Goal: Task Accomplishment & Management: Manage account settings

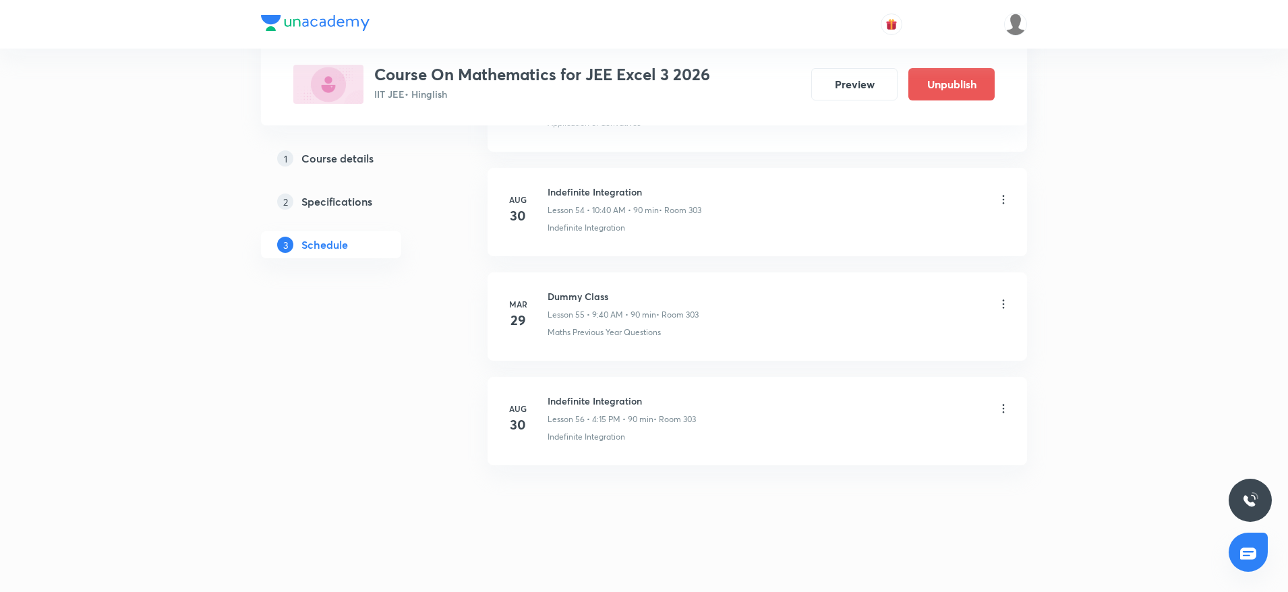
scroll to position [5725, 0]
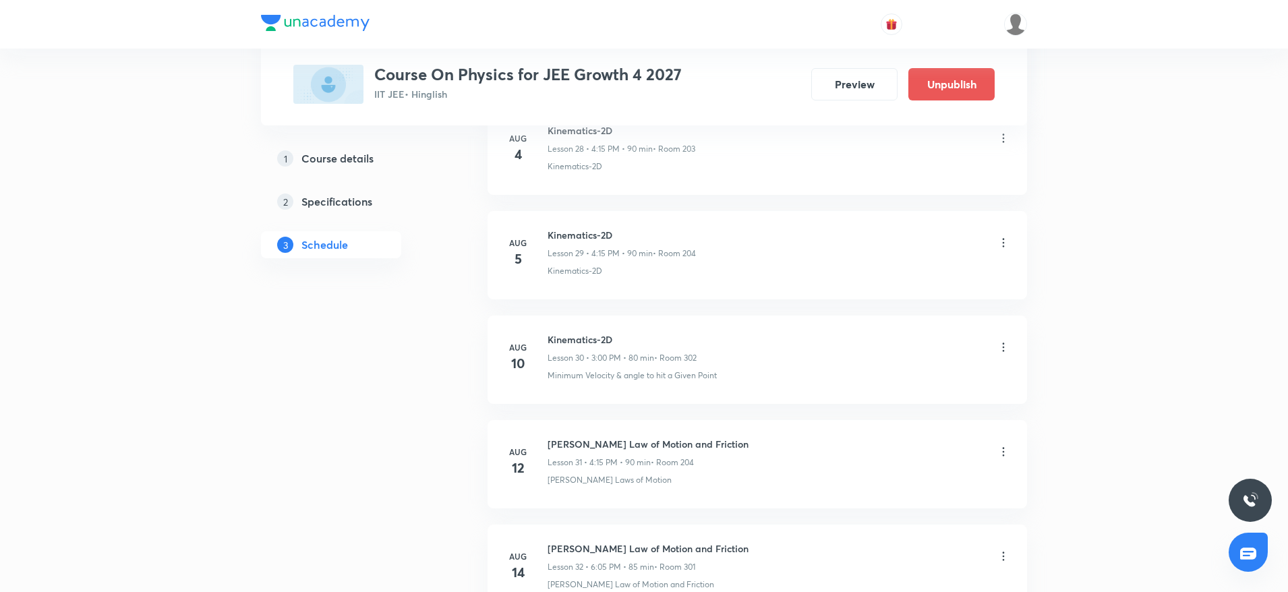
scroll to position [4776, 0]
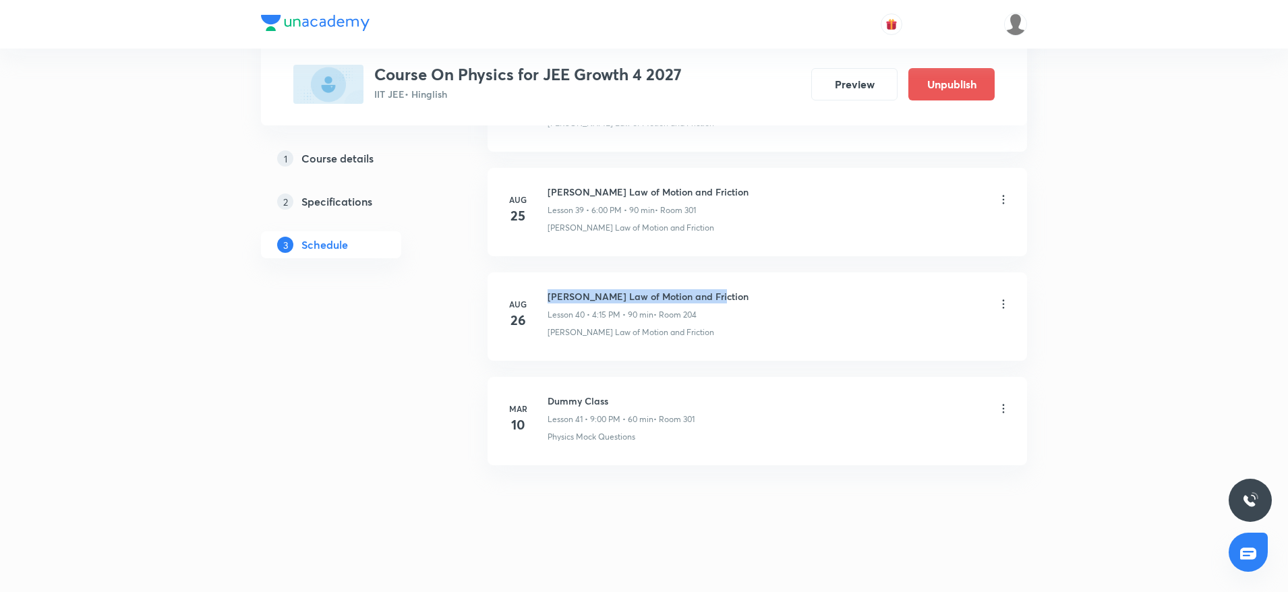
drag, startPoint x: 546, startPoint y: 288, endPoint x: 832, endPoint y: 276, distance: 286.3
click at [832, 276] on li "Aug 26 Newton's Law of Motion and Friction Lesson 40 • 4:15 PM • 90 min • Room …" at bounding box center [758, 317] width 540 height 88
copy h6 "[PERSON_NAME] Law of Motion and Friction"
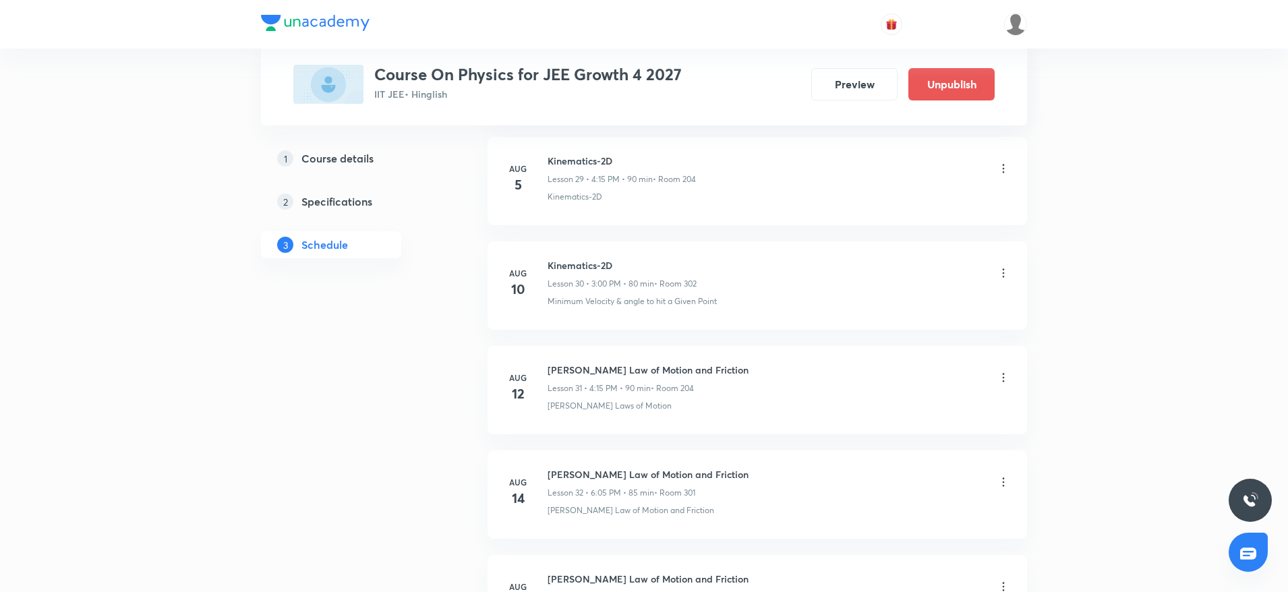
scroll to position [0, 0]
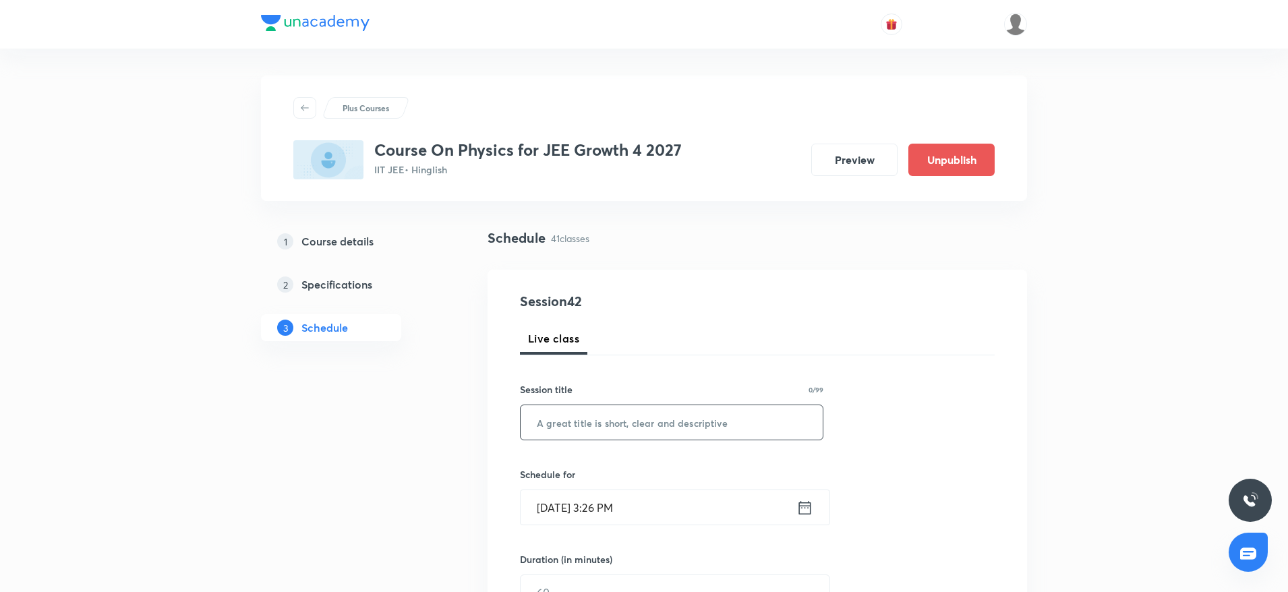
click at [725, 411] on input "text" at bounding box center [672, 422] width 302 height 34
paste input "Newton's Law of Motion and Friction"
type input "Newton's Law of Motion and Friction"
click at [613, 502] on input "Aug 30, 2025, 3:26 PM" at bounding box center [659, 507] width 276 height 34
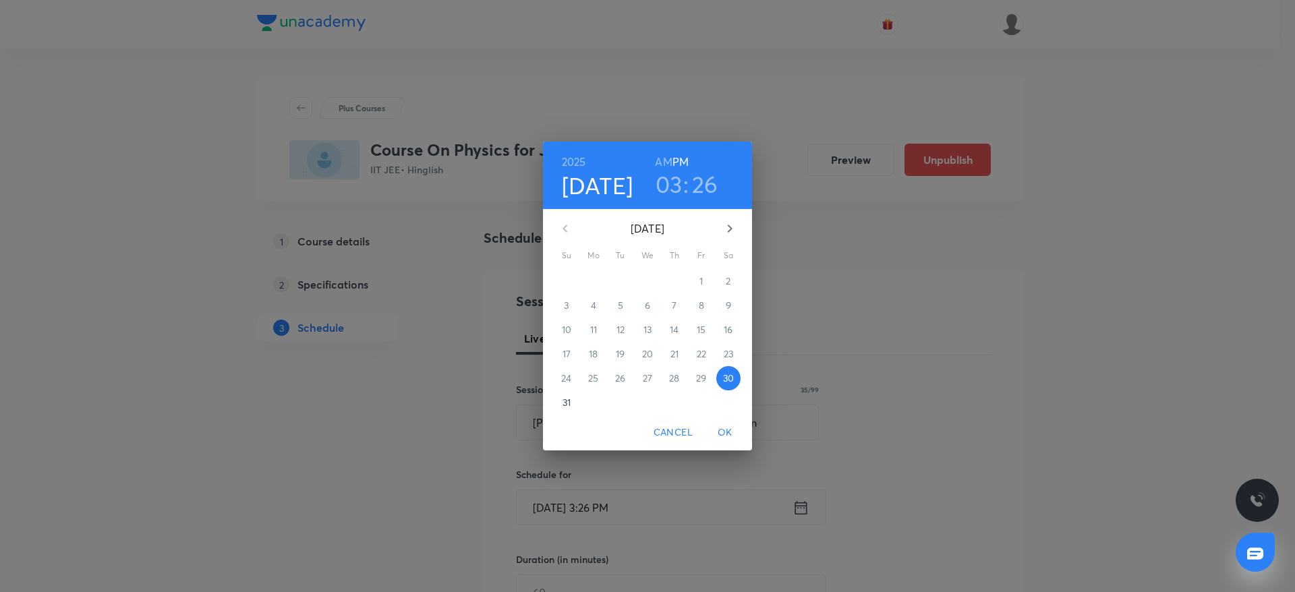
click at [665, 177] on h3 "03" at bounding box center [669, 184] width 27 height 28
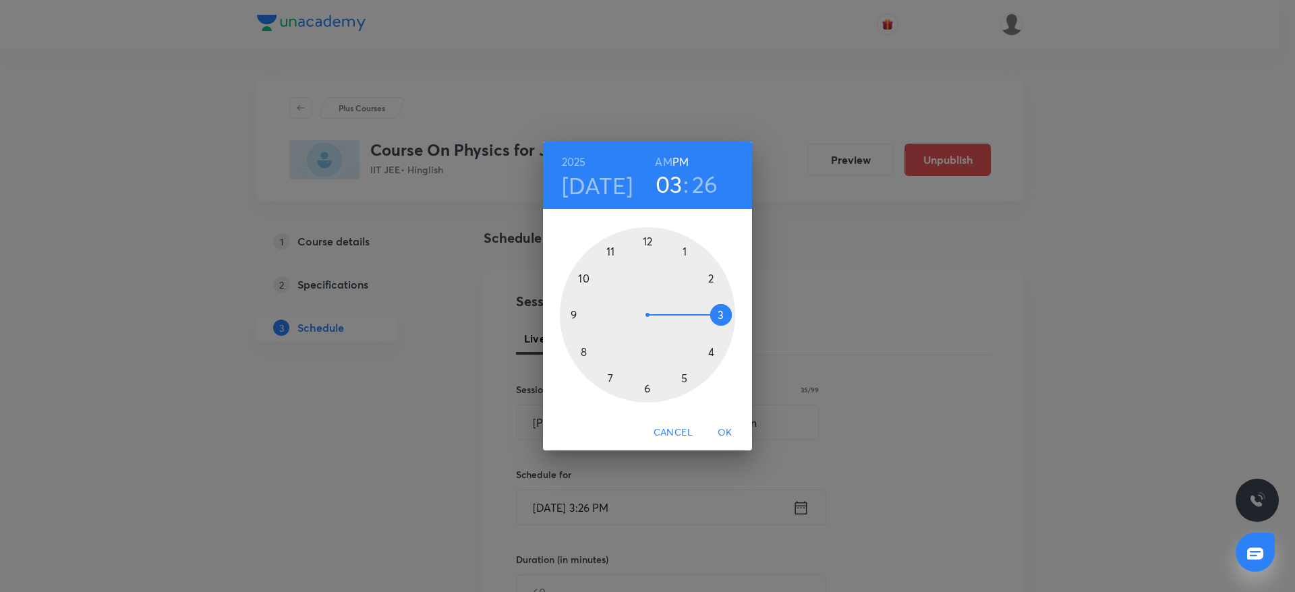
click at [714, 349] on div at bounding box center [647, 314] width 175 height 175
click at [729, 313] on div at bounding box center [647, 314] width 175 height 175
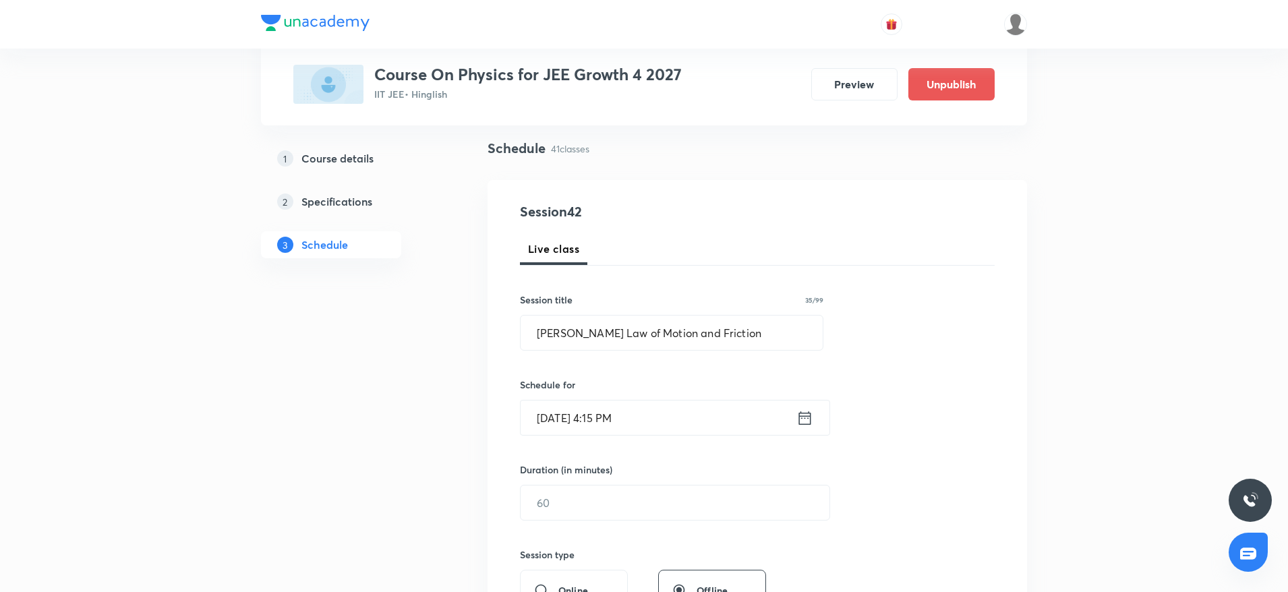
scroll to position [101, 0]
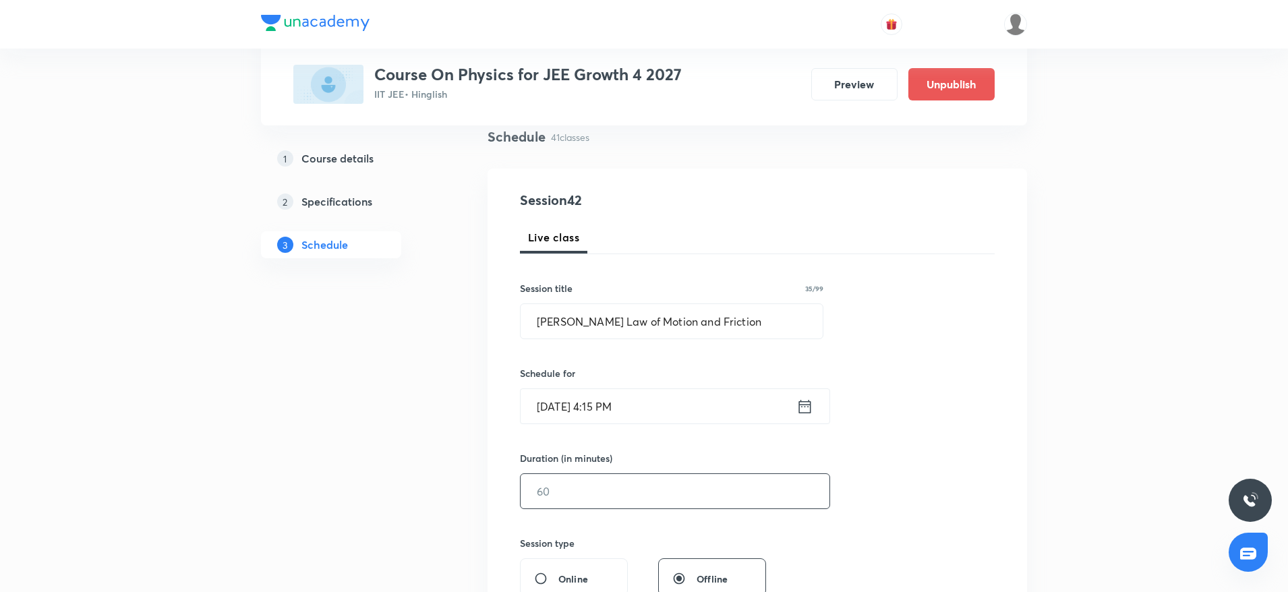
click at [612, 476] on input "text" at bounding box center [675, 491] width 309 height 34
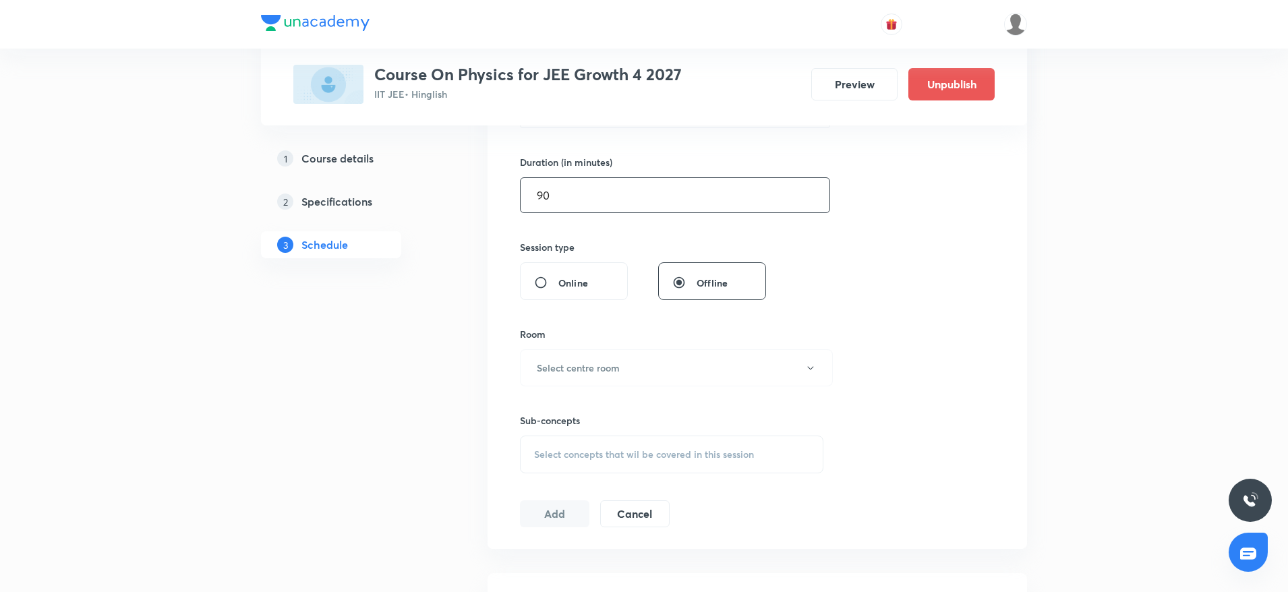
scroll to position [410, 0]
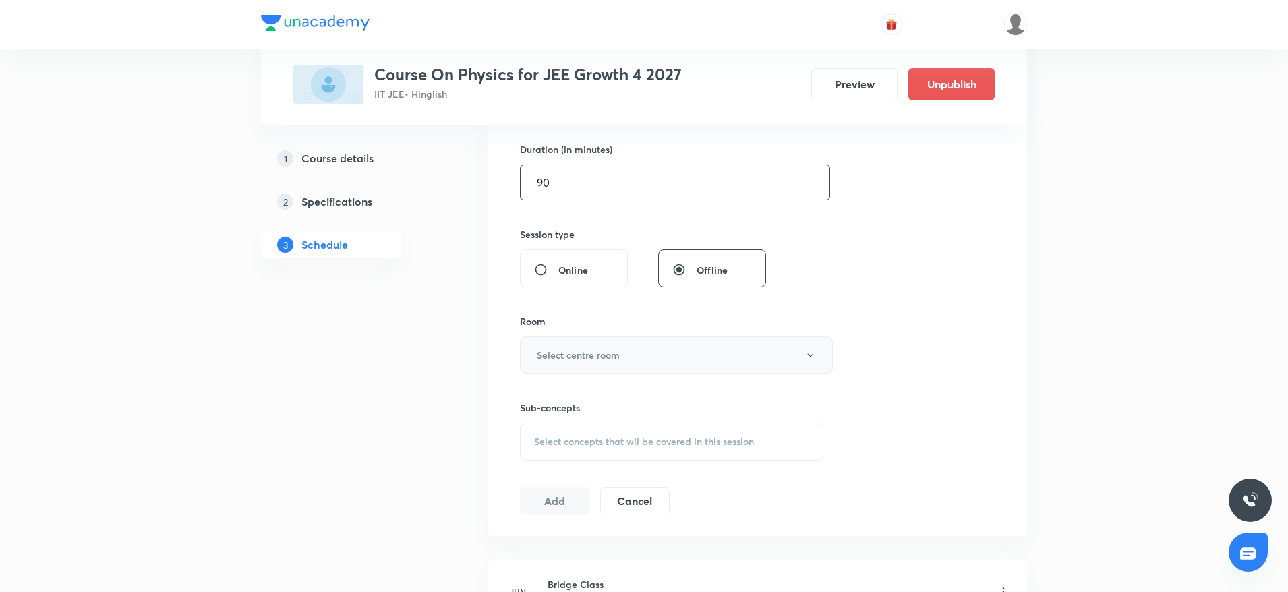
type input "90"
click at [724, 368] on button "Select centre room" at bounding box center [676, 355] width 313 height 37
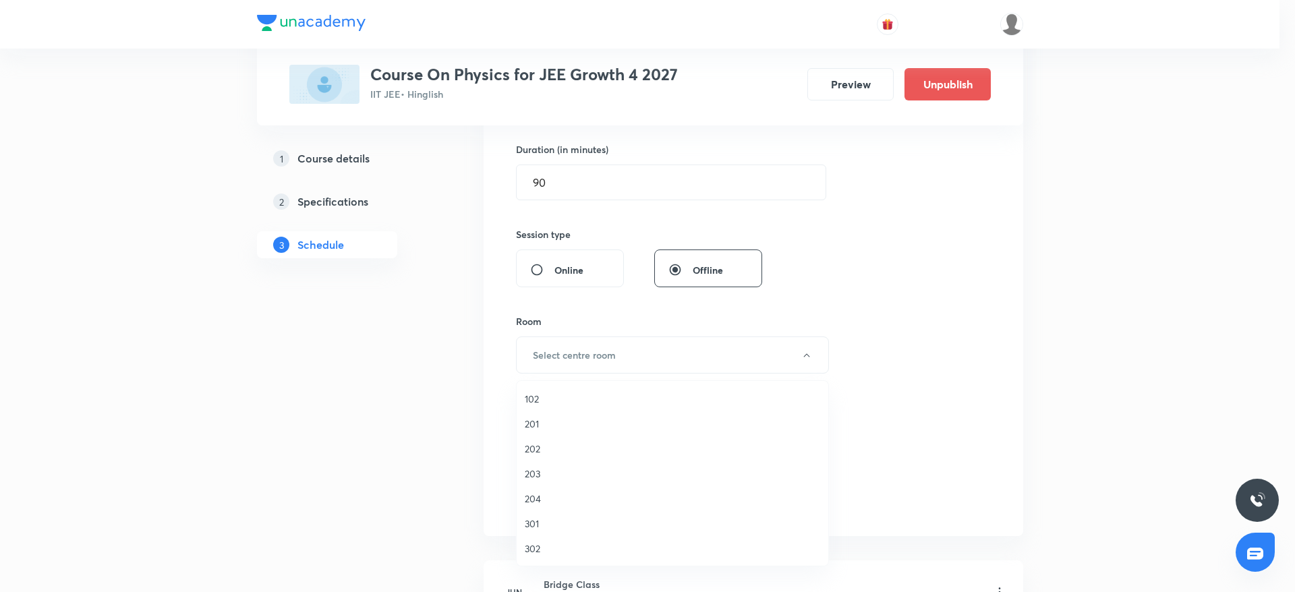
click at [554, 552] on span "302" at bounding box center [672, 549] width 295 height 14
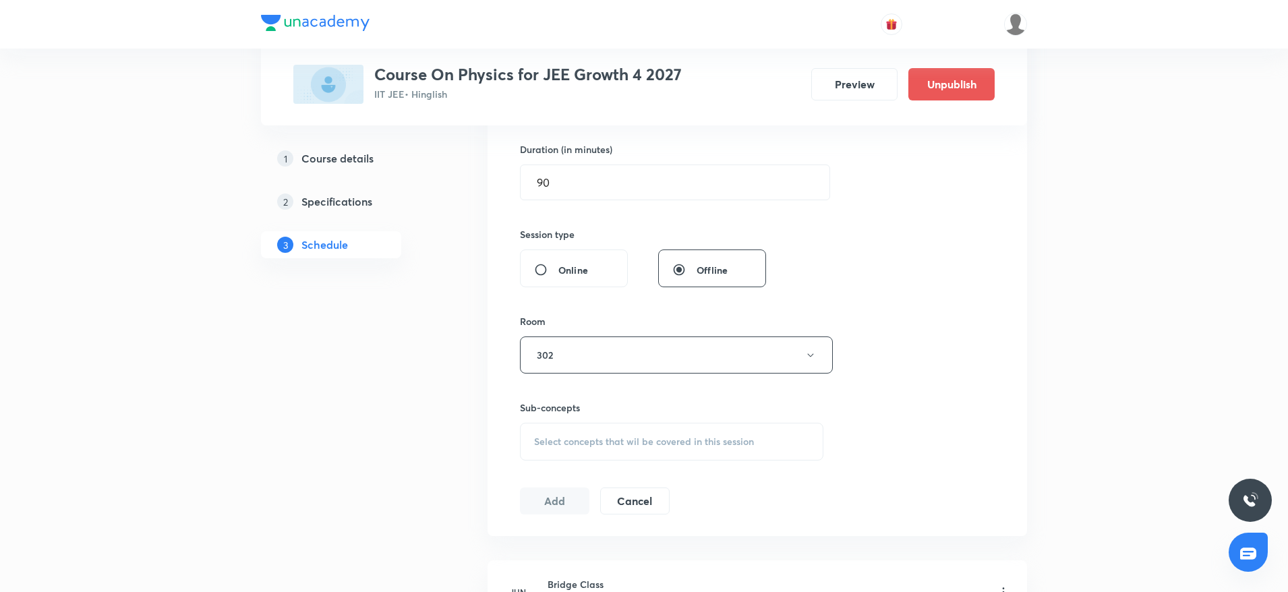
click at [591, 463] on div "Session 42 Live class Session title 35/99 Newton's Law of Motion and Friction ​…" at bounding box center [757, 197] width 475 height 633
click at [603, 442] on span "Select concepts that wil be covered in this session" at bounding box center [644, 441] width 220 height 11
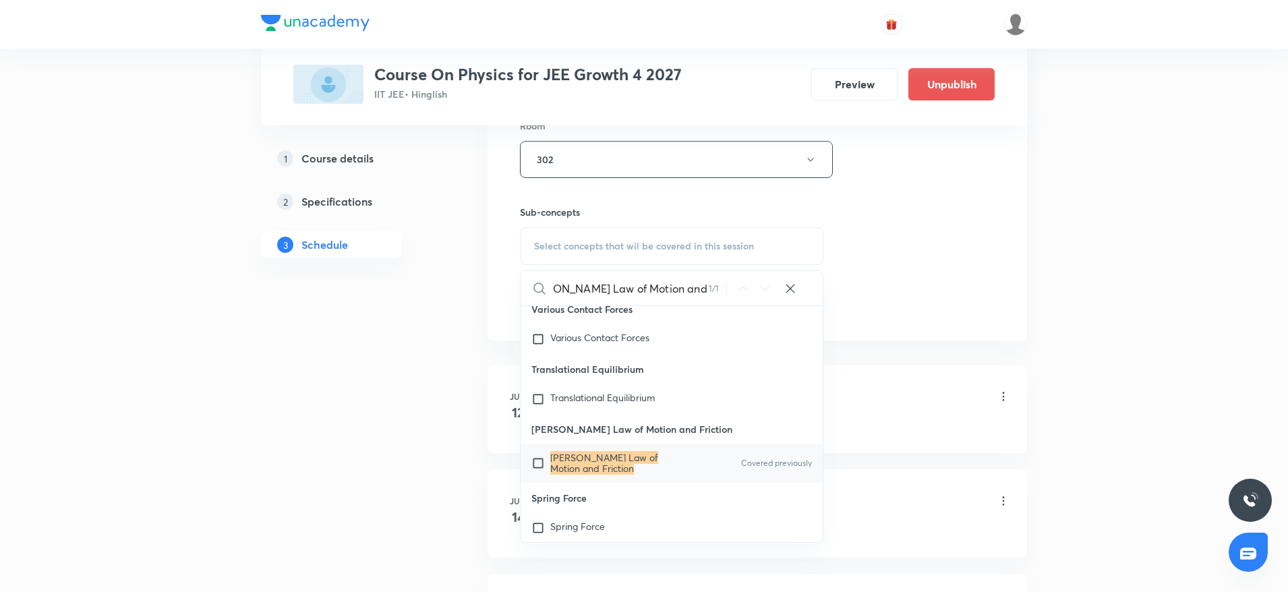
scroll to position [24869, 0]
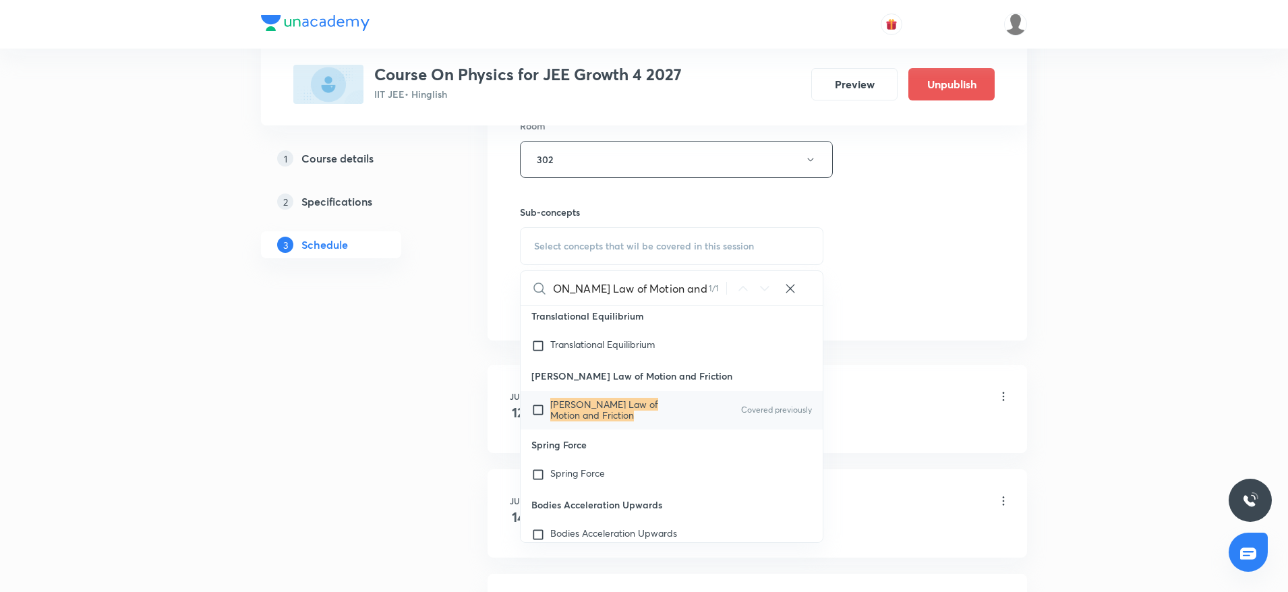
type input "Newton's Law of Motion and Friction"
click at [640, 422] on mark "Newton's Law of Motion and Friction" at bounding box center [604, 410] width 108 height 24
checkbox input "true"
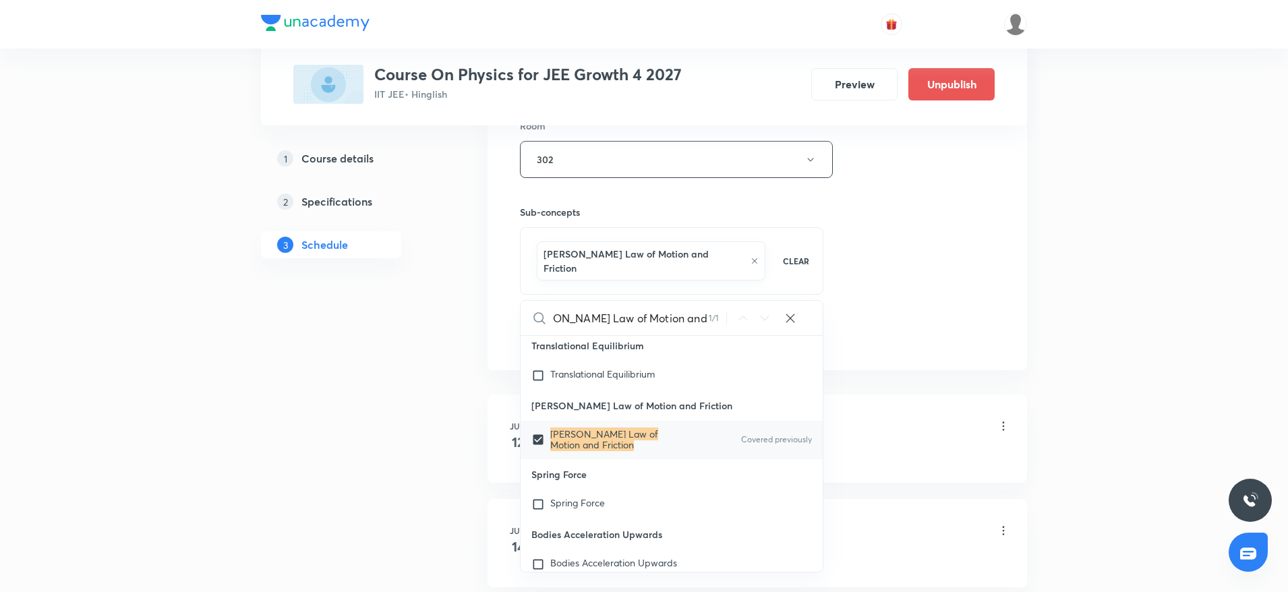
scroll to position [0, 0]
click at [899, 238] on div "Session 42 Live class Session title 35/99 Newton's Law of Motion and Friction ​…" at bounding box center [757, 17] width 475 height 663
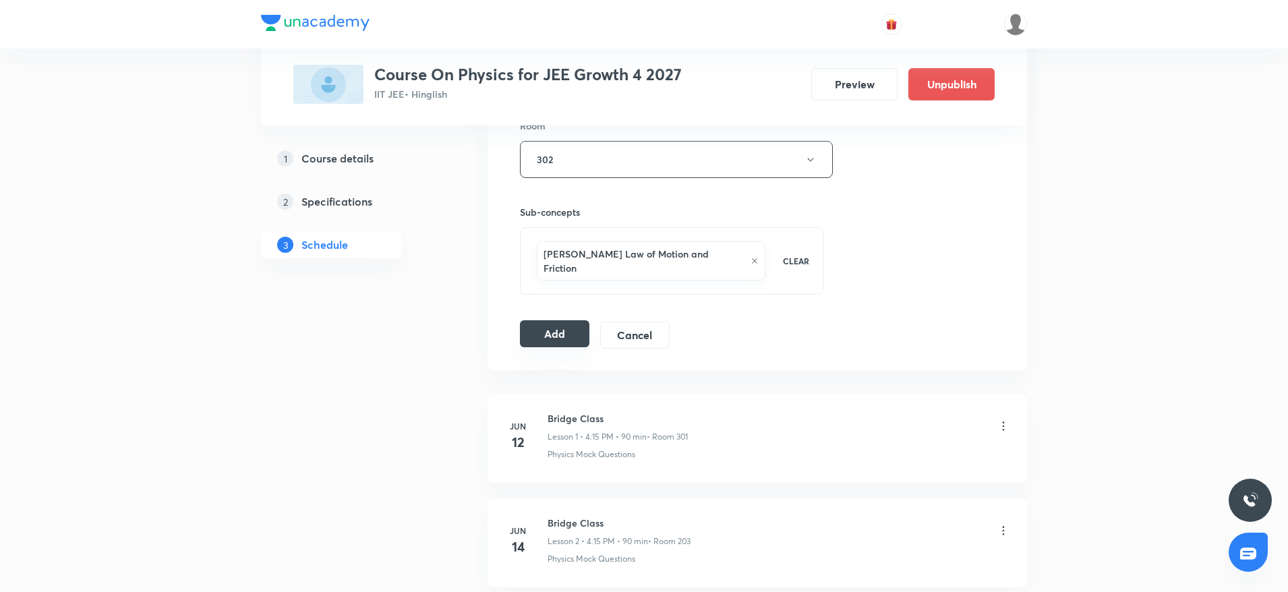
click at [559, 320] on button "Add" at bounding box center [554, 333] width 69 height 27
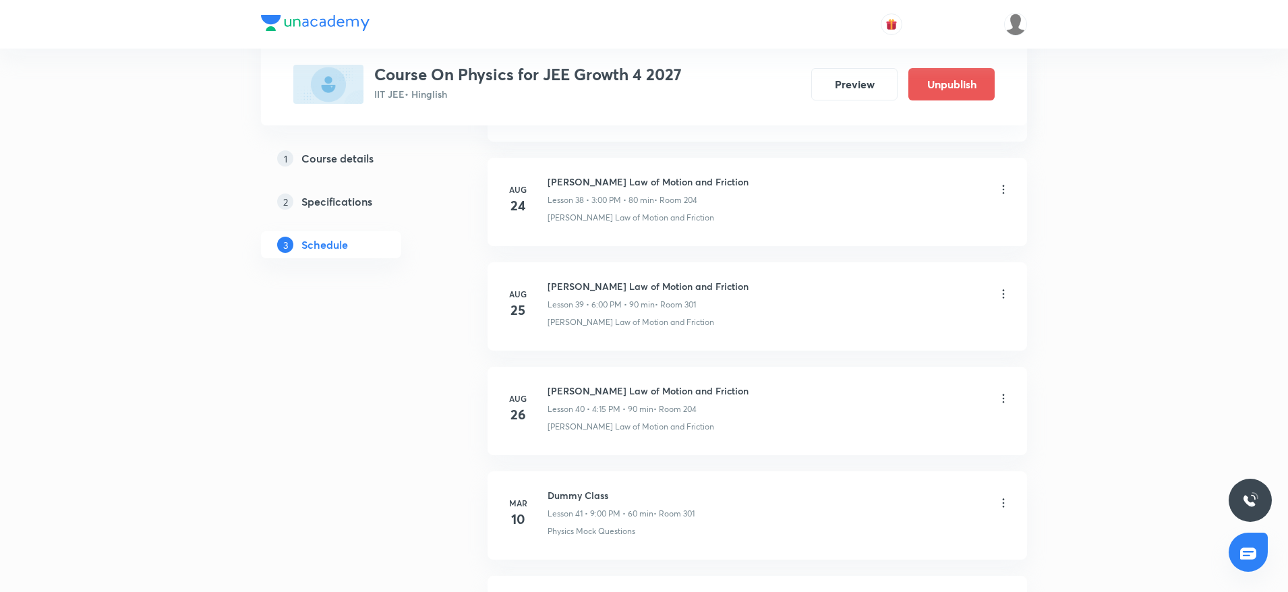
scroll to position [4261, 0]
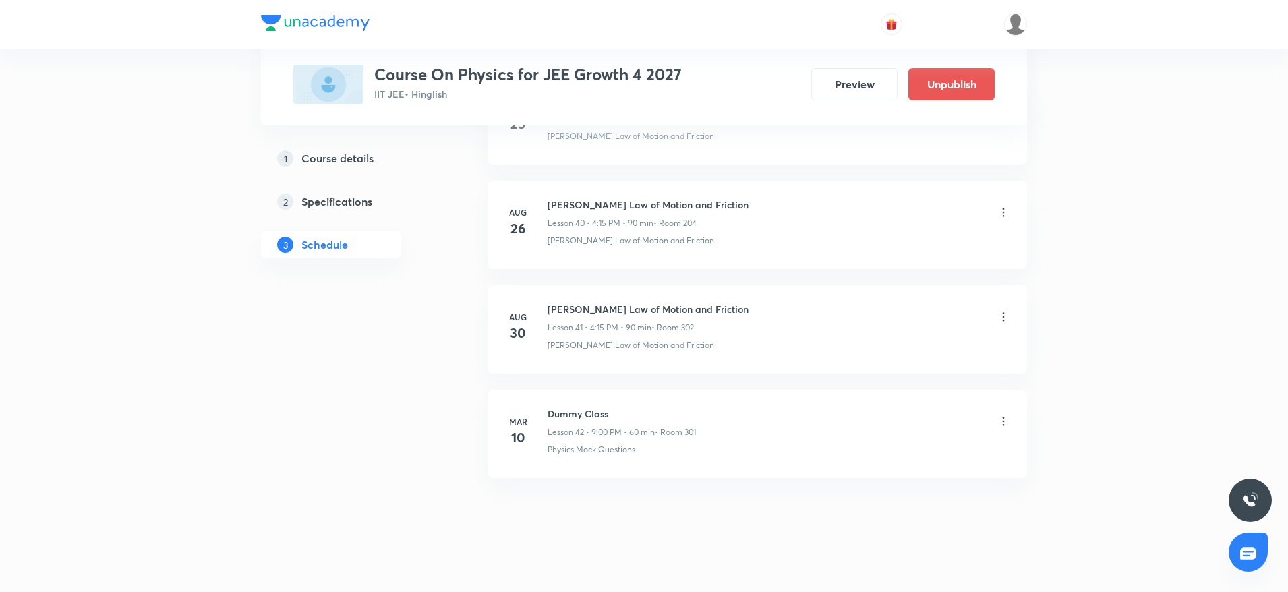
scroll to position [4881, 0]
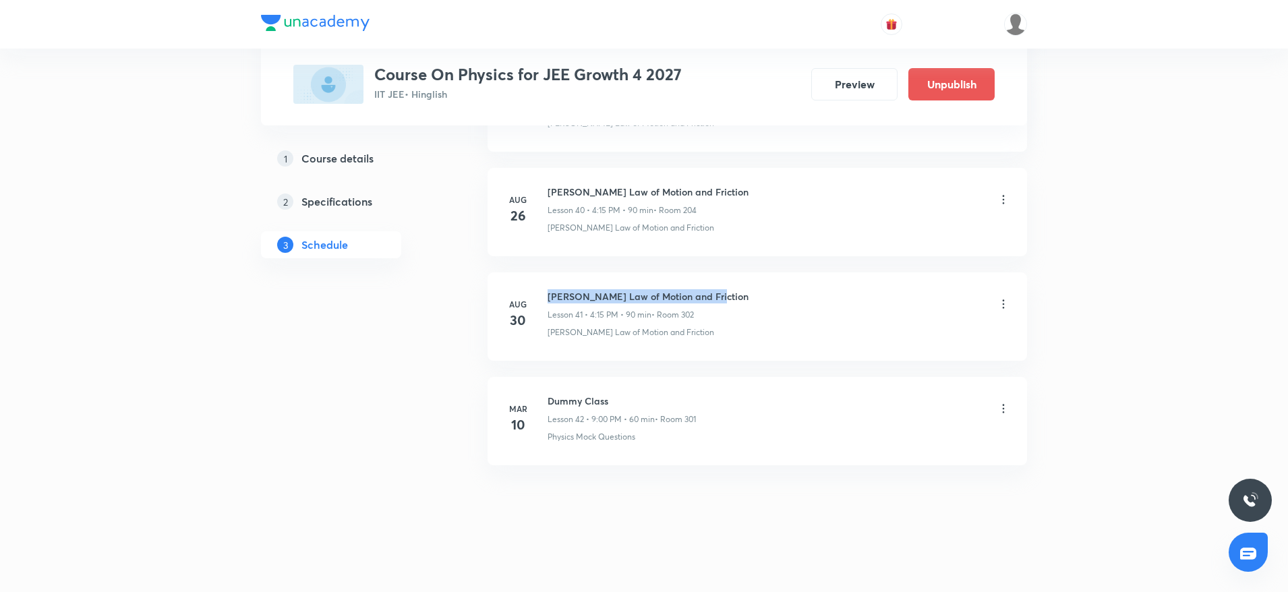
drag, startPoint x: 548, startPoint y: 291, endPoint x: 787, endPoint y: 271, distance: 239.7
copy h6 "[PERSON_NAME] Law of Motion and Friction"
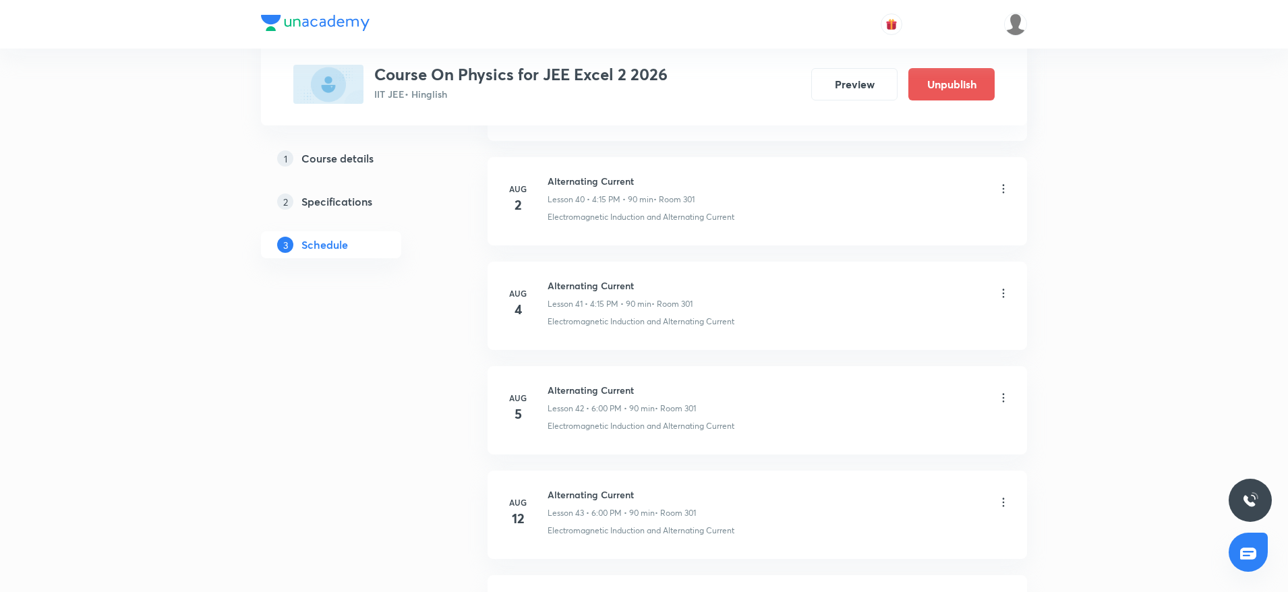
scroll to position [5717, 0]
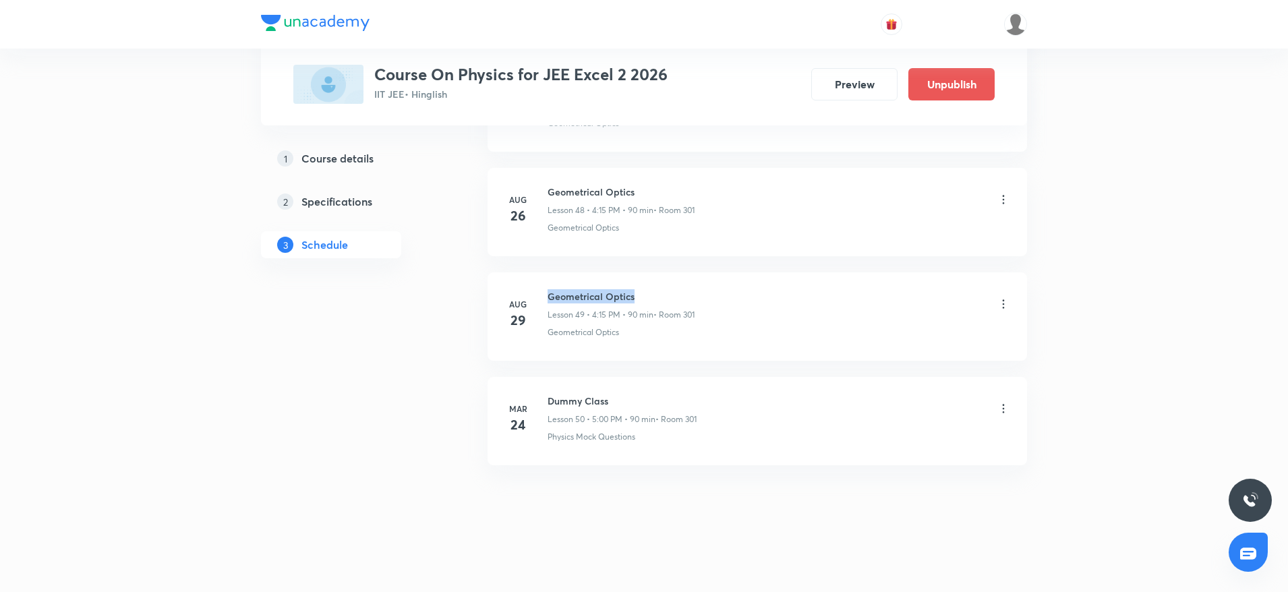
drag, startPoint x: 543, startPoint y: 287, endPoint x: 775, endPoint y: 286, distance: 232.1
click at [775, 286] on li "Aug 29 Geometrical Optics Lesson 49 • 4:15 PM • 90 min • Room 301 Geometrical O…" at bounding box center [758, 317] width 540 height 88
copy h6 "Geometrical Optics"
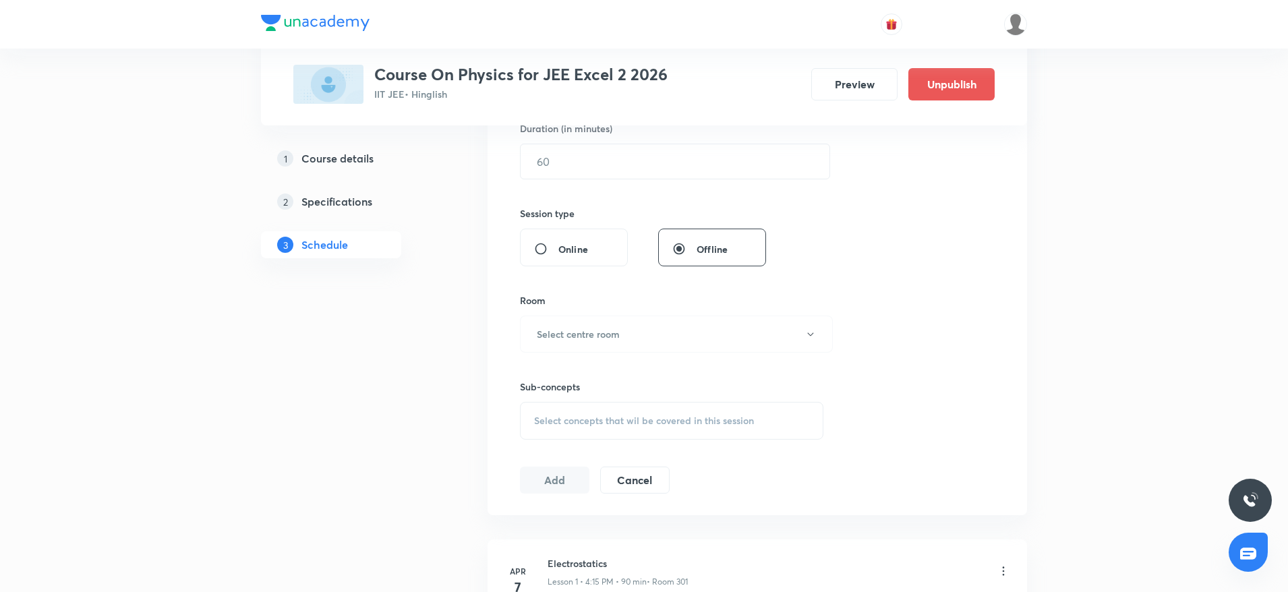
scroll to position [0, 0]
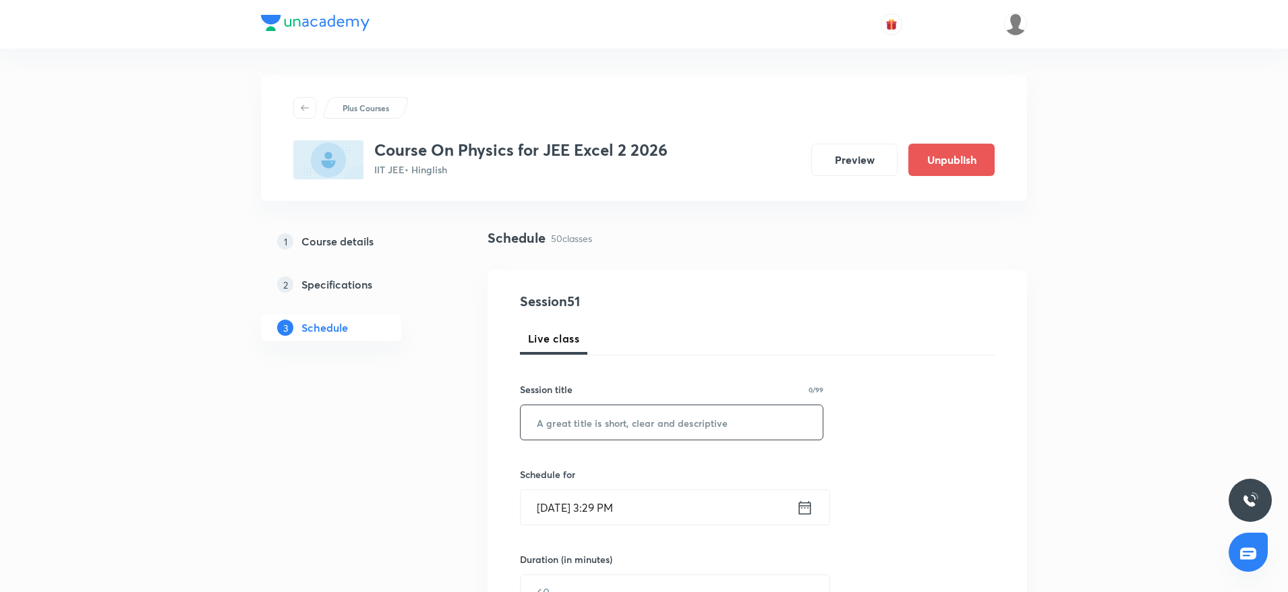
click at [587, 435] on input "text" at bounding box center [672, 422] width 302 height 34
paste input "Geometrical Optics"
type input "Geometrical Optics"
click at [602, 497] on input "Aug 30, 2025, 3:29 PM" at bounding box center [659, 507] width 276 height 34
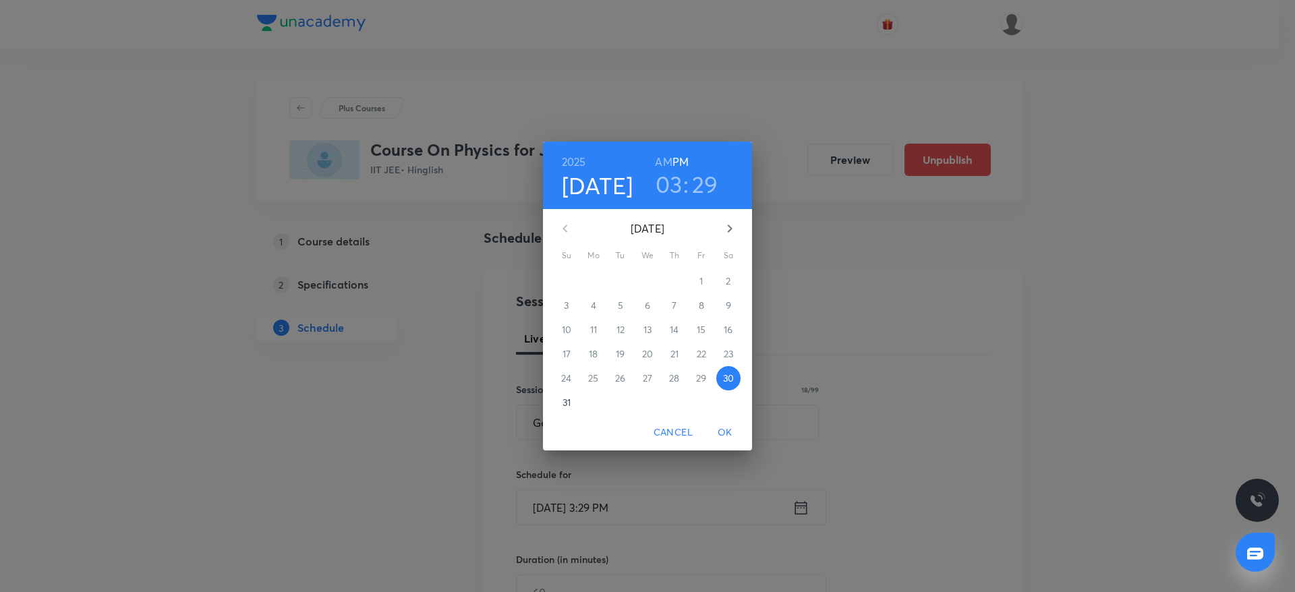
click at [675, 183] on h3 "03" at bounding box center [669, 184] width 27 height 28
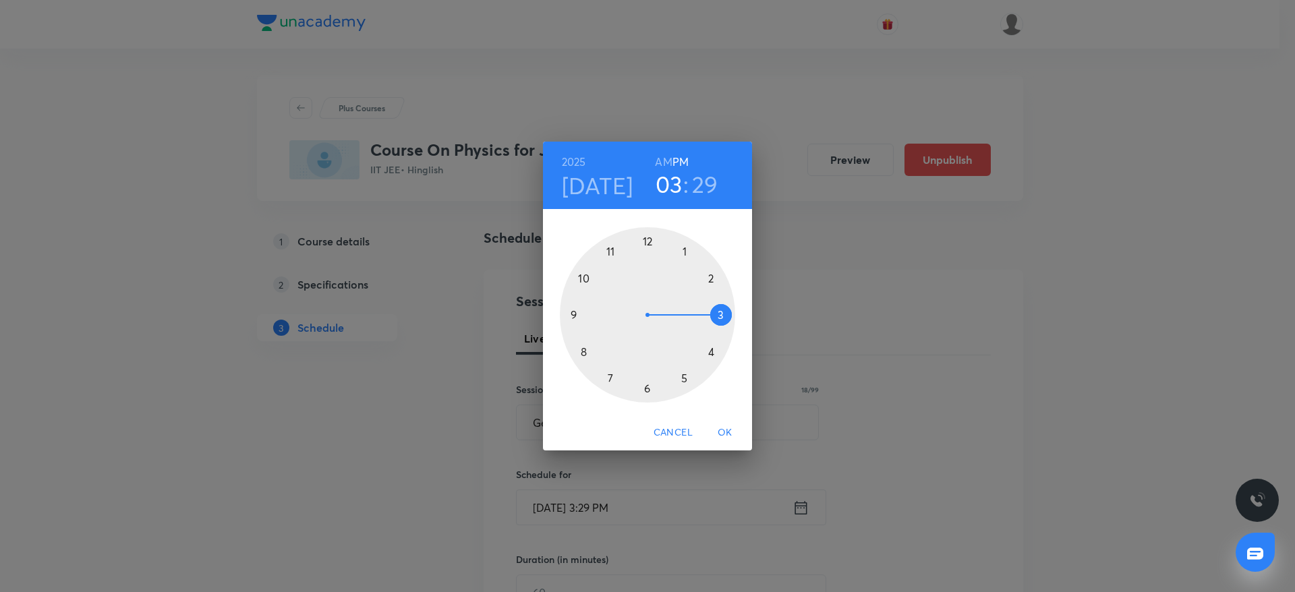
click at [714, 355] on div at bounding box center [647, 314] width 175 height 175
click at [729, 312] on div at bounding box center [647, 314] width 175 height 175
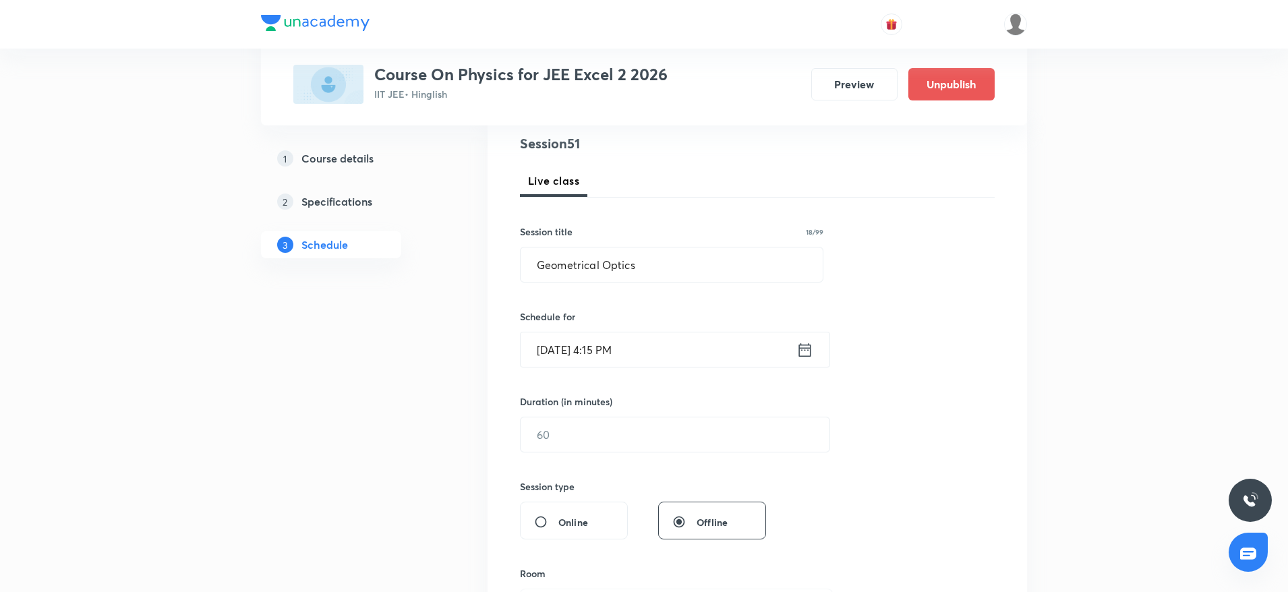
scroll to position [223, 0]
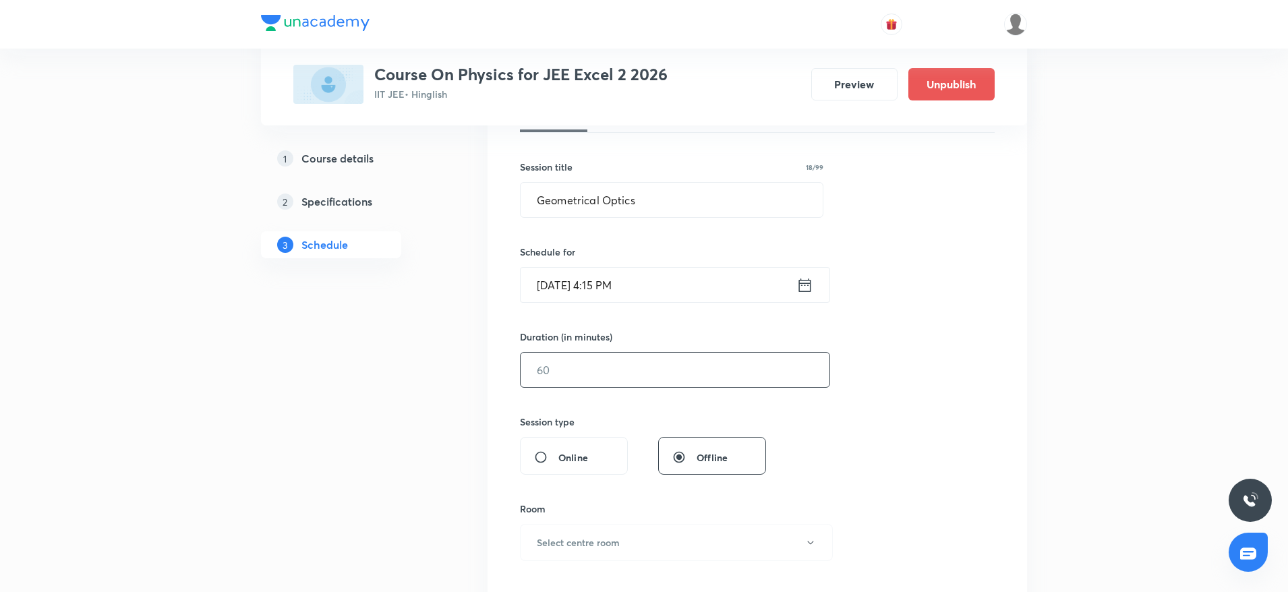
click at [721, 368] on input "text" at bounding box center [675, 370] width 309 height 34
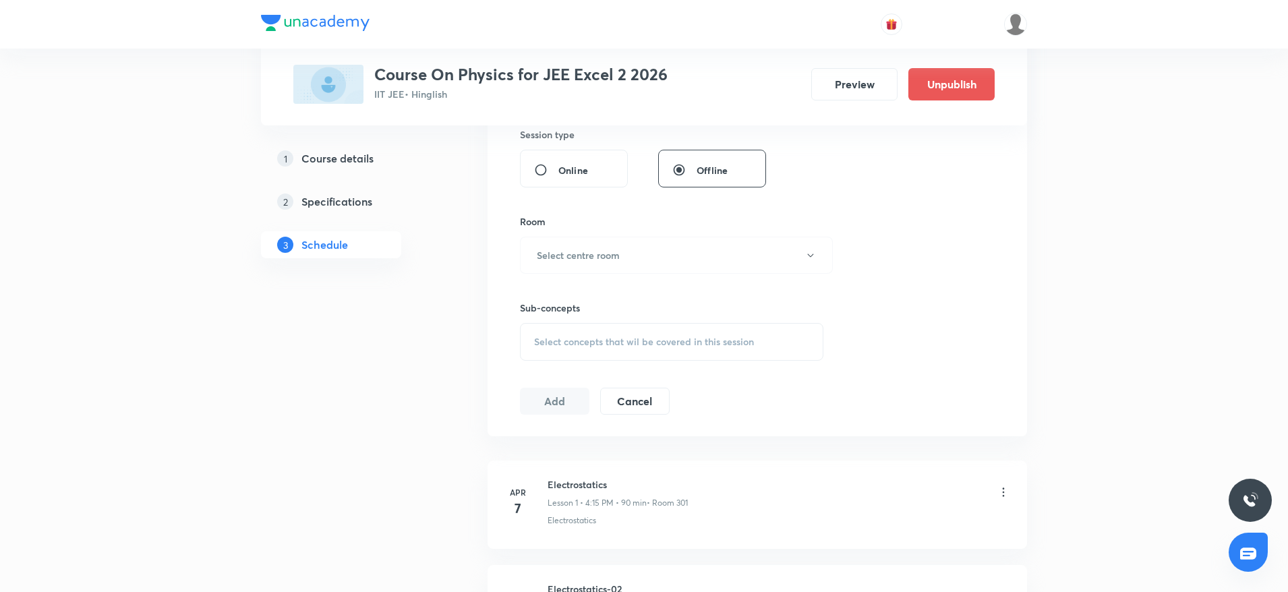
scroll to position [525, 0]
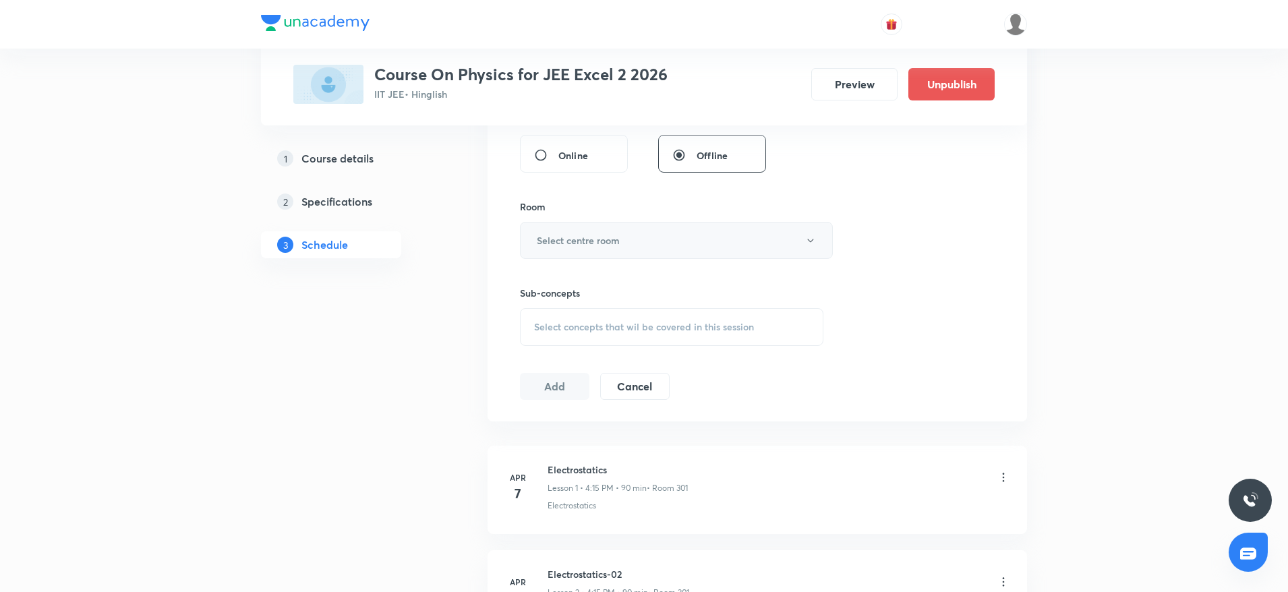
type input "90"
click at [702, 246] on button "Select centre room" at bounding box center [676, 240] width 313 height 37
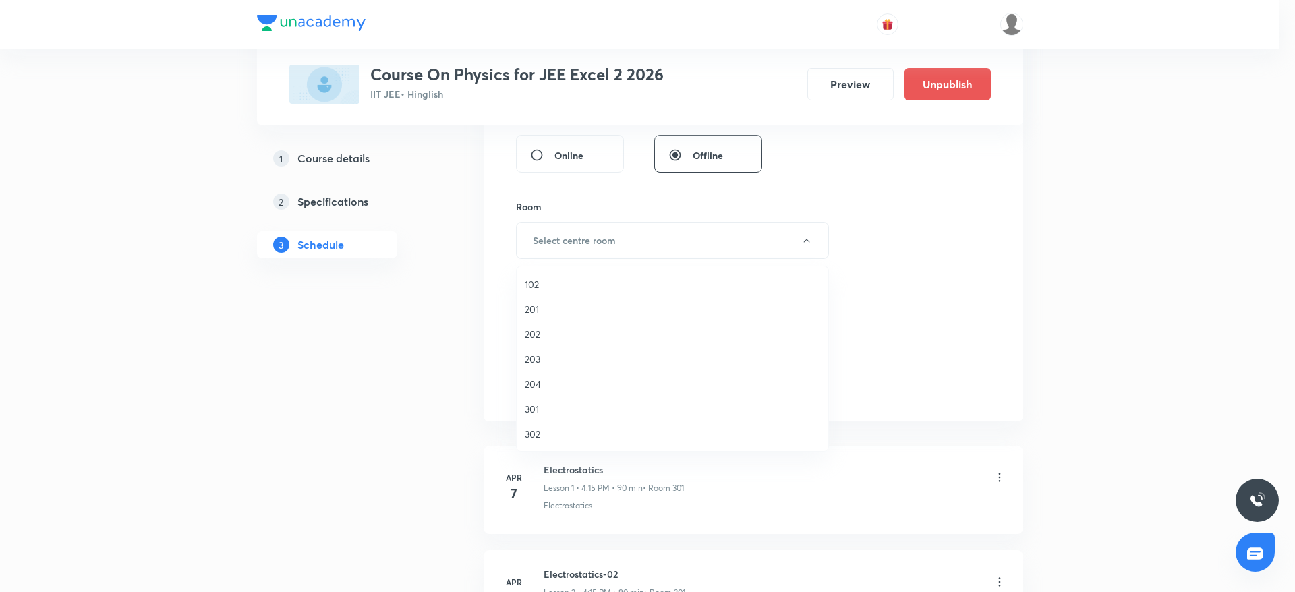
click at [546, 407] on span "301" at bounding box center [672, 409] width 295 height 14
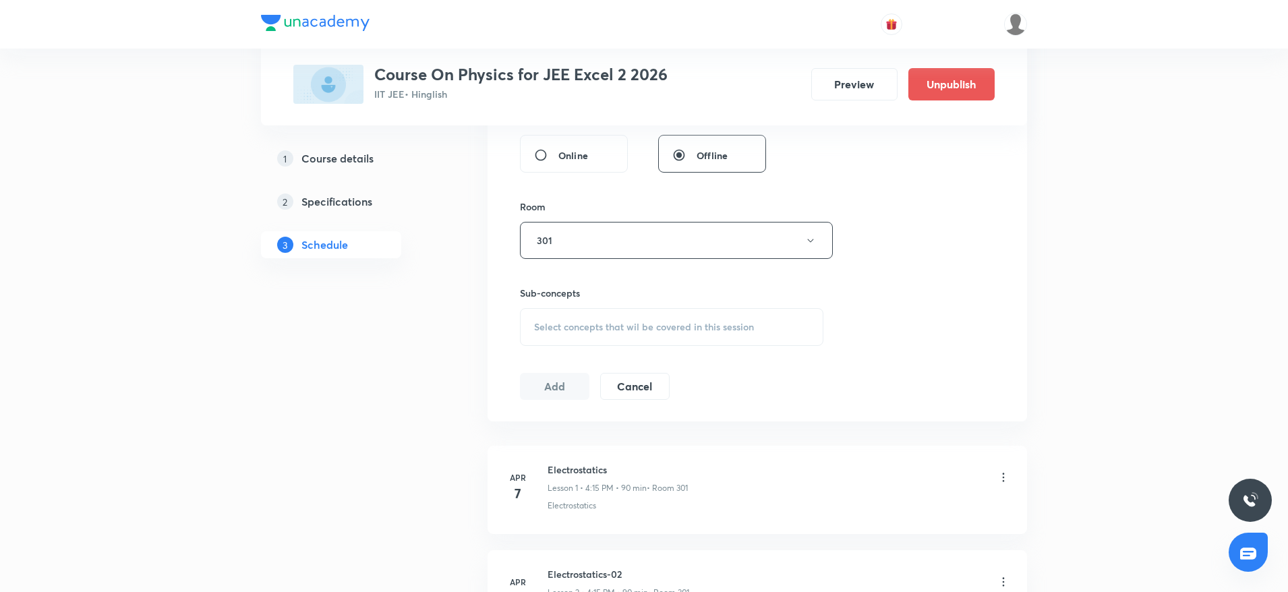
click at [625, 331] on span "Select concepts that wil be covered in this session" at bounding box center [644, 327] width 220 height 11
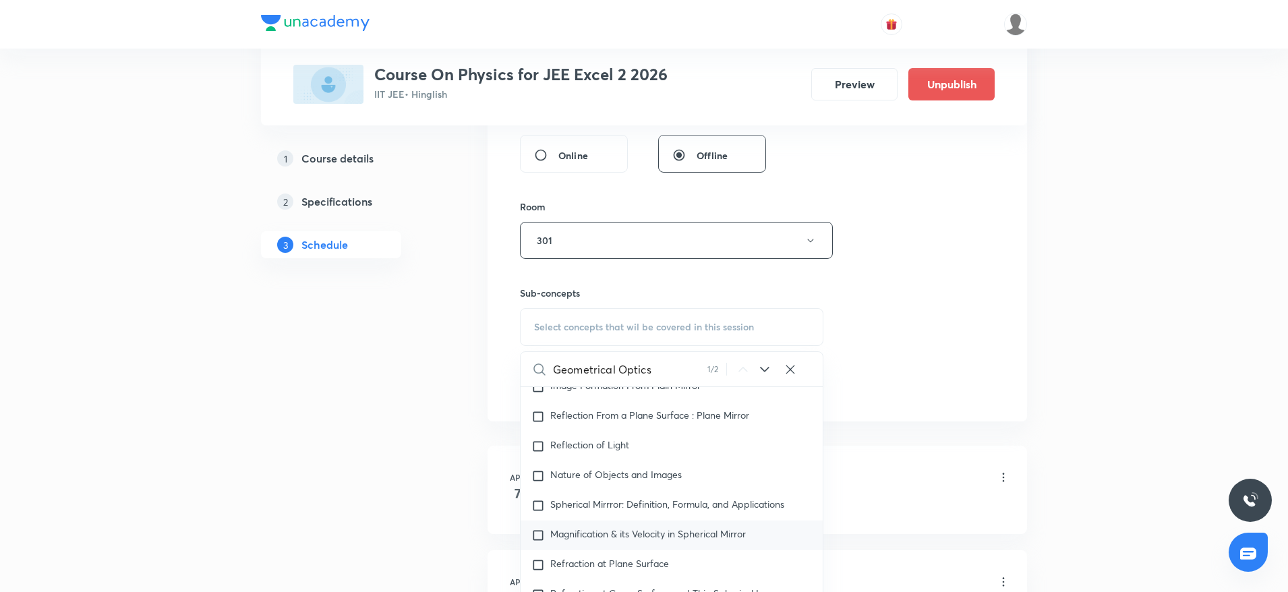
scroll to position [11241, 0]
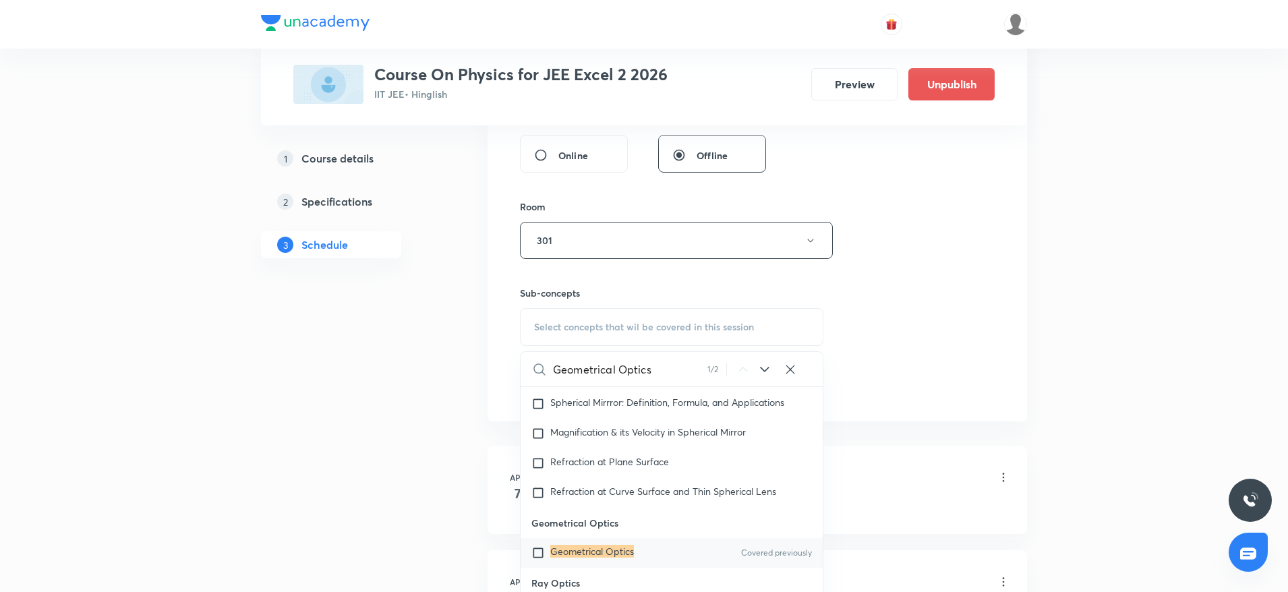
type input "Geometrical Optics"
click at [585, 560] on p "Geometrical Optics" at bounding box center [592, 552] width 84 height 13
checkbox input "true"
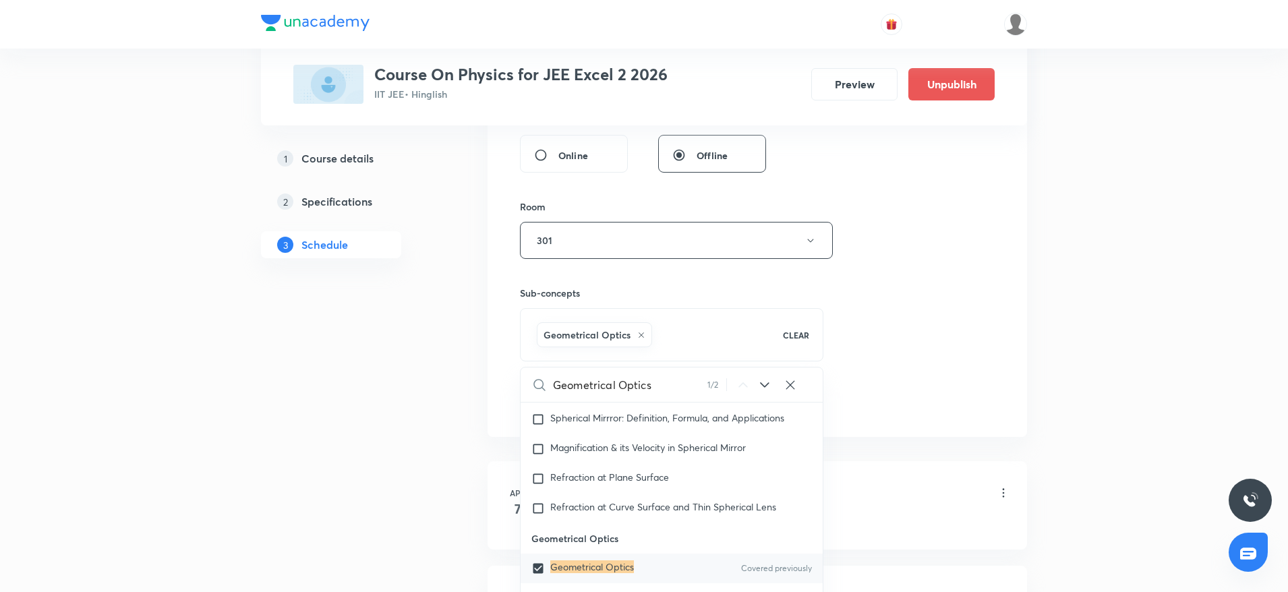
click at [974, 252] on div "Session 51 Live class Session title 18/99 Geometrical Optics ​ Schedule for Aug…" at bounding box center [757, 91] width 475 height 649
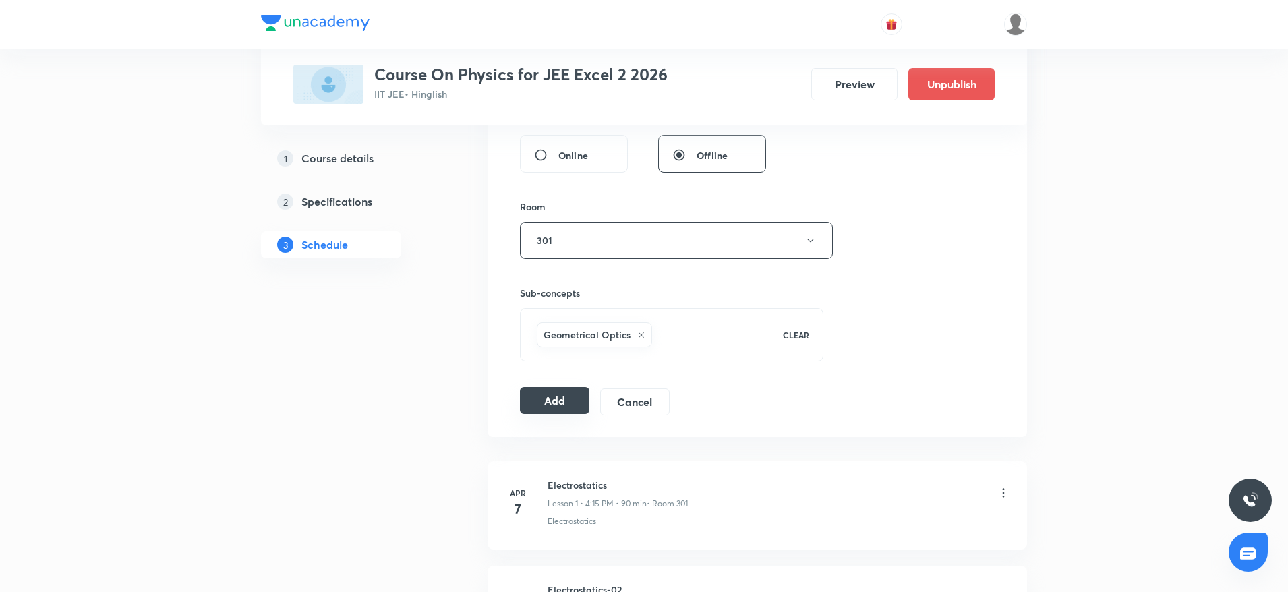
click at [549, 408] on button "Add" at bounding box center [554, 400] width 69 height 27
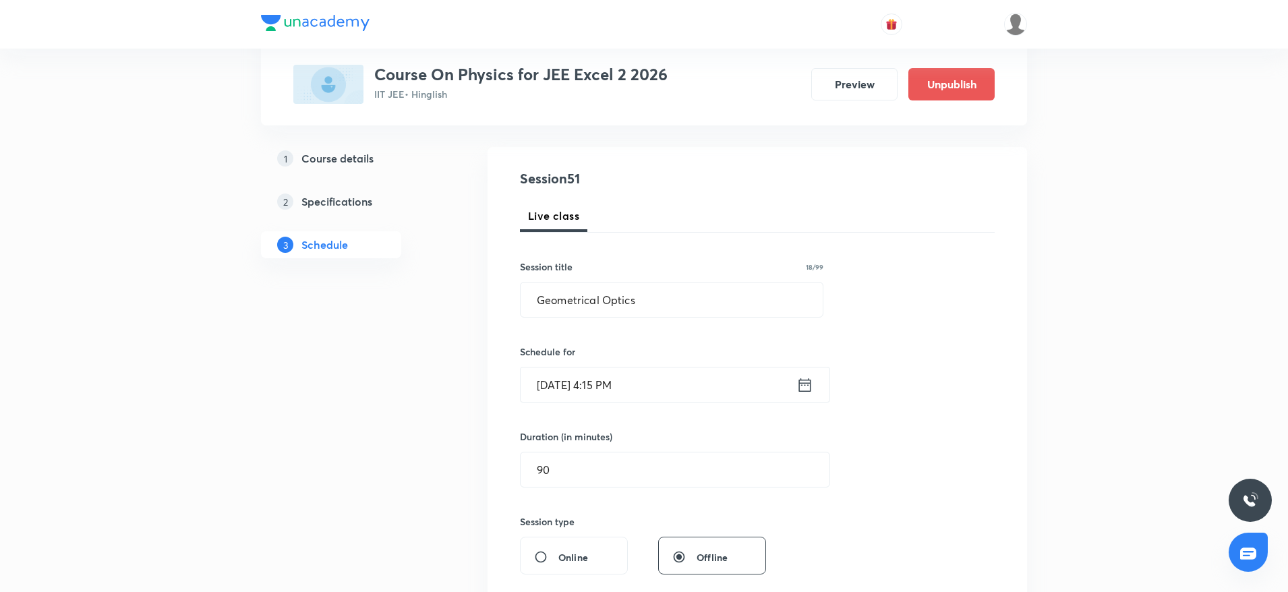
scroll to position [79, 0]
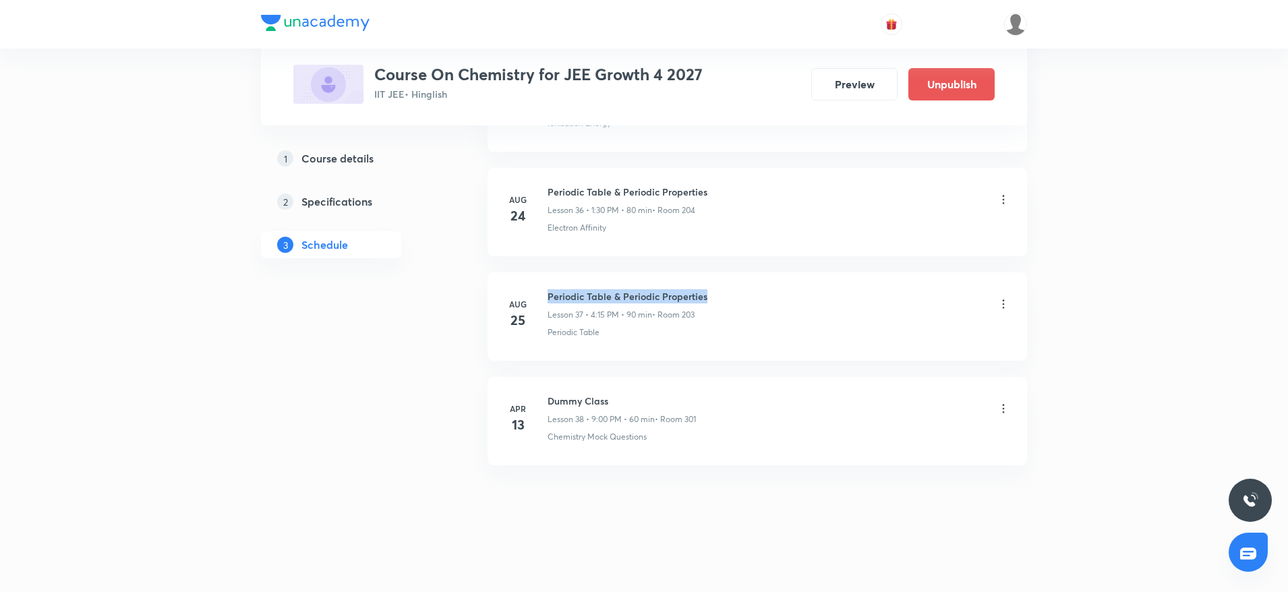
drag, startPoint x: 549, startPoint y: 291, endPoint x: 805, endPoint y: 290, distance: 256.3
click at [805, 290] on div "Periodic Table & Periodic Properties Lesson 37 • 4:15 PM • 90 min • Room 203" at bounding box center [779, 305] width 463 height 32
copy h6 "Periodic Table & Periodic Properties"
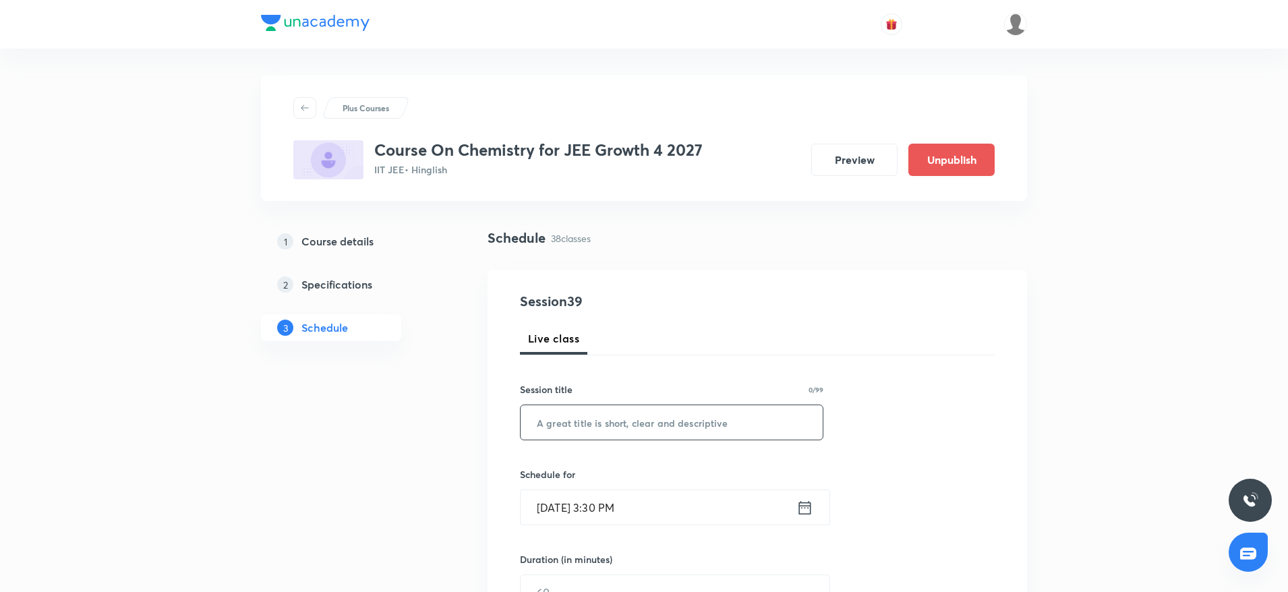
click at [664, 424] on input "text" at bounding box center [672, 422] width 302 height 34
paste input "Periodic Table & Periodic Properties"
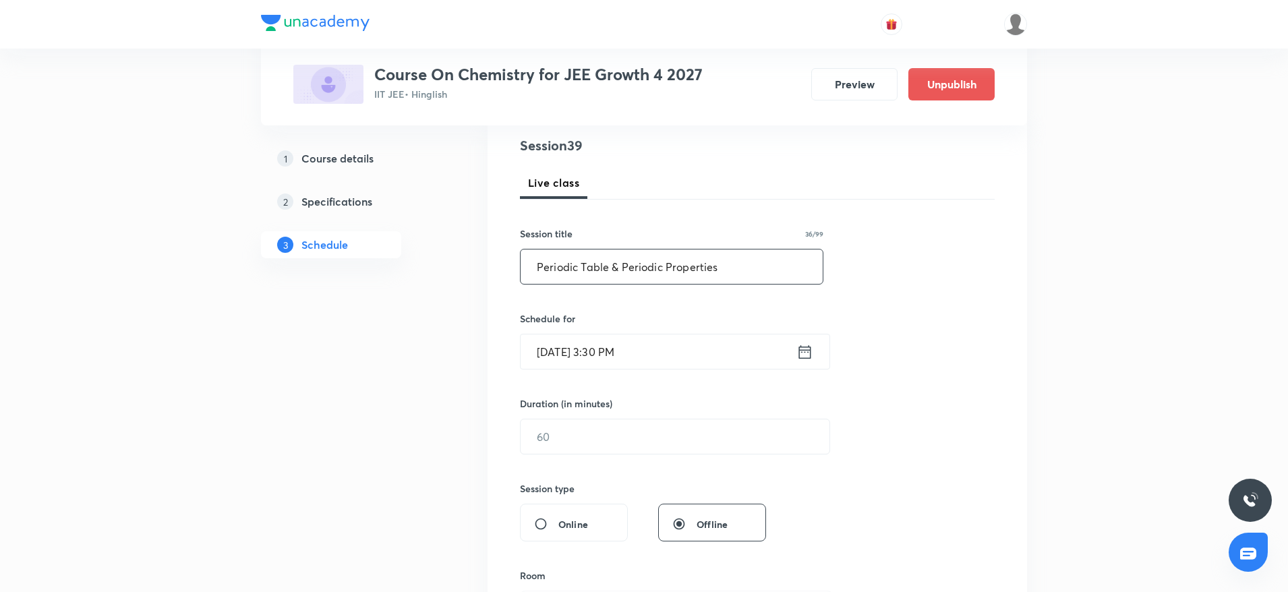
type input "Periodic Table & Periodic Properties"
click at [611, 345] on input "Aug 30, 2025, 3:30 PM" at bounding box center [659, 352] width 276 height 34
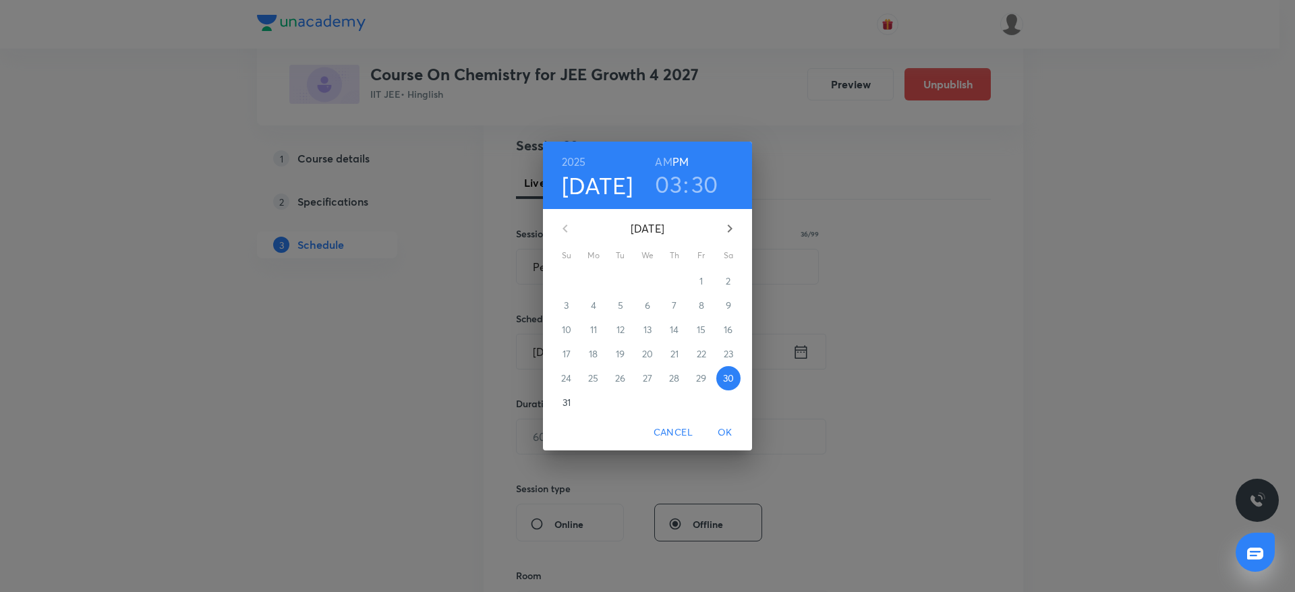
click at [669, 190] on h3 "03" at bounding box center [668, 184] width 27 height 28
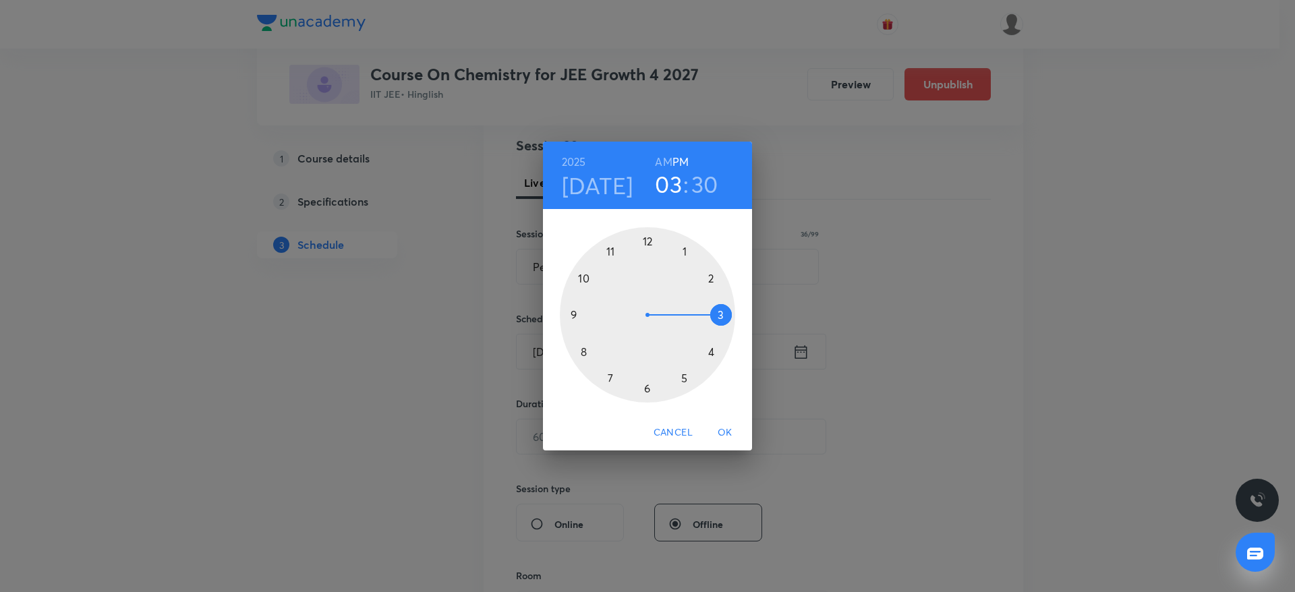
click at [714, 354] on div at bounding box center [647, 314] width 175 height 175
click at [656, 179] on h3 "04" at bounding box center [669, 184] width 28 height 28
click at [646, 387] on div at bounding box center [647, 314] width 175 height 175
click at [650, 232] on div at bounding box center [647, 314] width 175 height 175
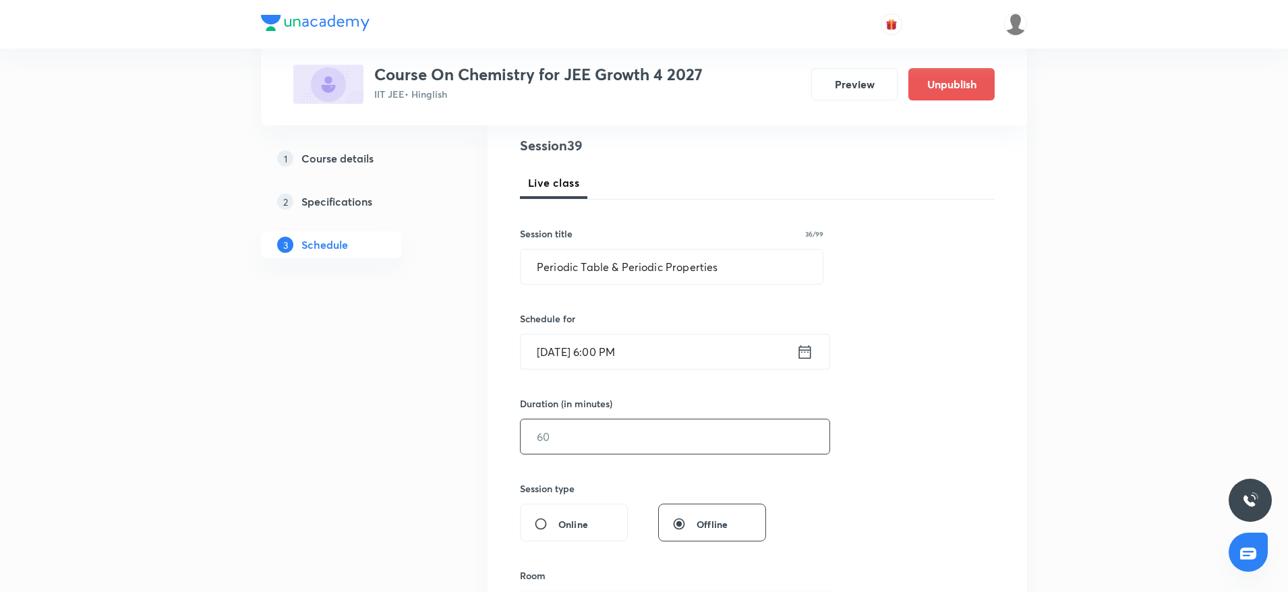
click at [632, 445] on input "text" at bounding box center [675, 437] width 309 height 34
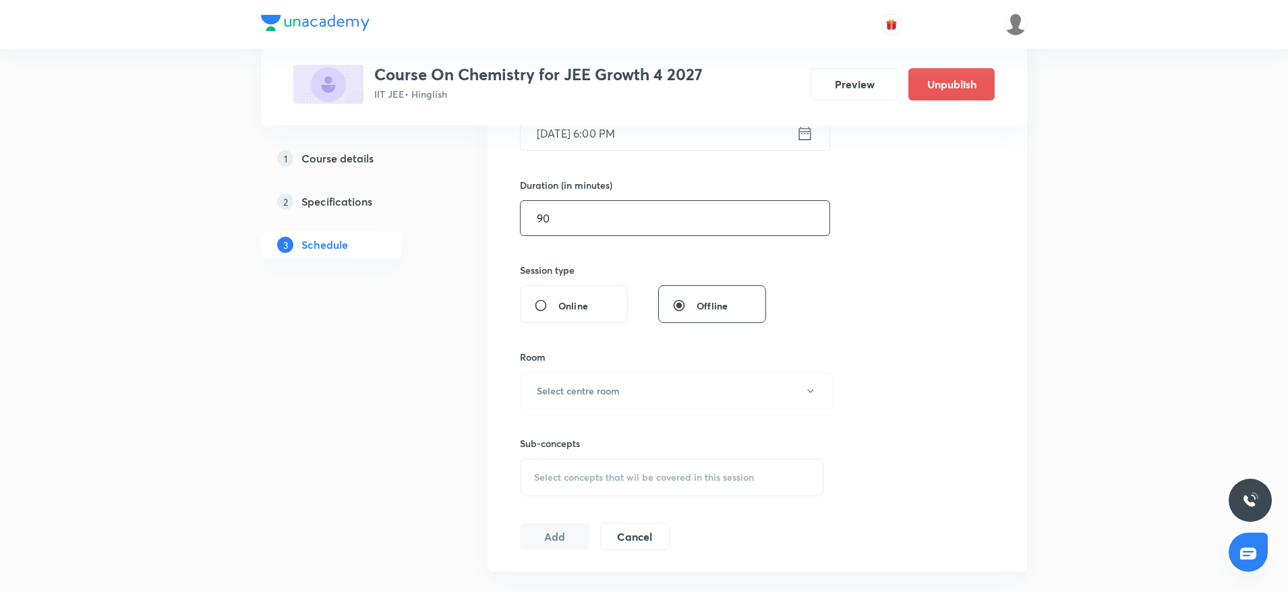
scroll to position [397, 0]
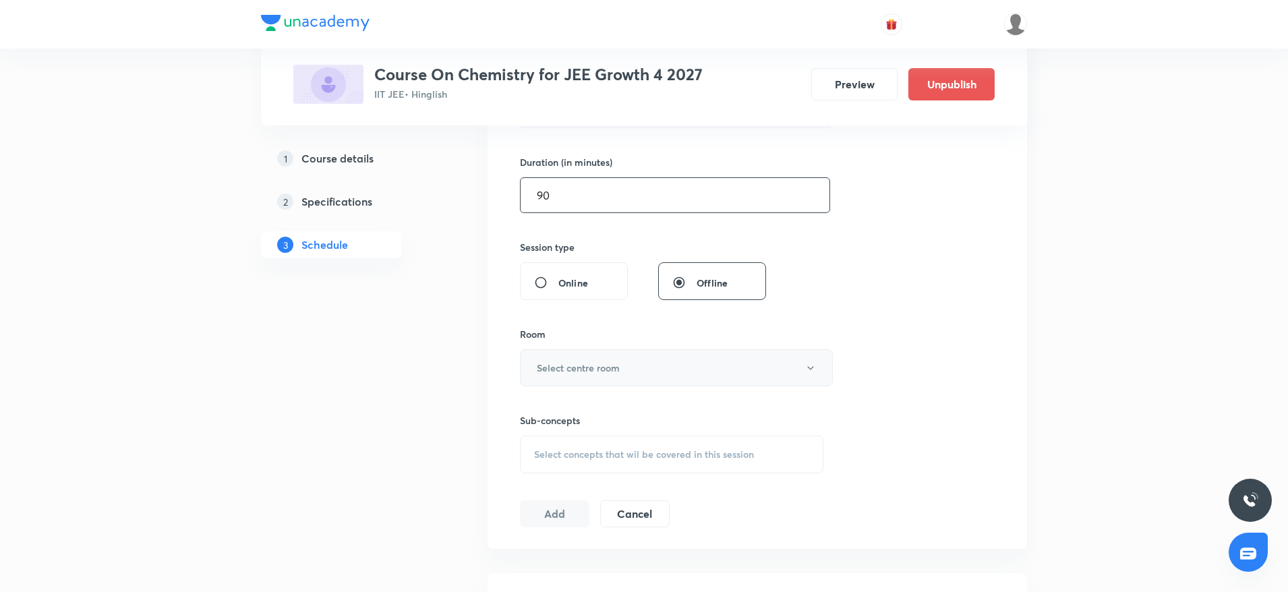
type input "90"
click at [793, 369] on button "Select centre room" at bounding box center [676, 367] width 313 height 37
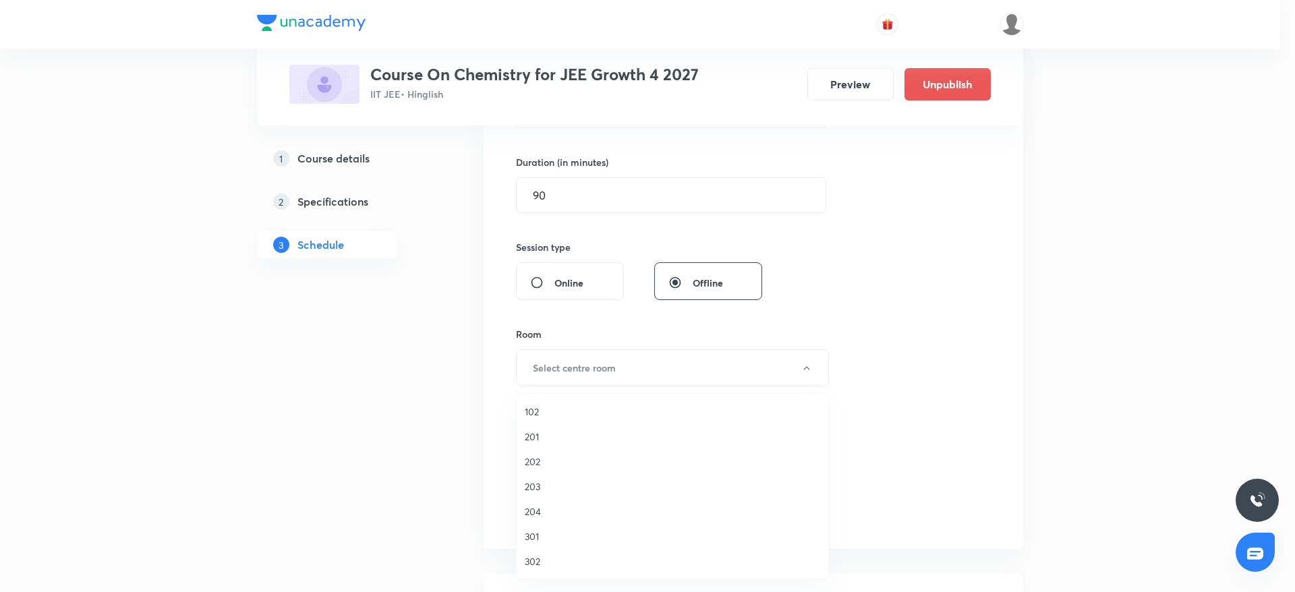
click at [541, 564] on span "302" at bounding box center [672, 562] width 295 height 14
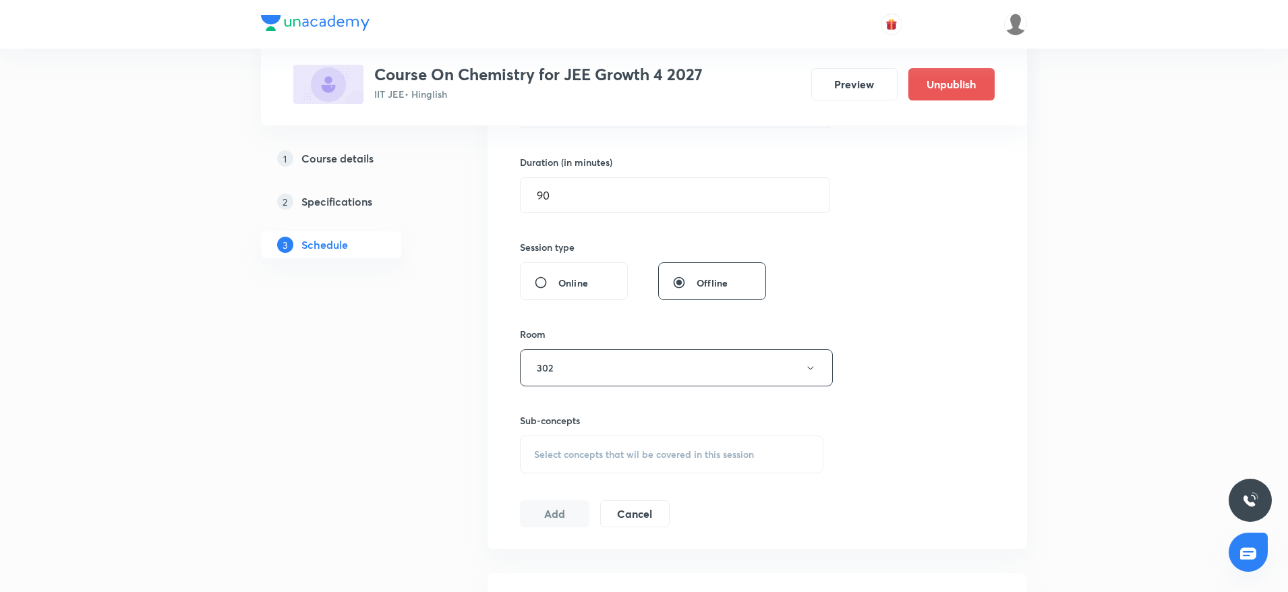
click at [635, 449] on span "Select concepts that wil be covered in this session" at bounding box center [644, 454] width 220 height 11
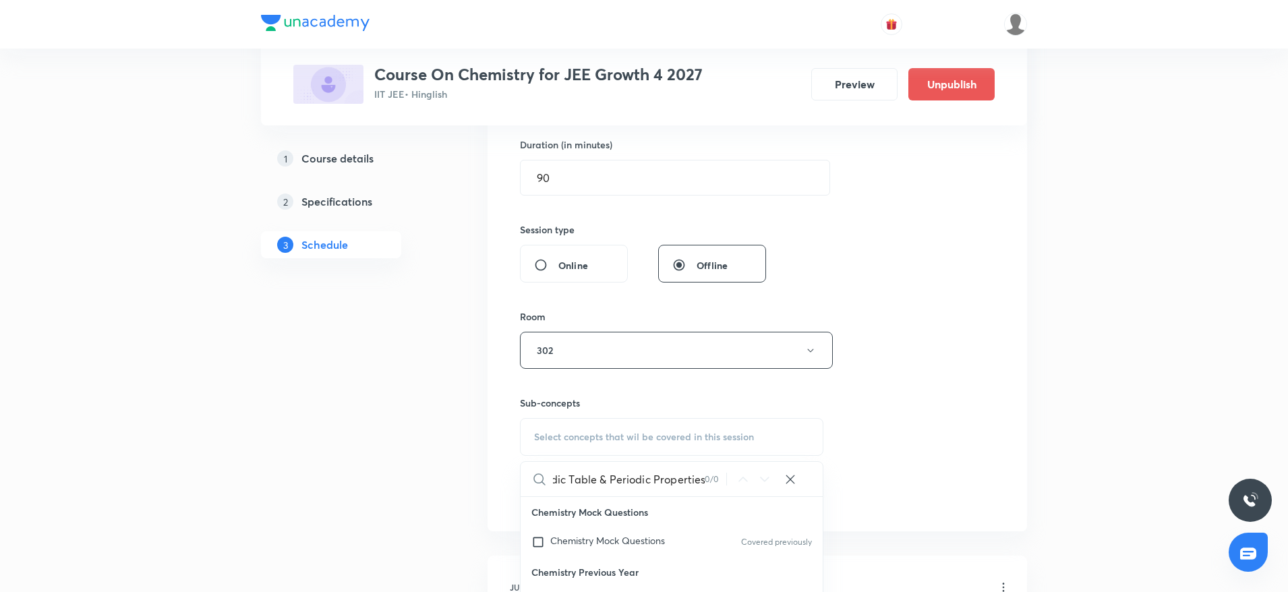
scroll to position [650, 0]
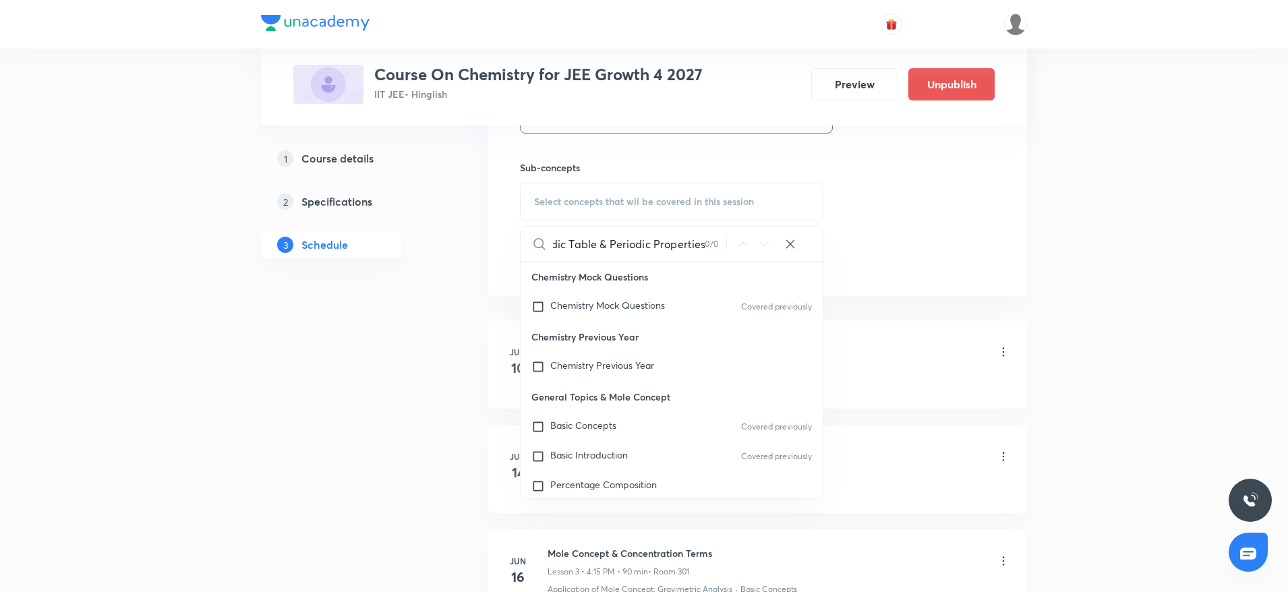
drag, startPoint x: 600, startPoint y: 237, endPoint x: 744, endPoint y: 250, distance: 144.9
click at [741, 250] on div "Periodic Table & Periodic Properties 0 / 0 ​" at bounding box center [672, 244] width 302 height 34
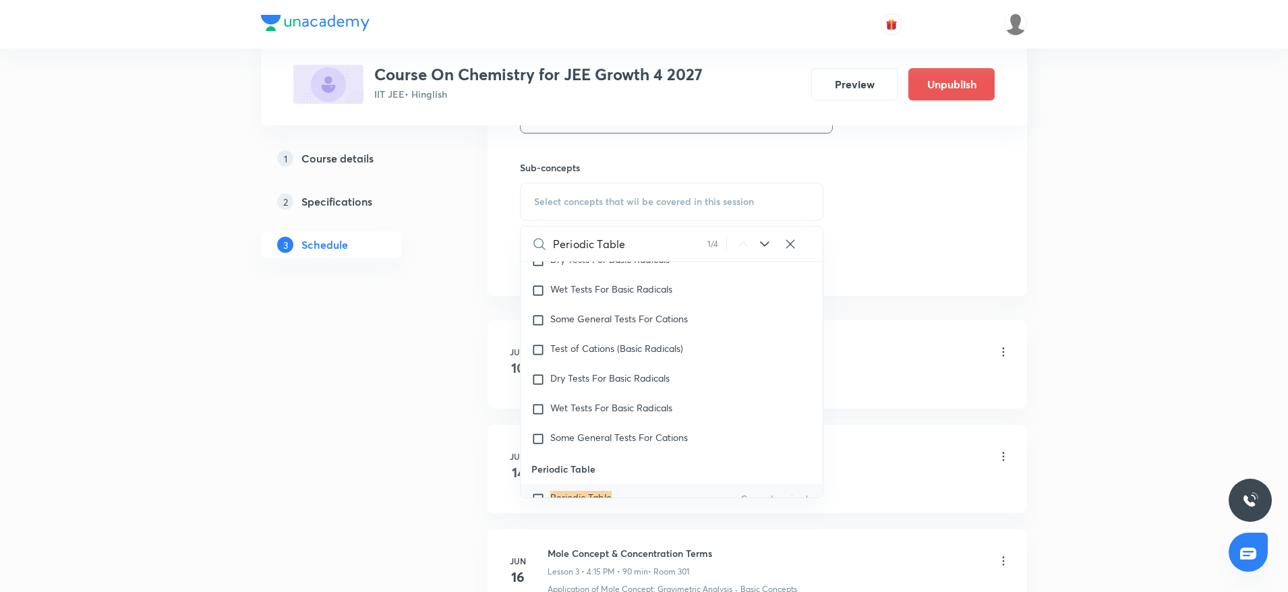
scroll to position [11346, 0]
type input "Periodic Table"
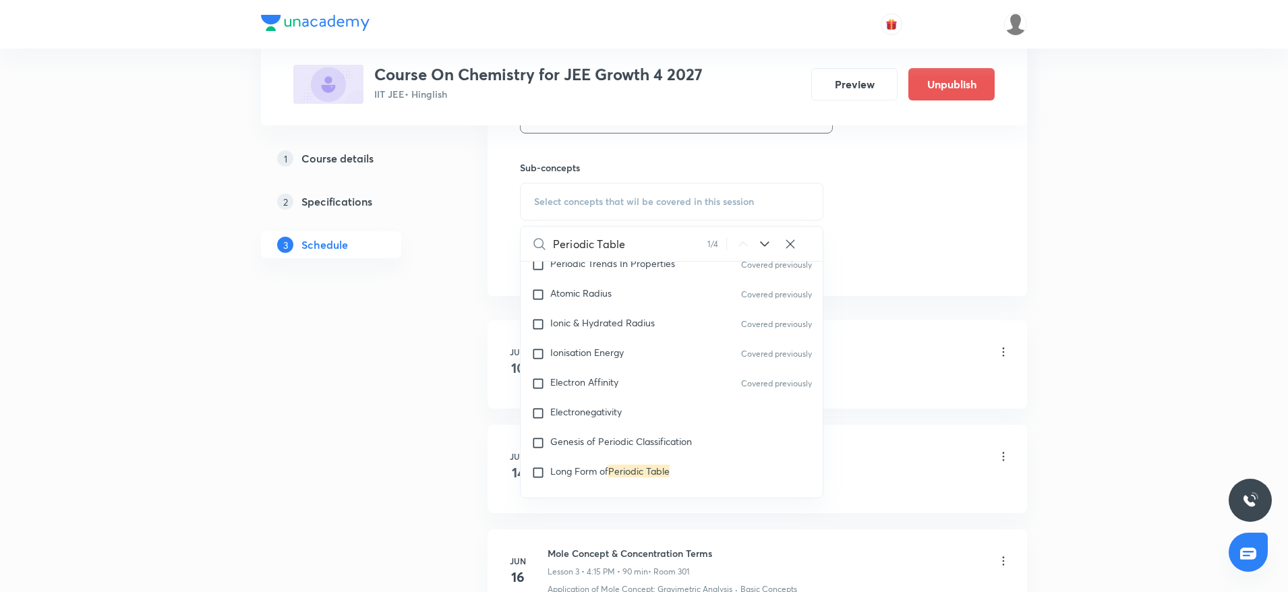
scroll to position [11710, 0]
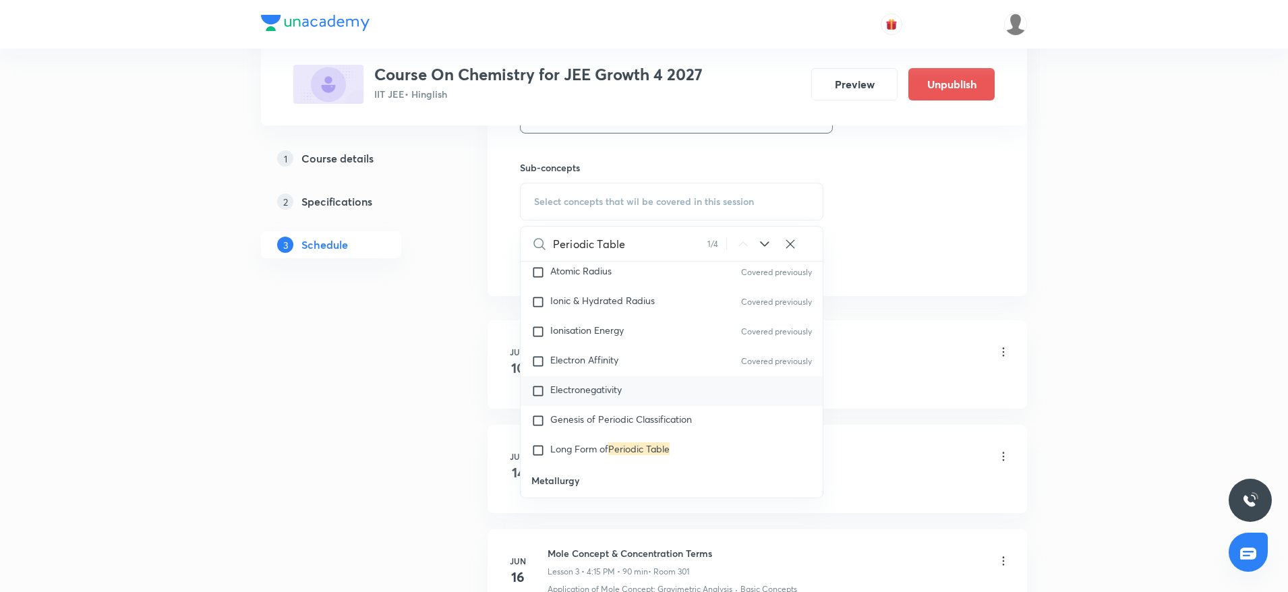
click at [608, 396] on span "Electronegativity" at bounding box center [586, 389] width 72 height 13
checkbox input "true"
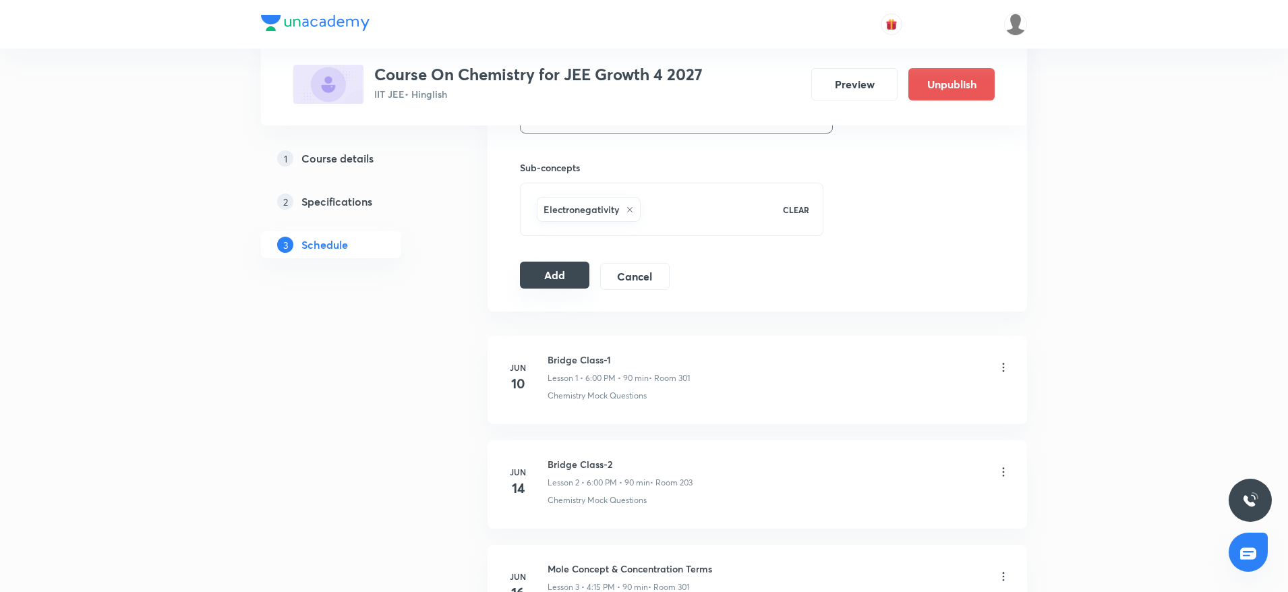
click at [573, 271] on button "Add" at bounding box center [554, 275] width 69 height 27
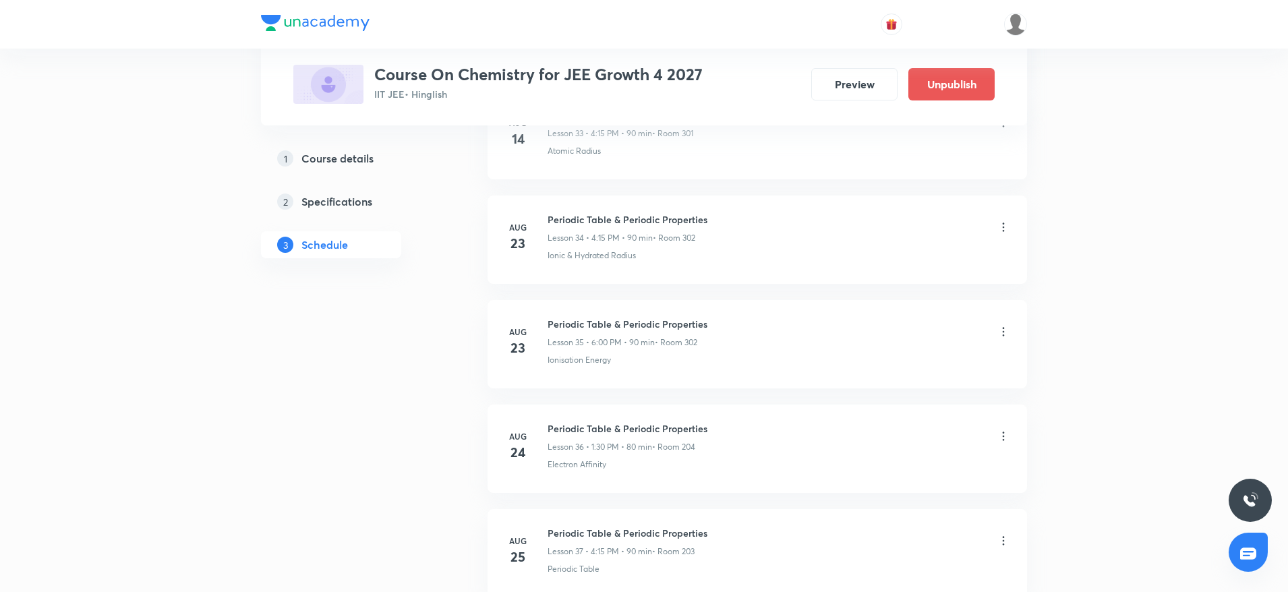
scroll to position [3947, 0]
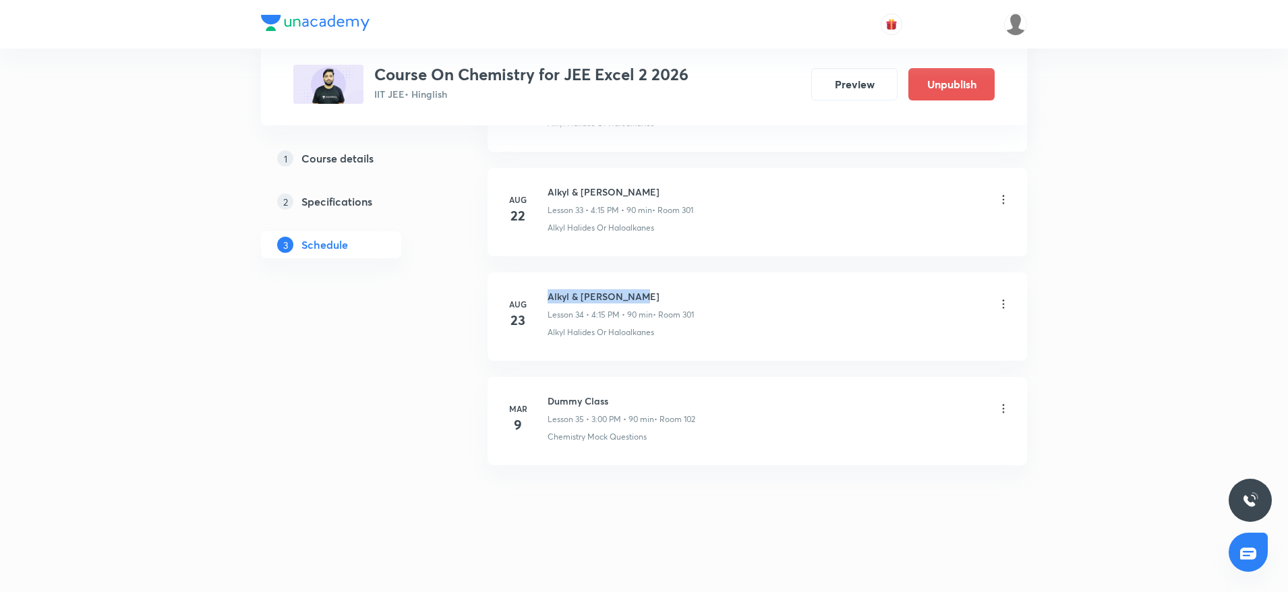
drag, startPoint x: 550, startPoint y: 293, endPoint x: 748, endPoint y: 293, distance: 198.3
click at [748, 293] on div "Alkyl & [PERSON_NAME] Lesson 34 • 4:15 PM • 90 min • Room 301" at bounding box center [779, 305] width 463 height 32
copy h6 "Alkyl & [PERSON_NAME]"
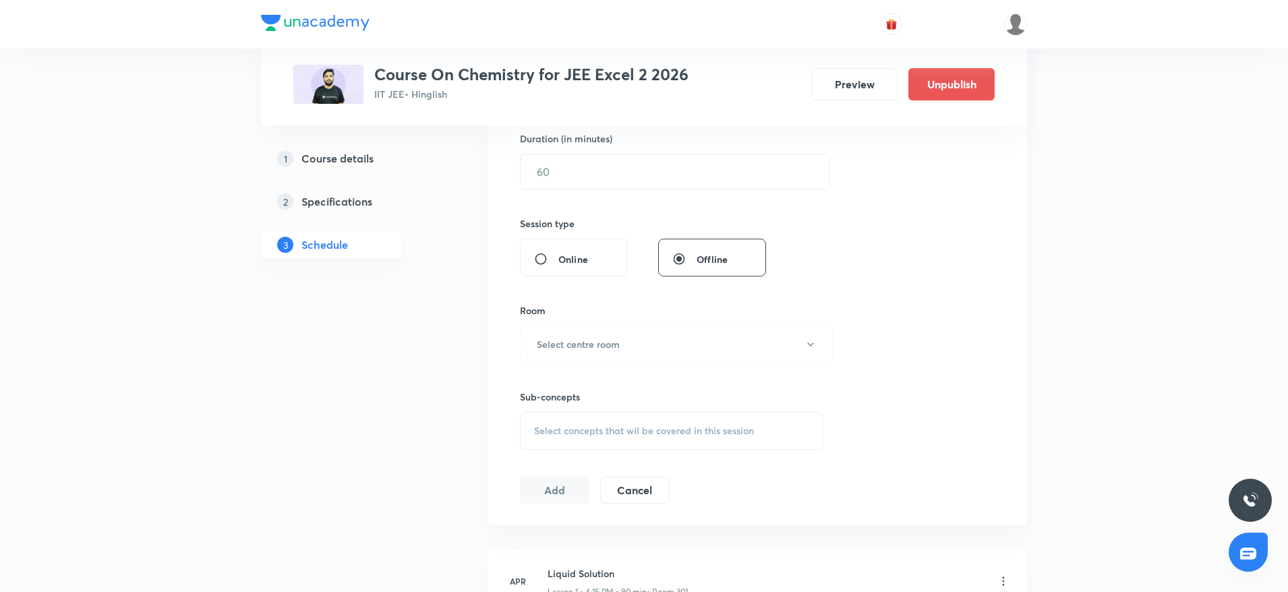
scroll to position [0, 0]
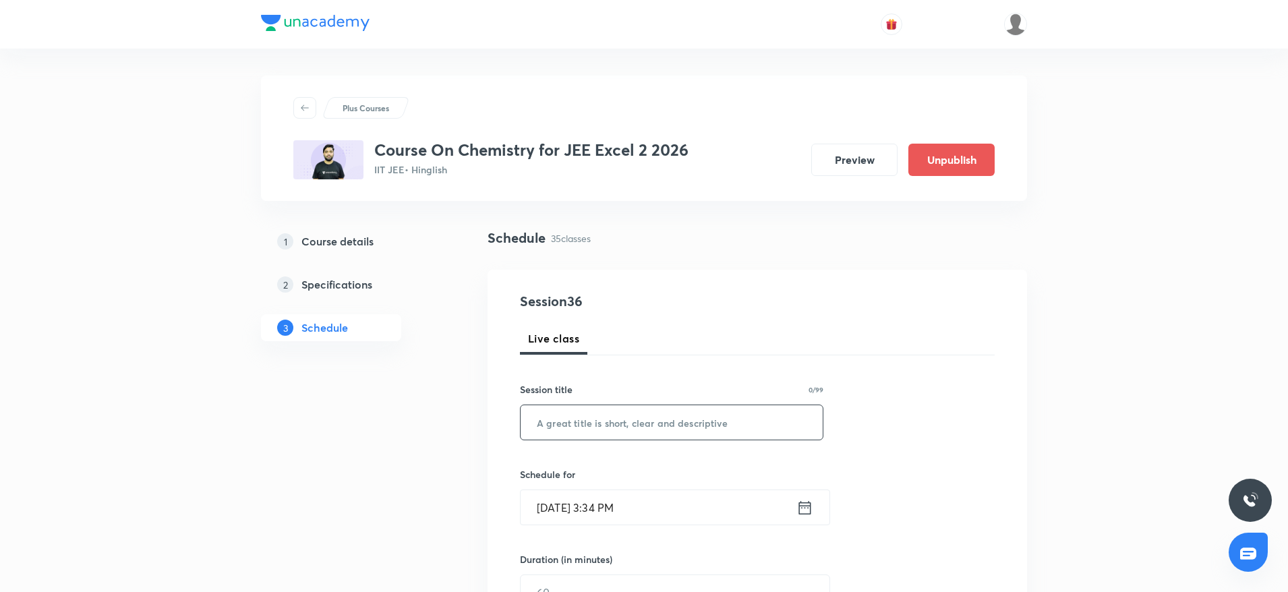
click at [737, 413] on input "text" at bounding box center [672, 422] width 302 height 34
paste input "Alkyl & [PERSON_NAME]"
type input "Alkyl & [PERSON_NAME]"
click at [609, 496] on input "[DATE] 3:34 PM" at bounding box center [659, 507] width 276 height 34
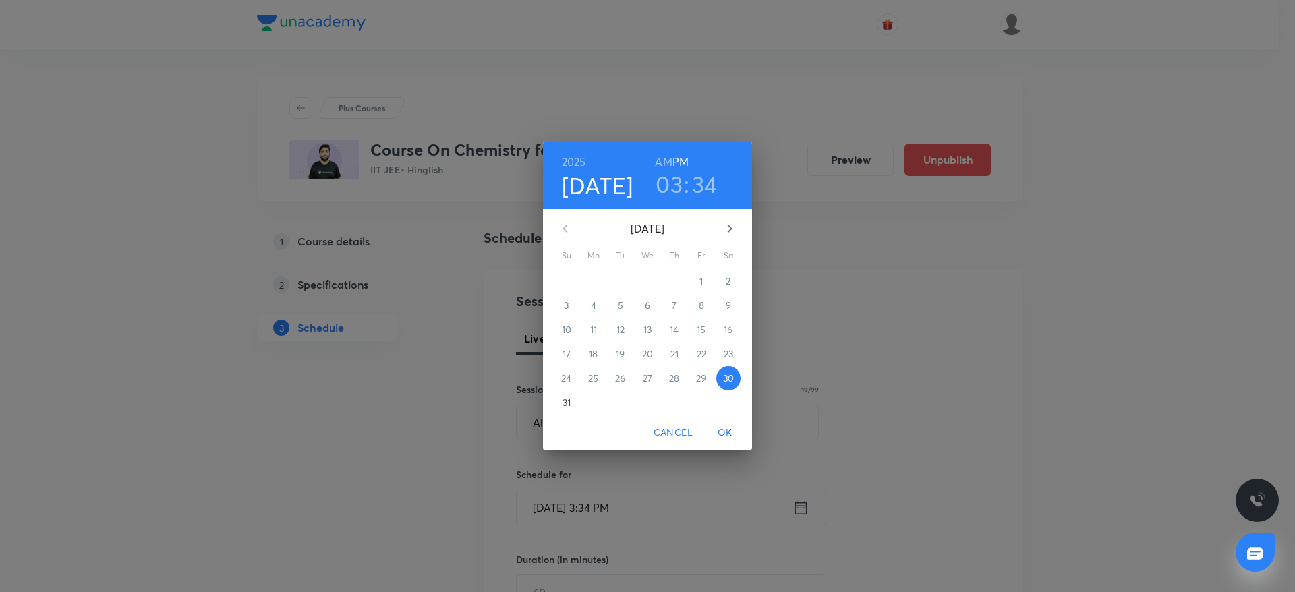
click at [672, 186] on h3 "03" at bounding box center [669, 184] width 27 height 28
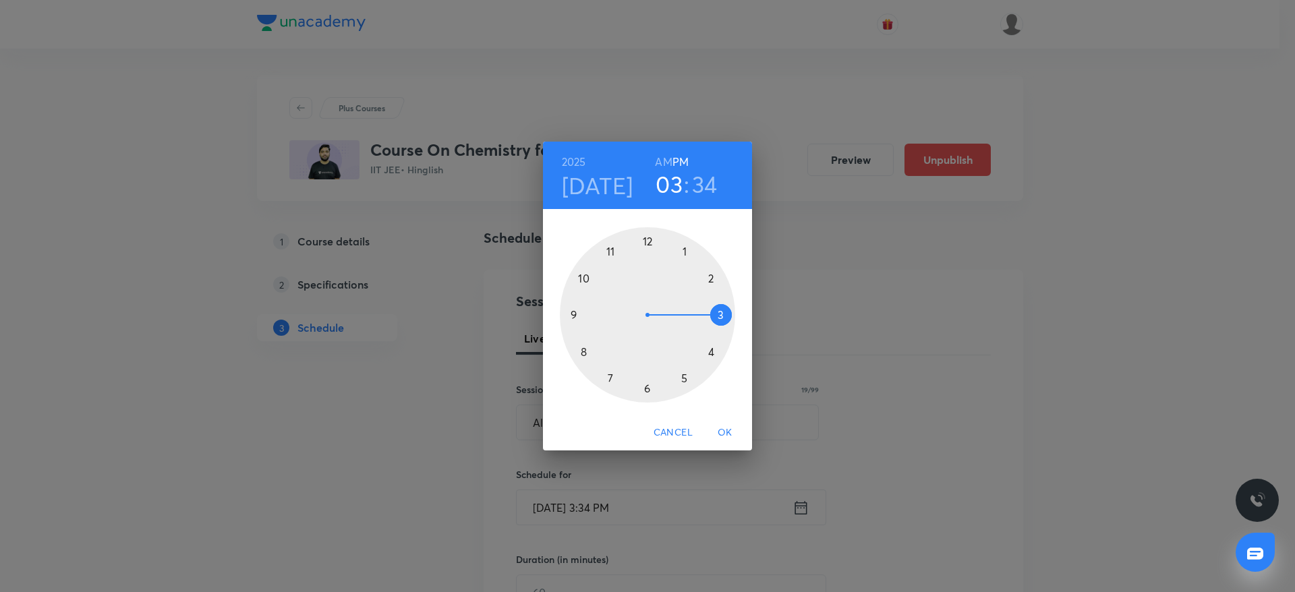
click at [650, 391] on div at bounding box center [647, 314] width 175 height 175
click at [648, 238] on div at bounding box center [647, 314] width 175 height 175
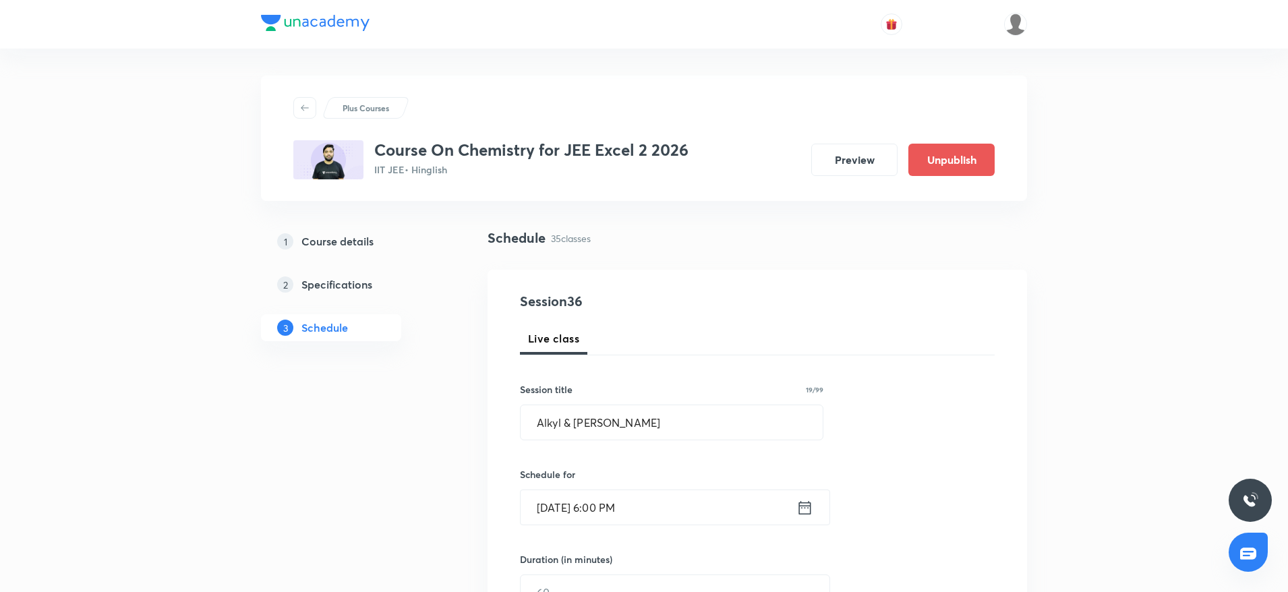
drag, startPoint x: 1282, startPoint y: 55, endPoint x: 1288, endPoint y: 62, distance: 8.6
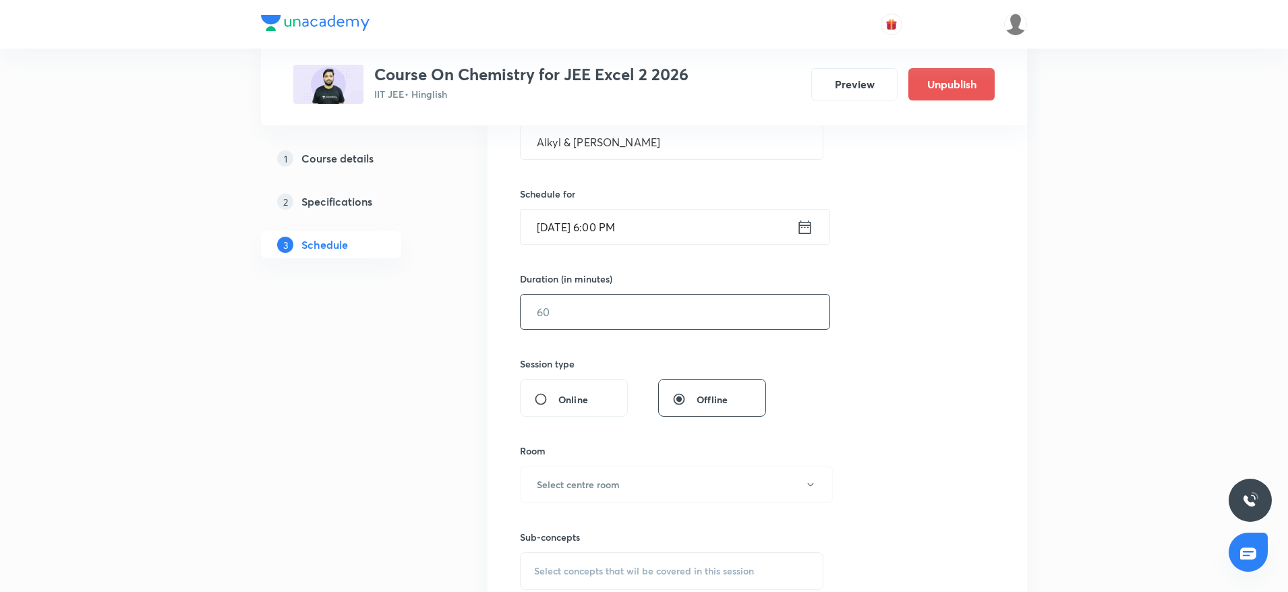
click at [749, 315] on input "text" at bounding box center [675, 312] width 309 height 34
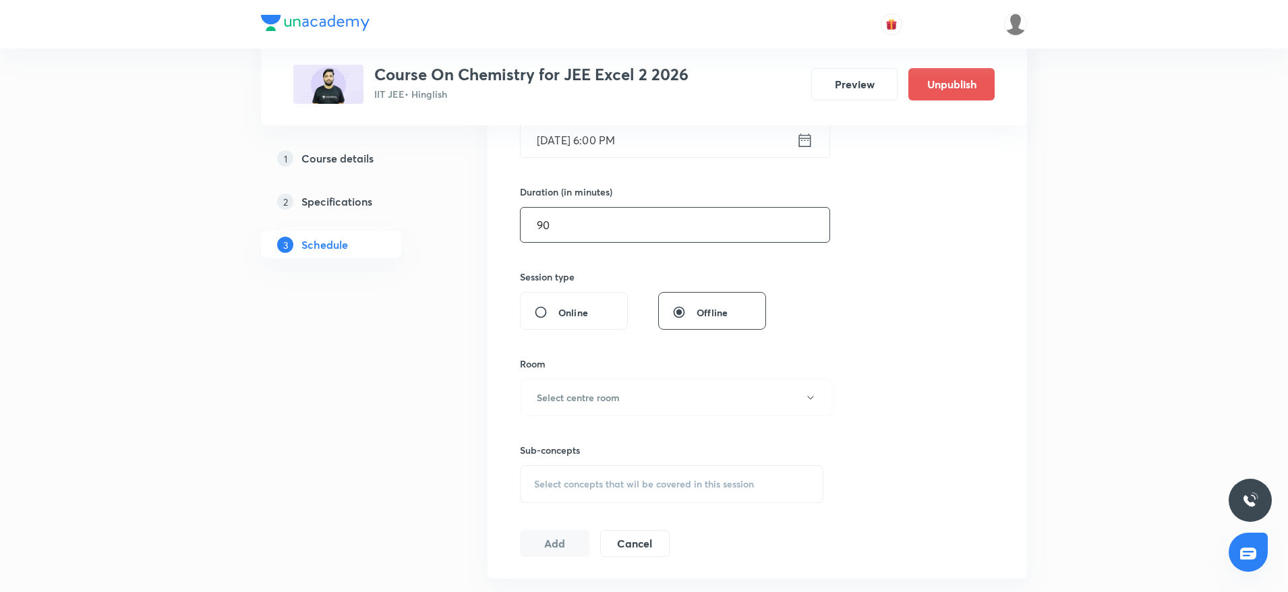
scroll to position [399, 0]
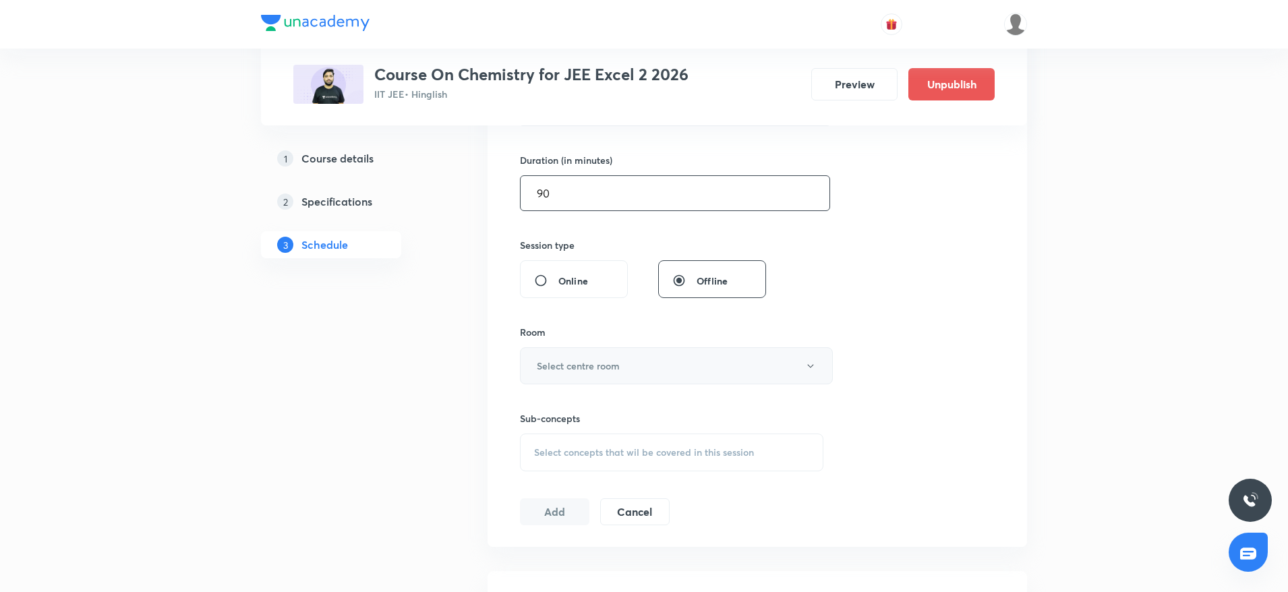
type input "90"
click at [677, 358] on button "Select centre room" at bounding box center [676, 365] width 313 height 37
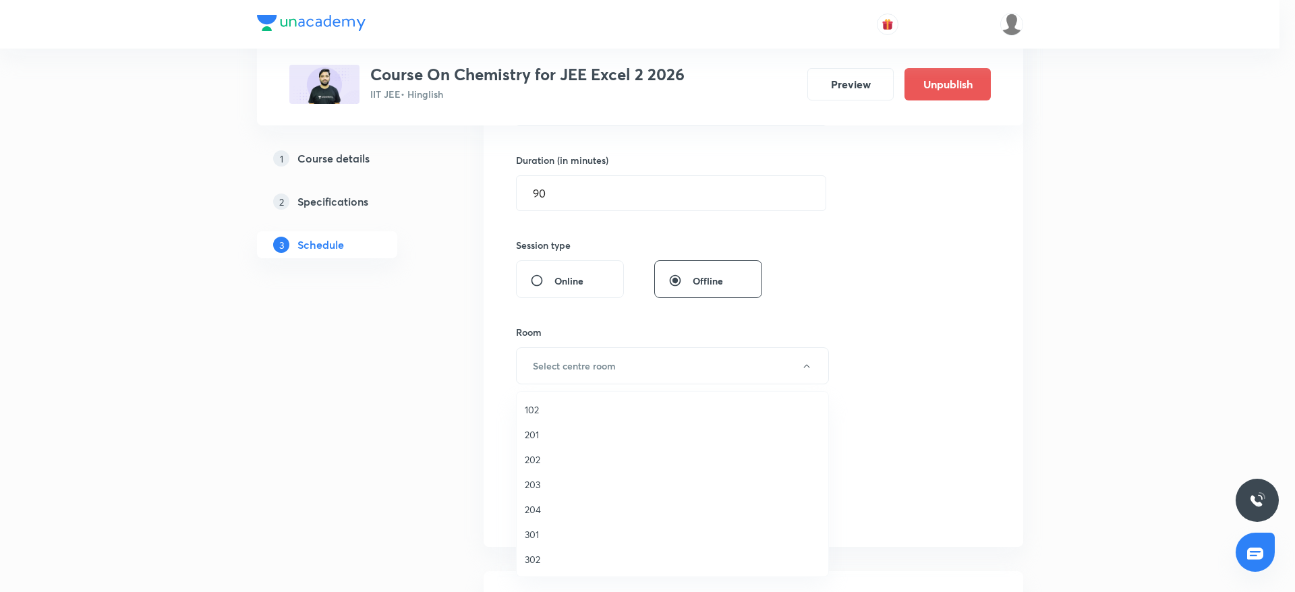
click at [559, 532] on span "301" at bounding box center [672, 535] width 295 height 14
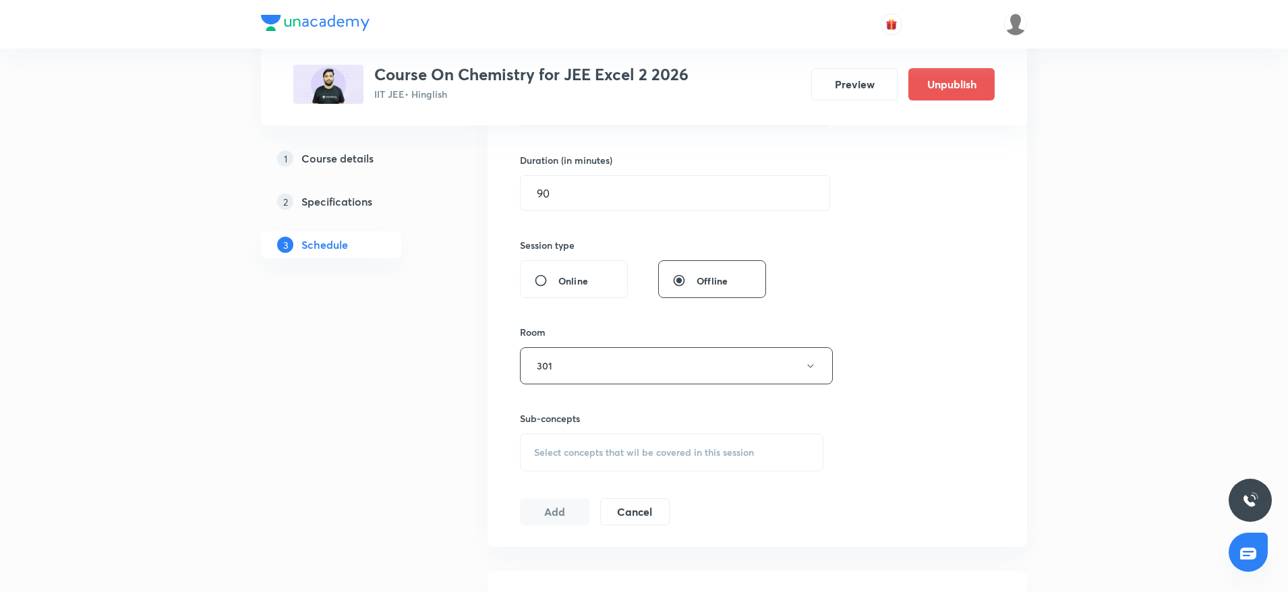
click at [649, 460] on div "Select concepts that wil be covered in this session" at bounding box center [672, 453] width 304 height 38
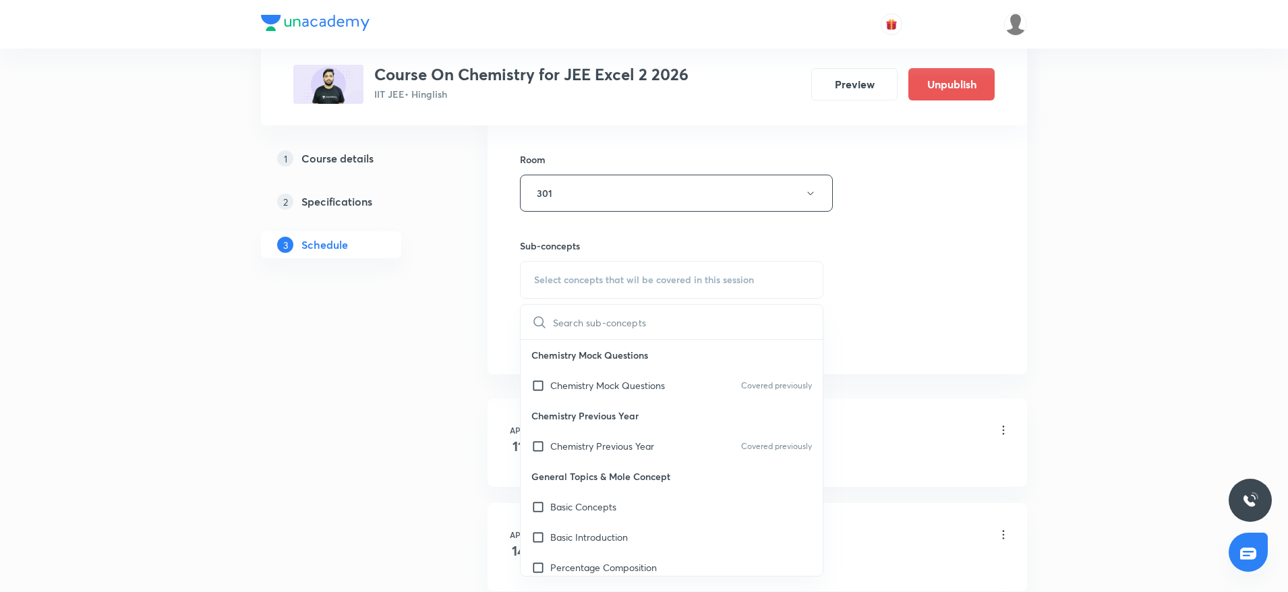
scroll to position [584, 0]
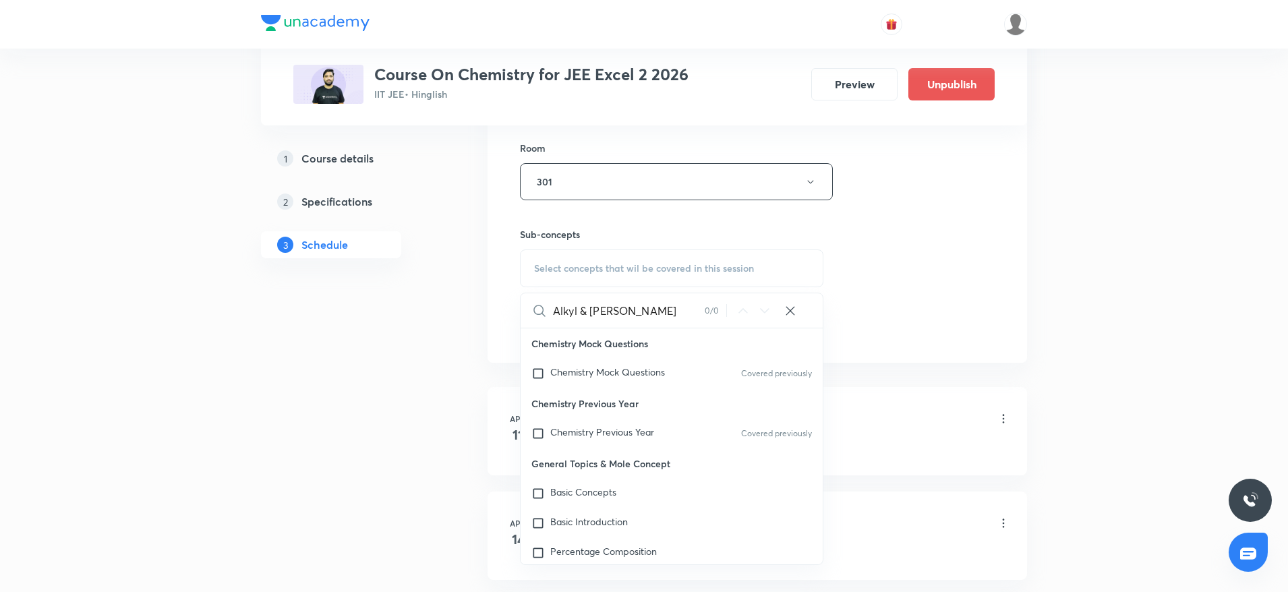
drag, startPoint x: 582, startPoint y: 312, endPoint x: 674, endPoint y: 312, distance: 92.4
click at [670, 312] on input "Alkyl & [PERSON_NAME]" at bounding box center [629, 310] width 152 height 34
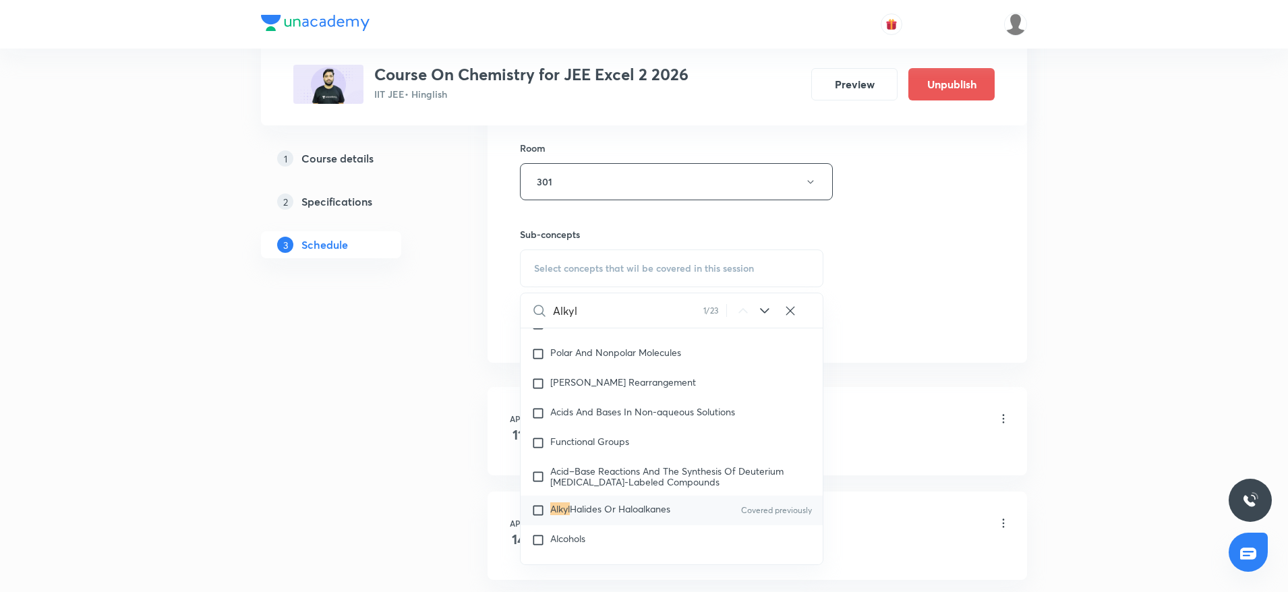
scroll to position [23812, 0]
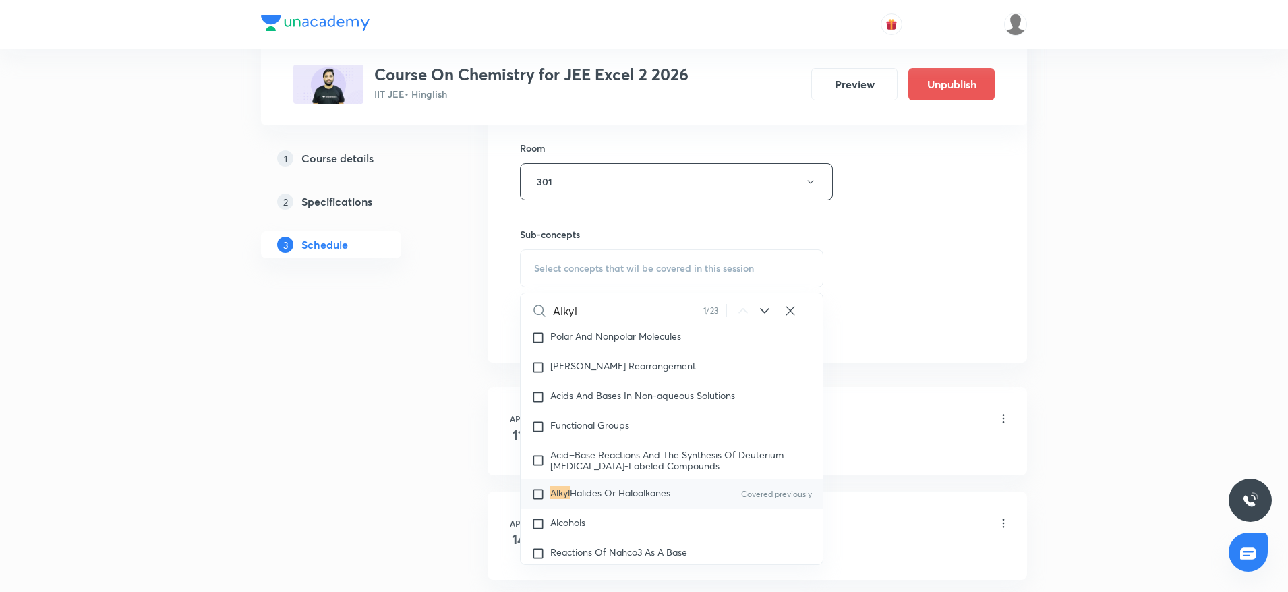
type input "Alkyl"
click at [656, 496] on span "Halides Or Haloalkanes" at bounding box center [620, 492] width 101 height 13
checkbox input "true"
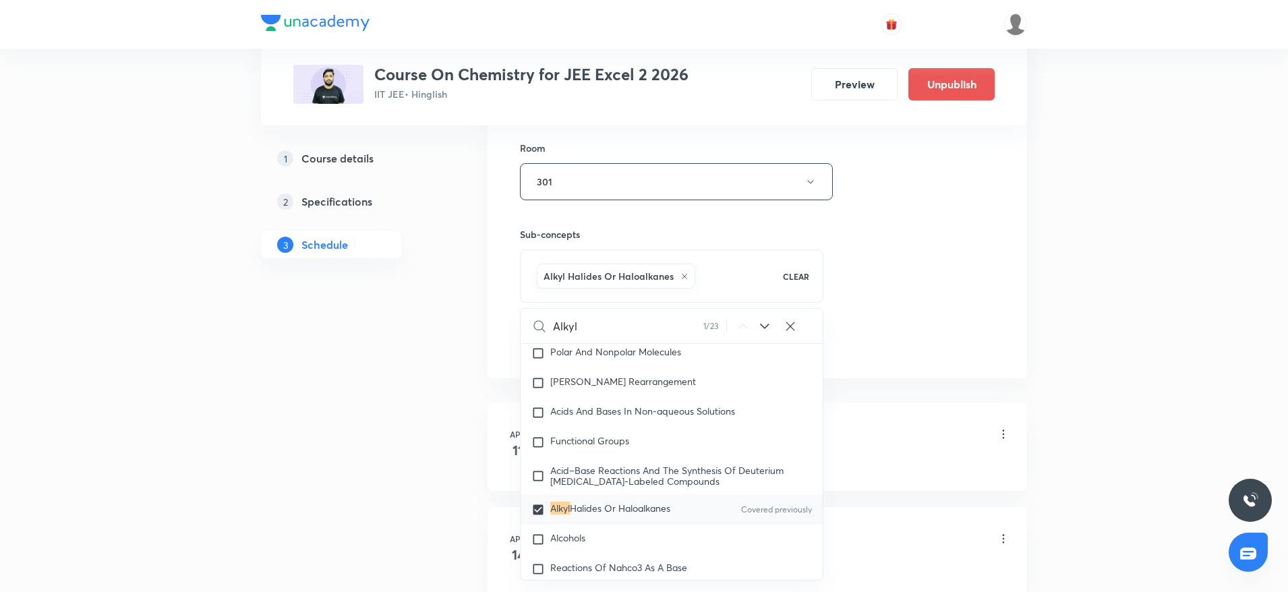
click at [902, 268] on div "Session 36 Live class Session title 19/99 Alkyl & Aryl Halide ​ Schedule for Au…" at bounding box center [757, 32] width 475 height 649
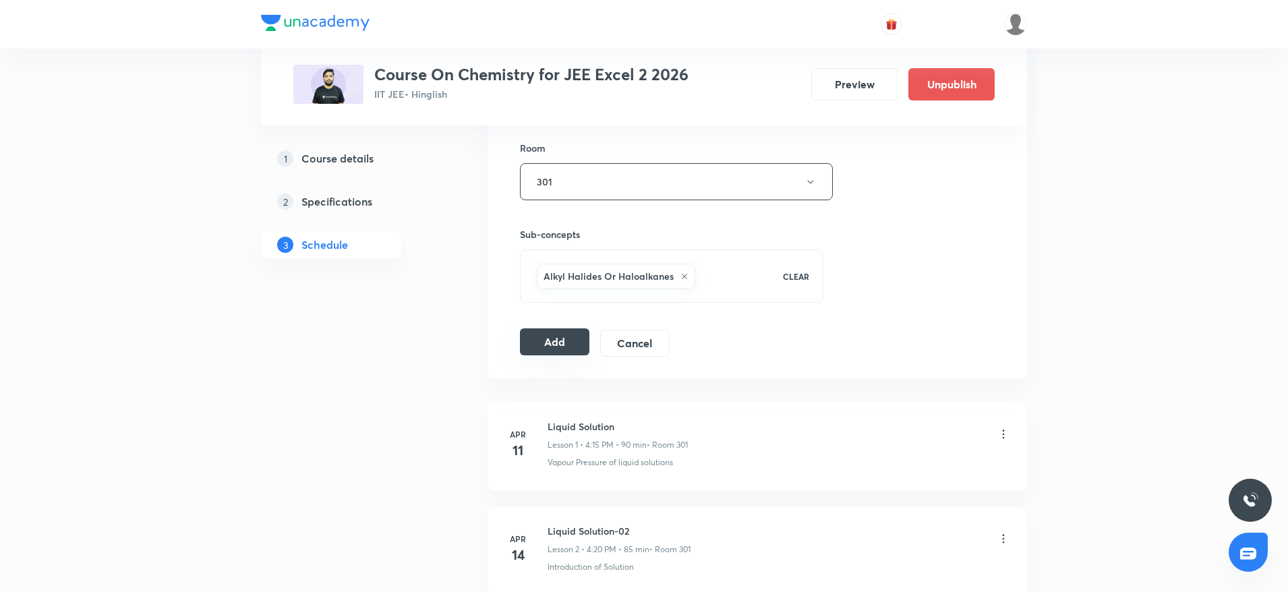
click at [561, 343] on button "Add" at bounding box center [554, 342] width 69 height 27
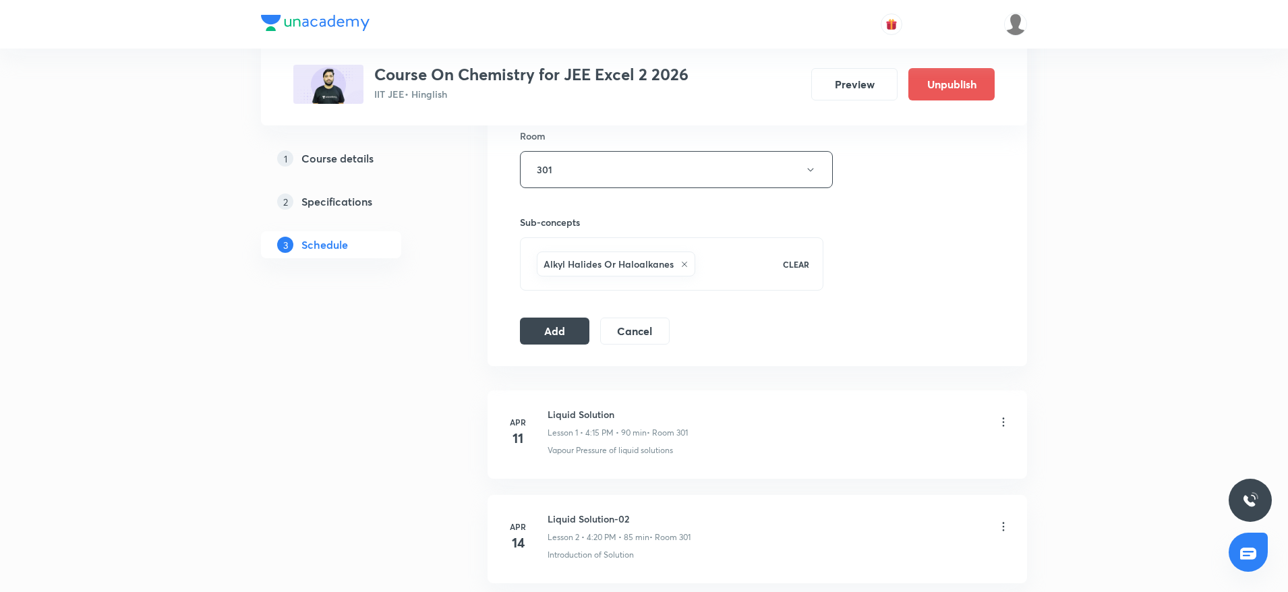
scroll to position [606, 0]
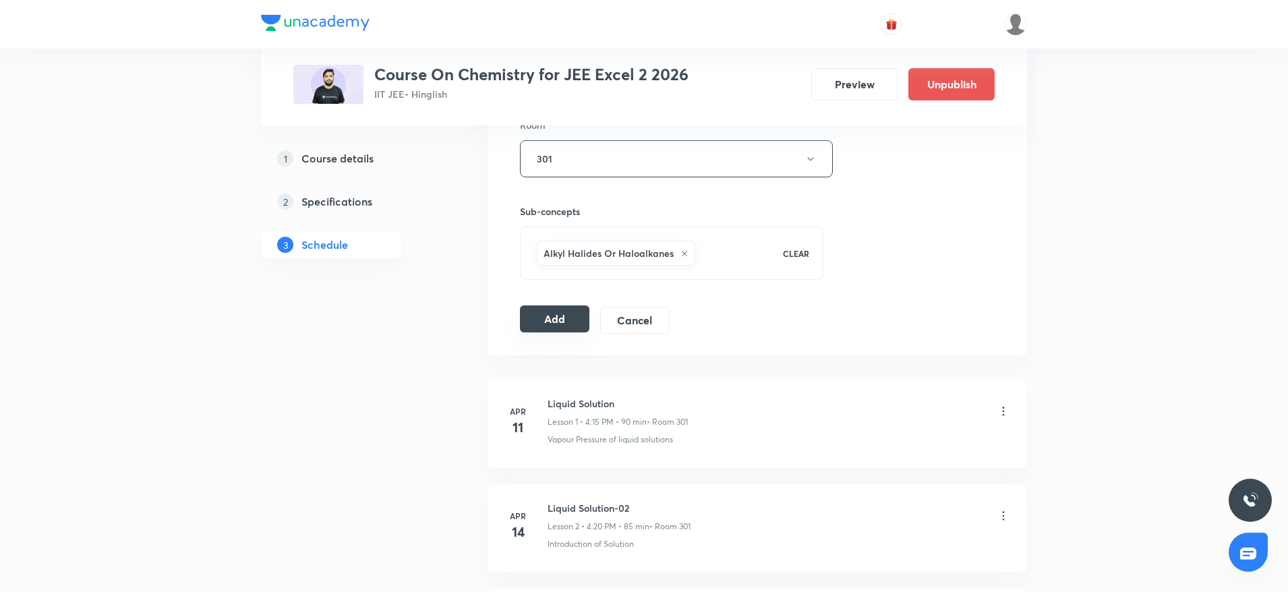
click at [534, 321] on button "Add" at bounding box center [554, 319] width 69 height 27
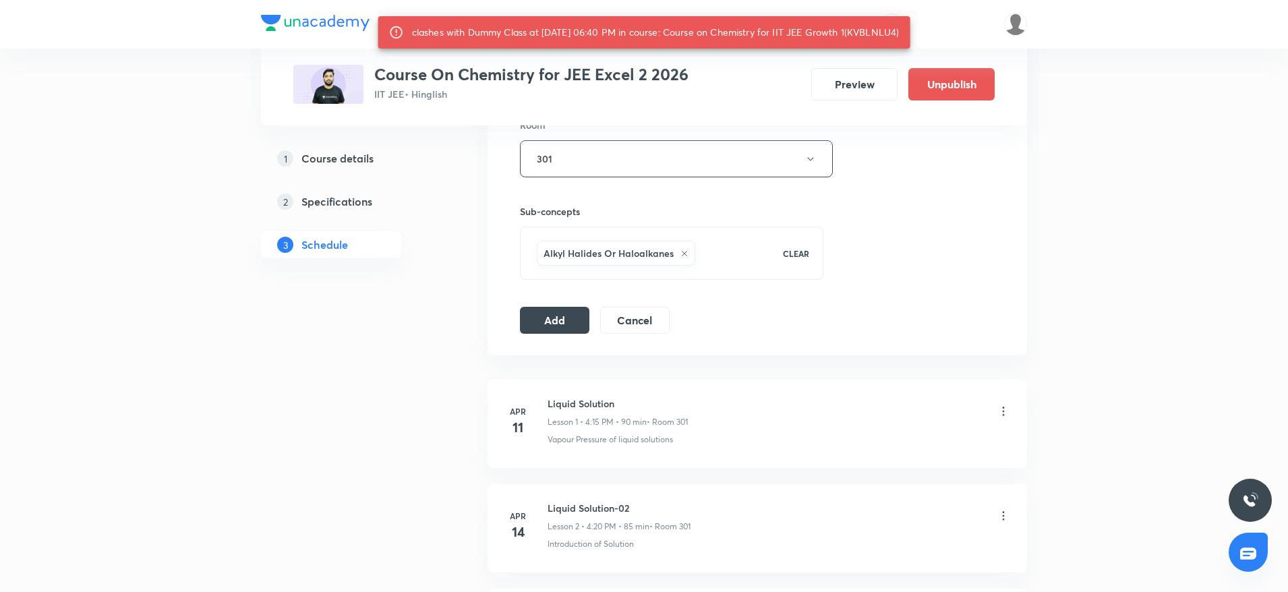
click at [886, 34] on div "clashes with Dummy Class at 30 Aug 2025 06:40 PM in course: Course on Chemistry…" at bounding box center [656, 32] width 488 height 24
copy div "KVBLNLU4"
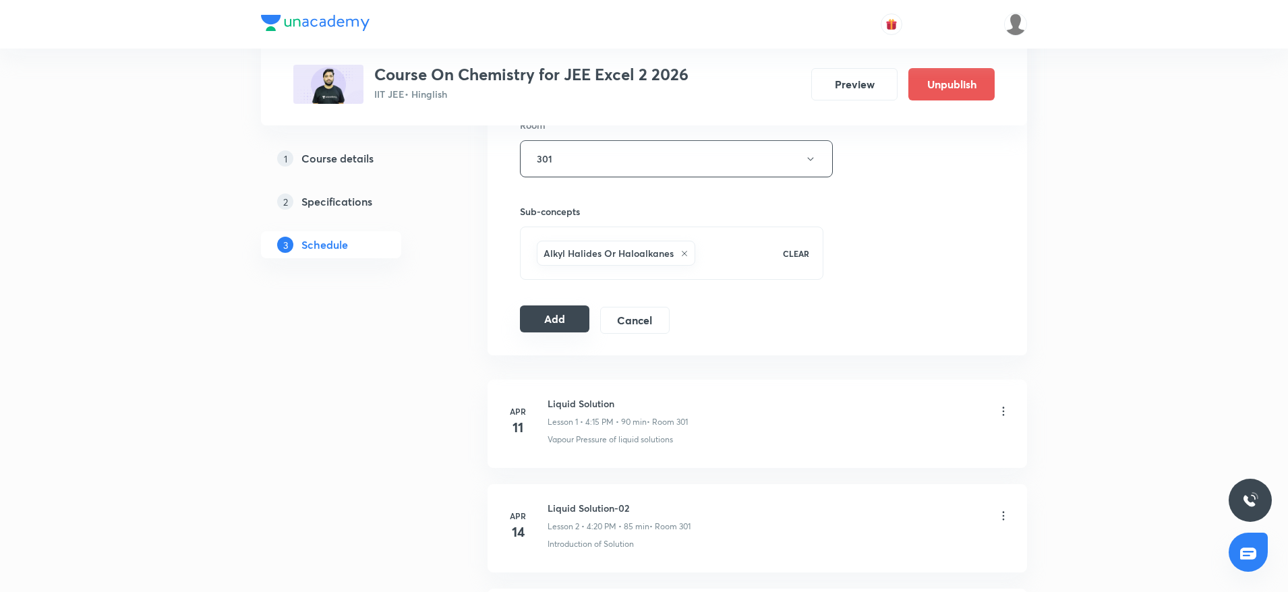
click at [571, 325] on button "Add" at bounding box center [554, 319] width 69 height 27
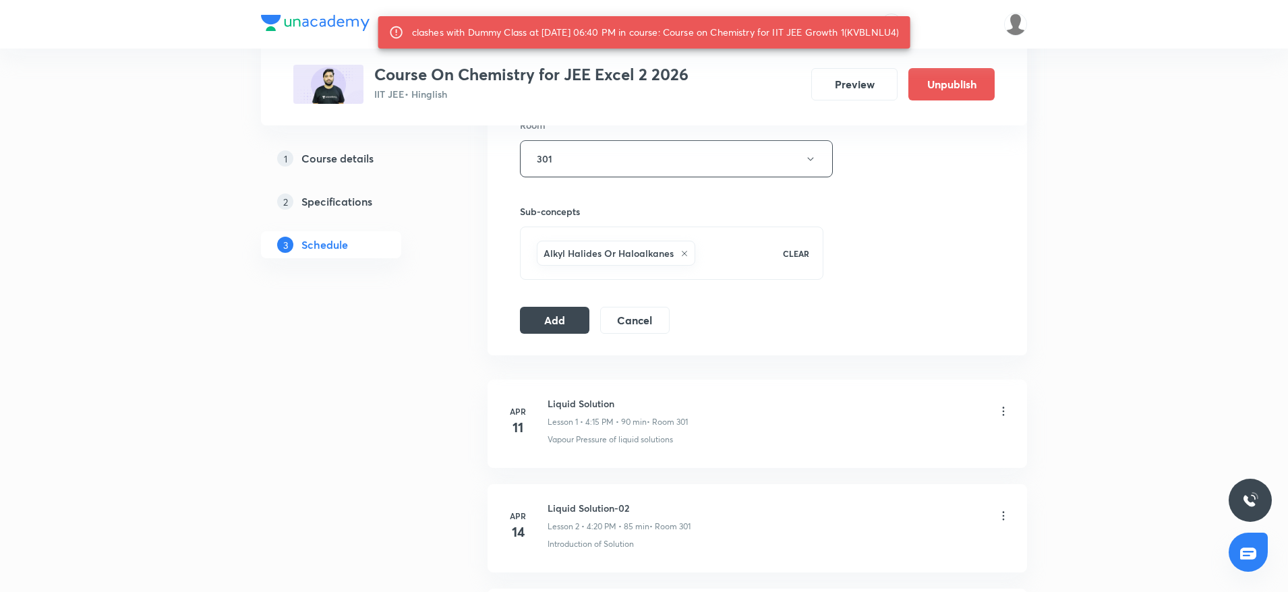
click at [877, 26] on div "clashes with Dummy Class at 30 Aug 2025 06:40 PM in course: Course on Chemistry…" at bounding box center [656, 32] width 488 height 24
copy div "KVBLNLU4"
click at [578, 318] on button "Add" at bounding box center [554, 319] width 69 height 27
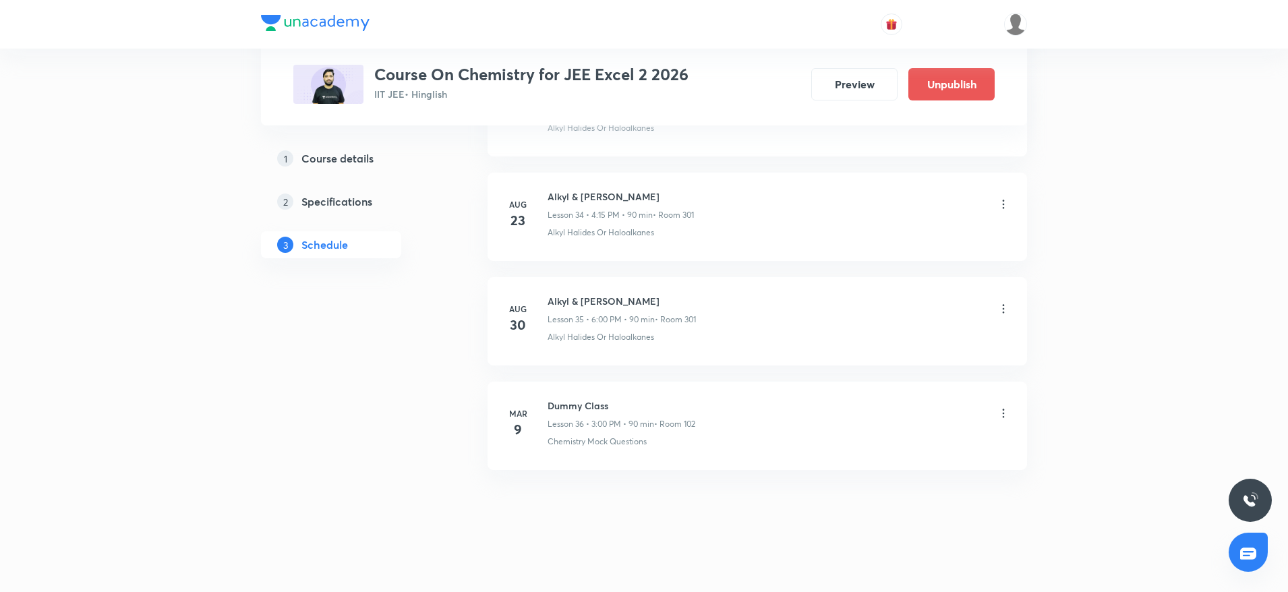
scroll to position [3633, 0]
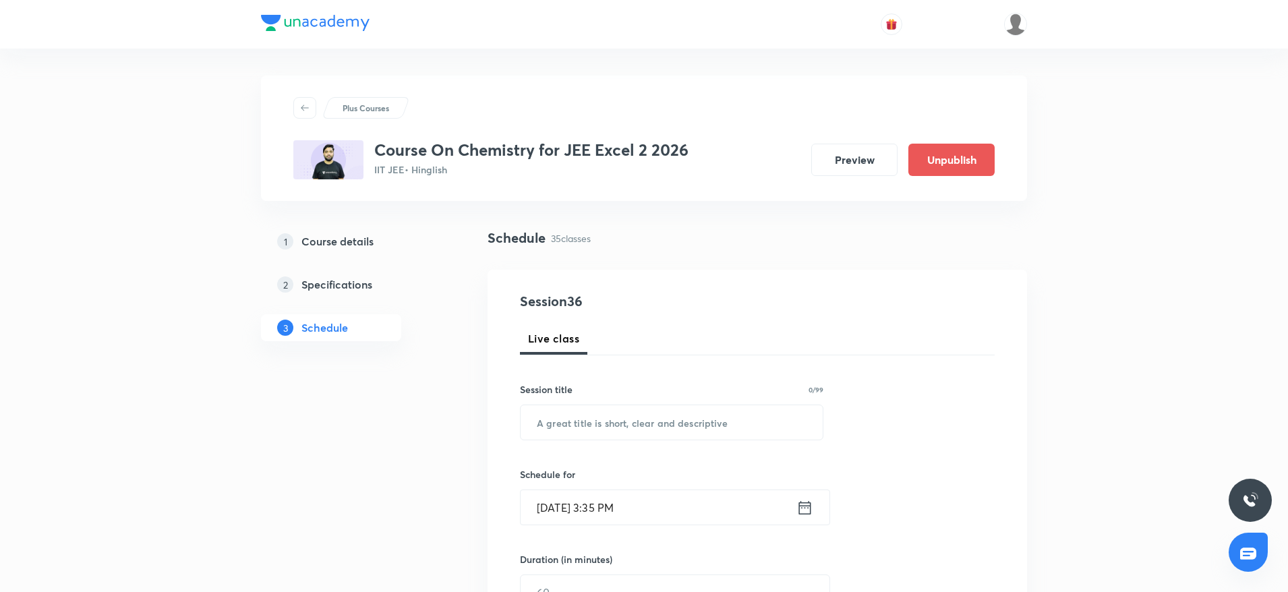
click at [742, 104] on div "Plus Courses" at bounding box center [644, 108] width 702 height 22
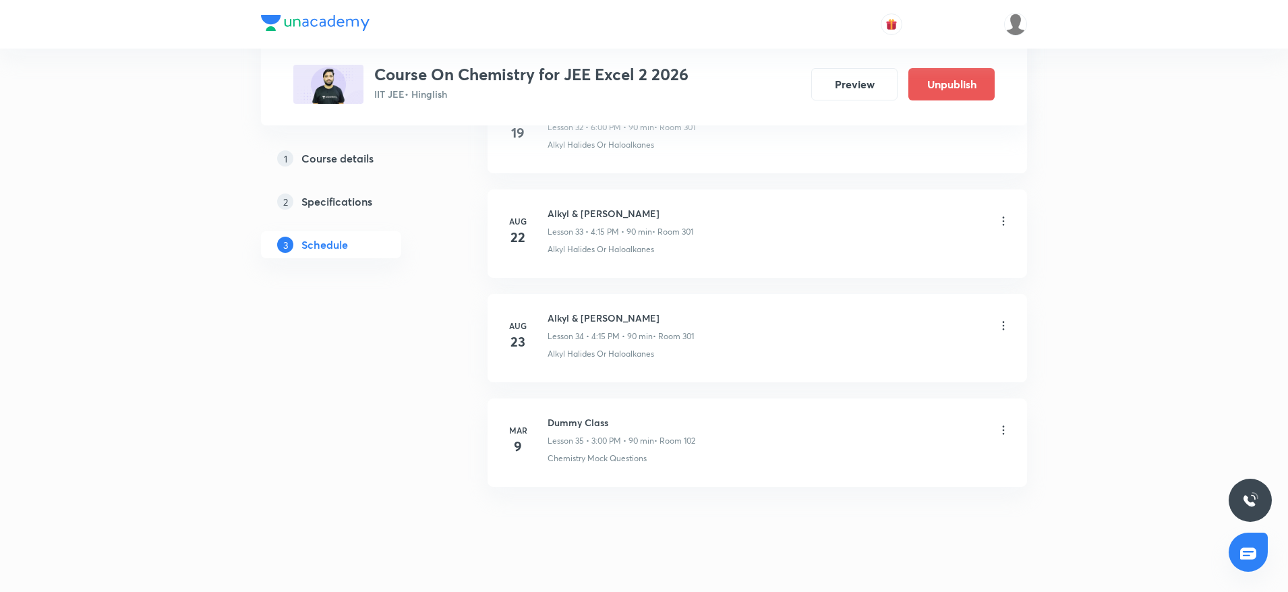
scroll to position [4149, 0]
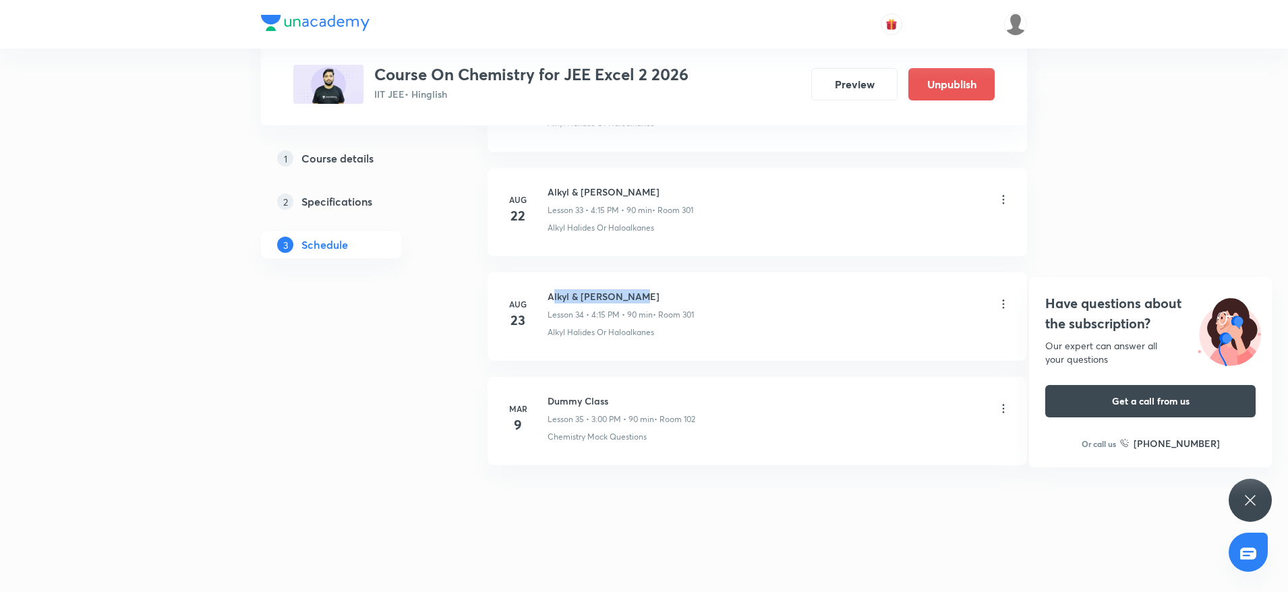
drag, startPoint x: 551, startPoint y: 290, endPoint x: 748, endPoint y: 264, distance: 198.6
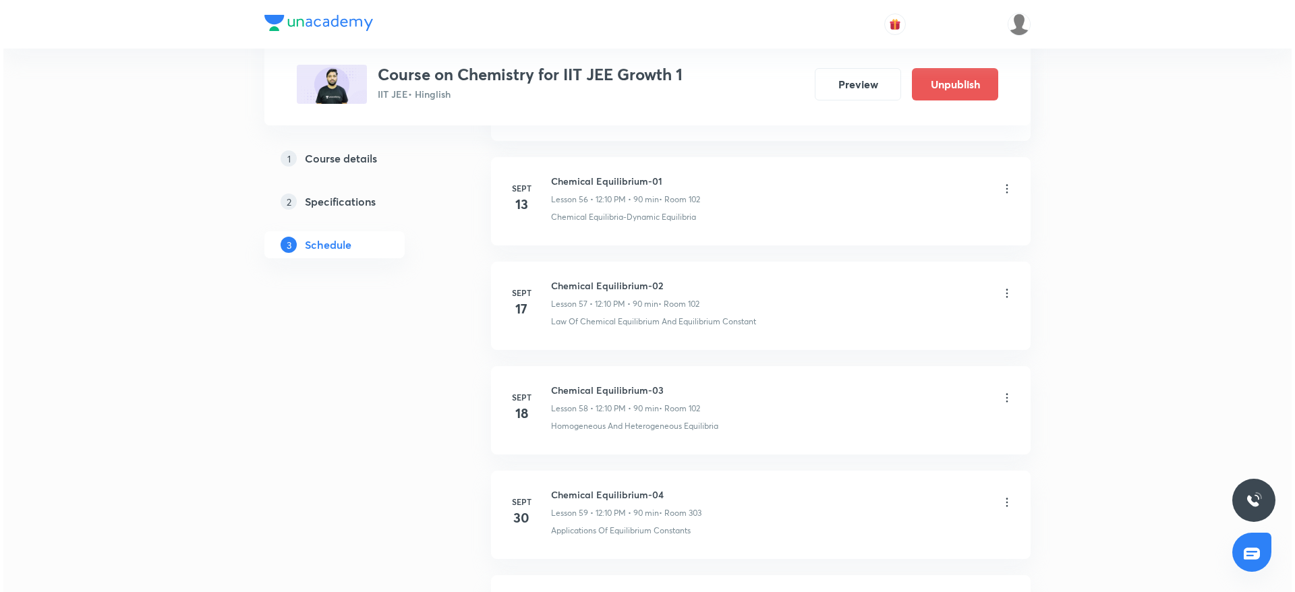
scroll to position [11469, 0]
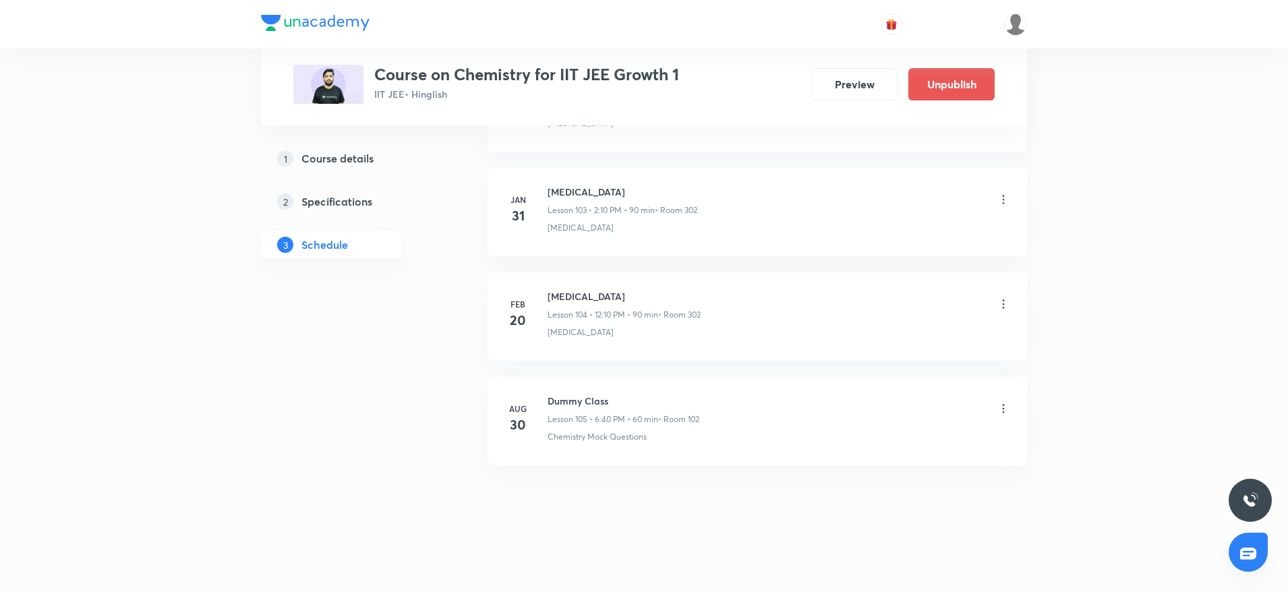
click at [1004, 407] on icon at bounding box center [1003, 408] width 13 height 13
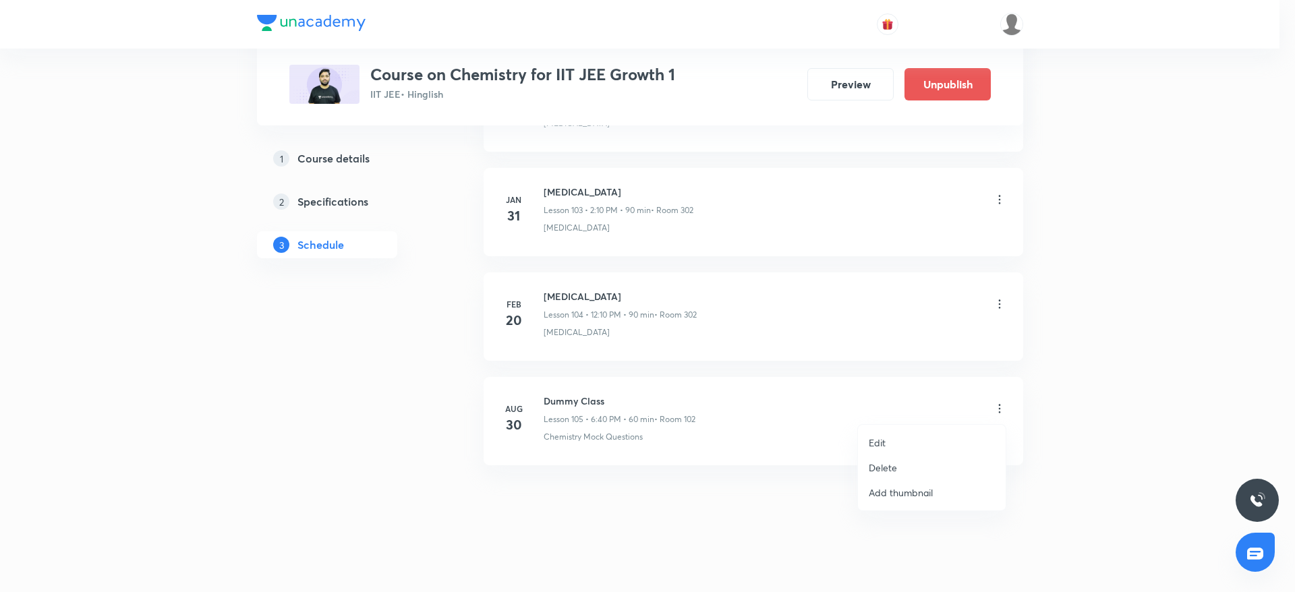
click at [886, 438] on p "Edit" at bounding box center [877, 443] width 17 height 14
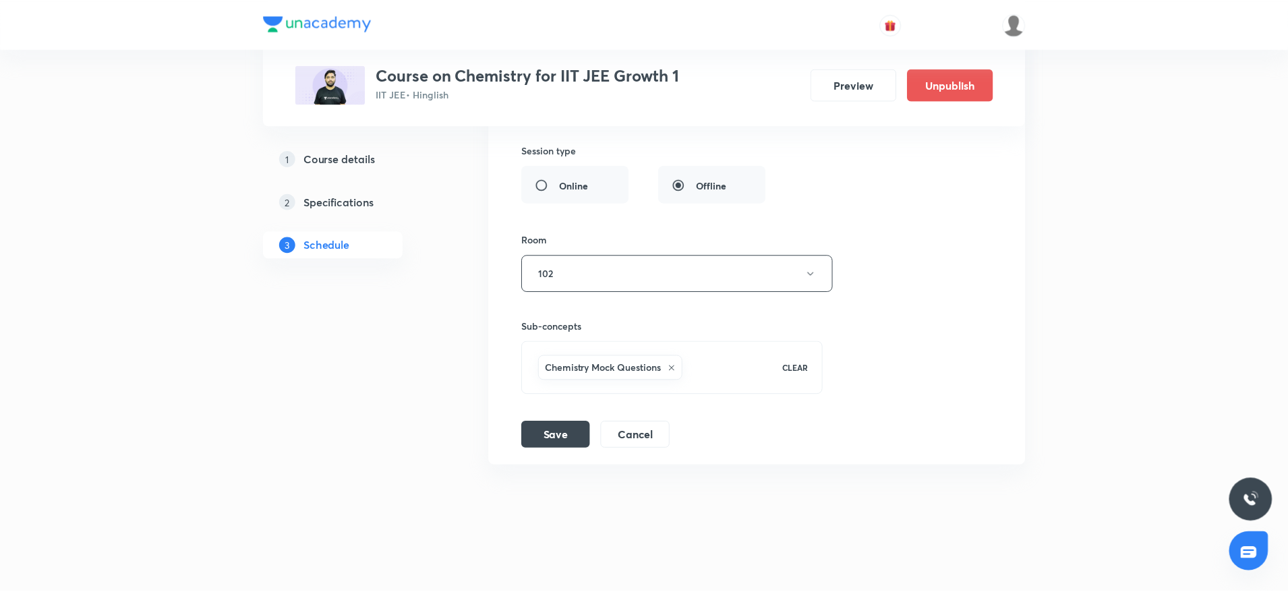
scroll to position [11368, 0]
click at [628, 430] on button "Cancel" at bounding box center [634, 433] width 69 height 27
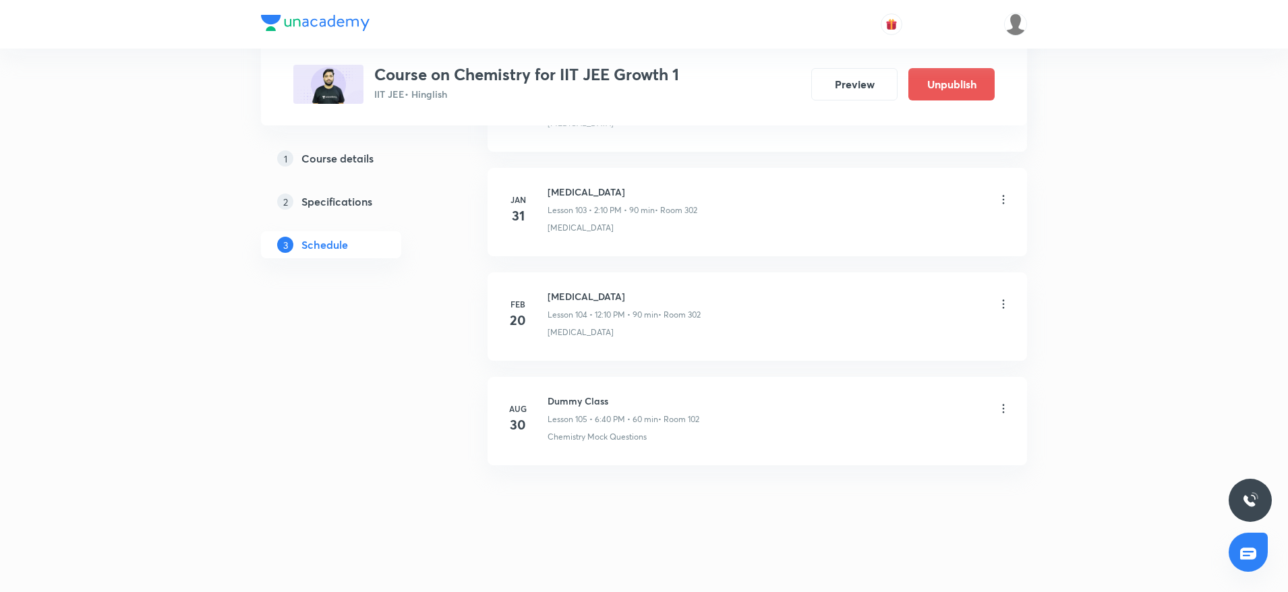
scroll to position [10849, 0]
click at [1002, 409] on icon at bounding box center [1003, 408] width 13 height 13
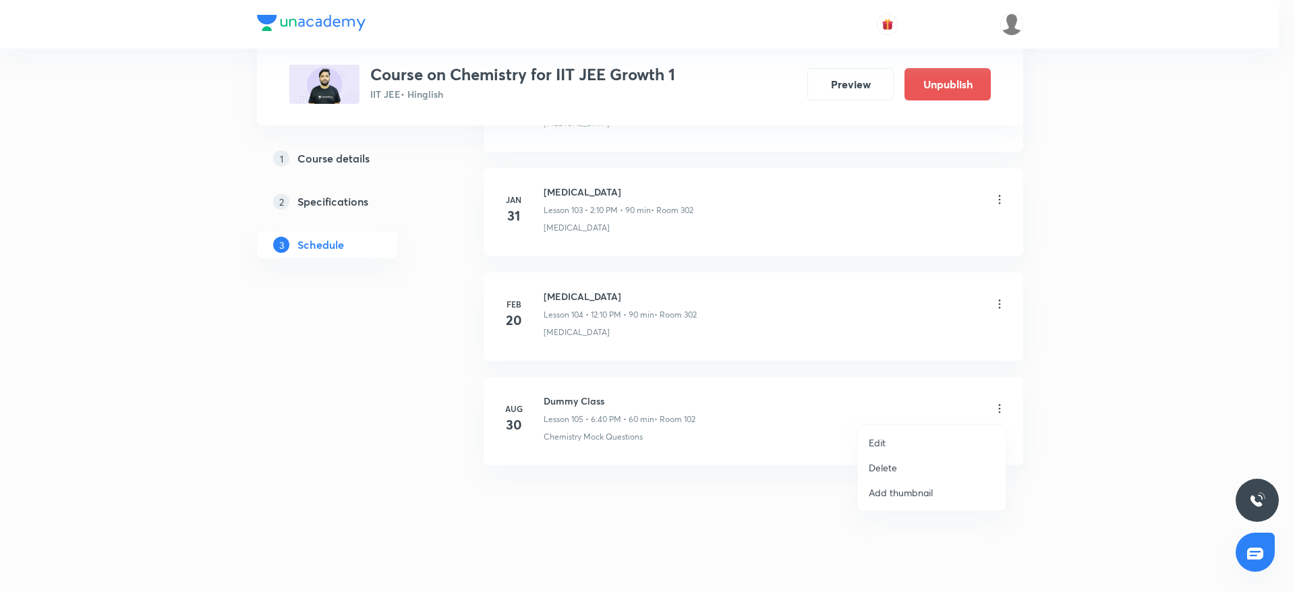
click at [899, 470] on li "Delete" at bounding box center [932, 467] width 148 height 25
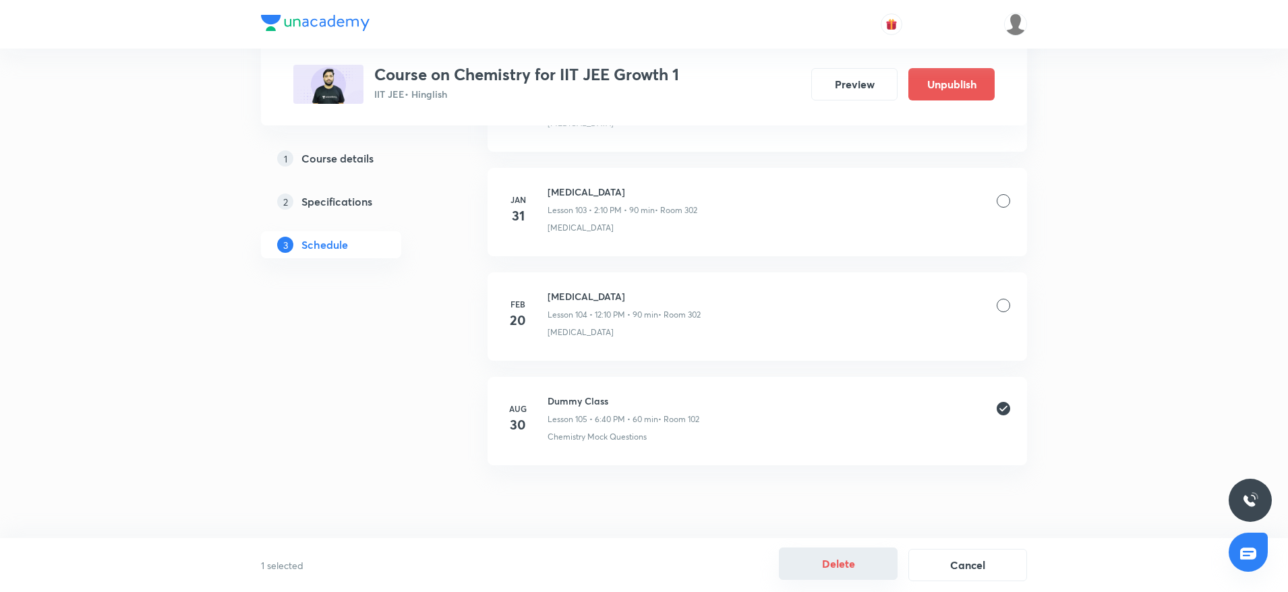
click at [830, 563] on button "Delete" at bounding box center [838, 564] width 119 height 32
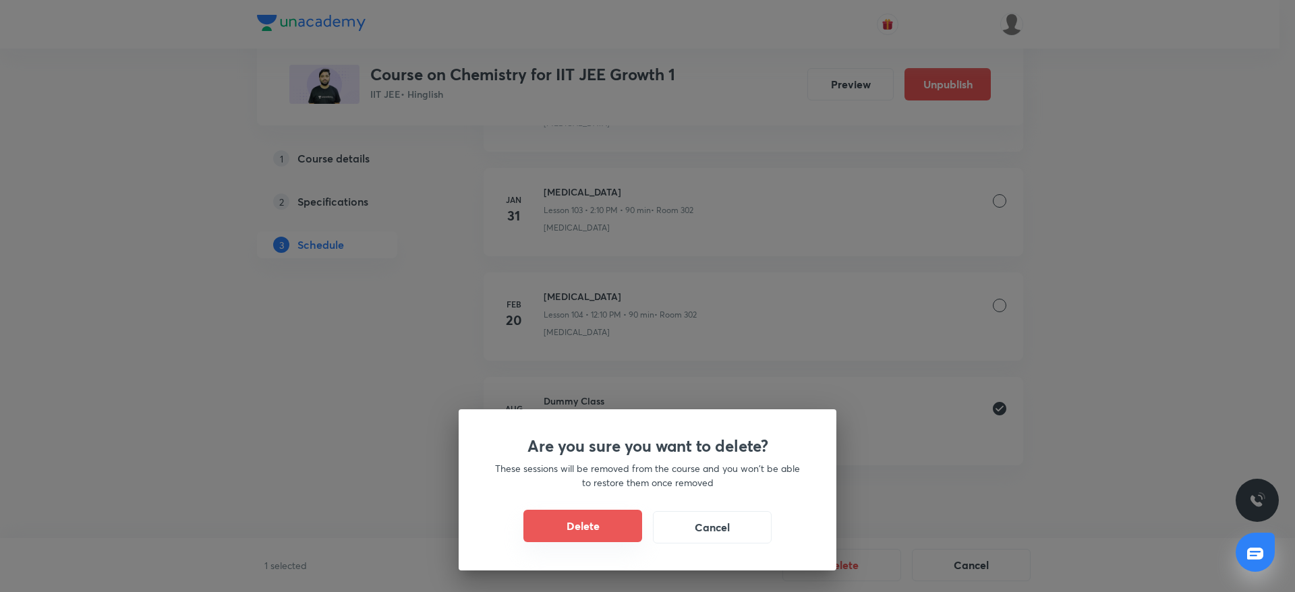
click at [583, 515] on button "Delete" at bounding box center [582, 526] width 119 height 32
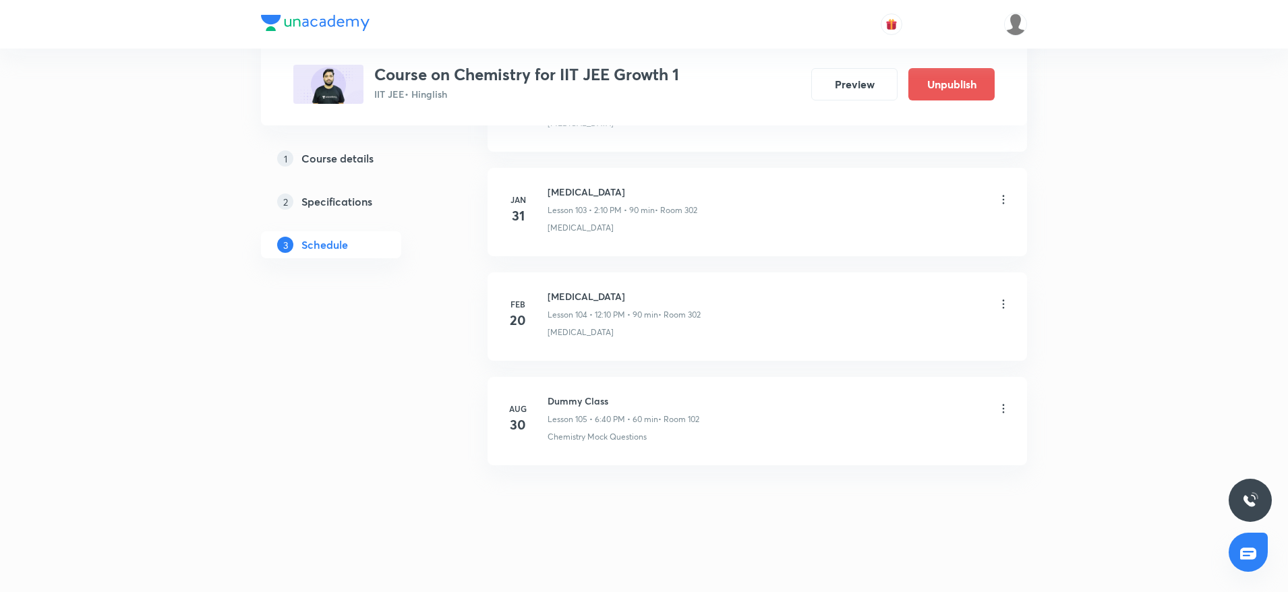
scroll to position [10744, 0]
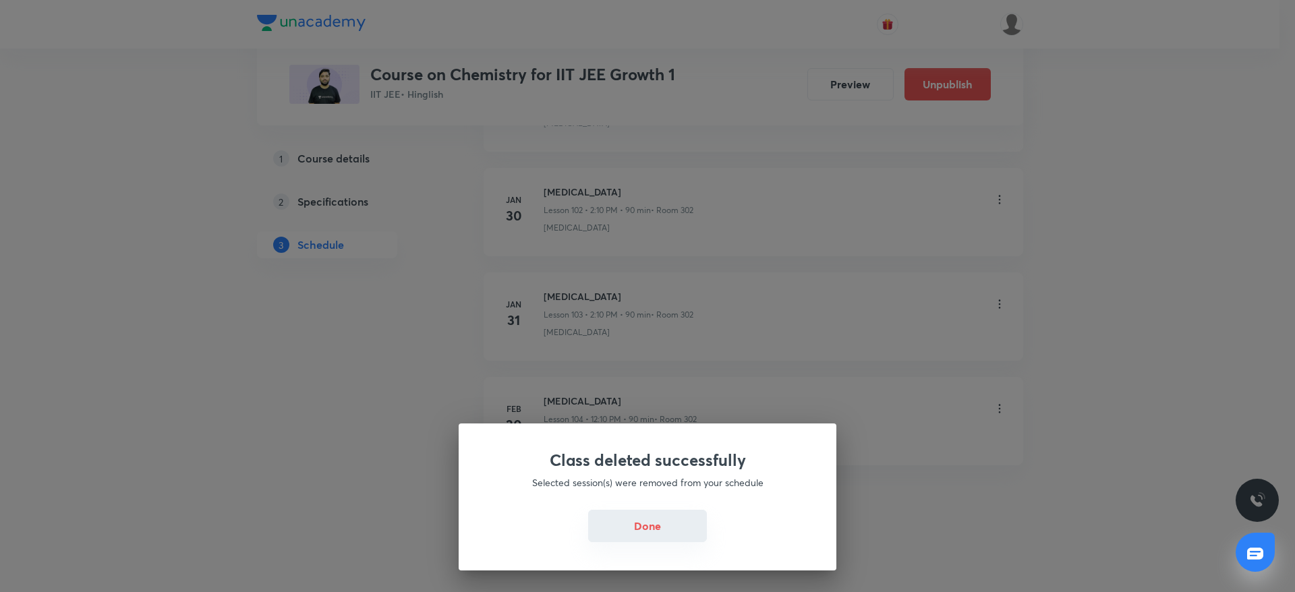
drag, startPoint x: 645, startPoint y: 528, endPoint x: 621, endPoint y: 526, distance: 24.4
click at [646, 528] on button "Done" at bounding box center [647, 526] width 119 height 32
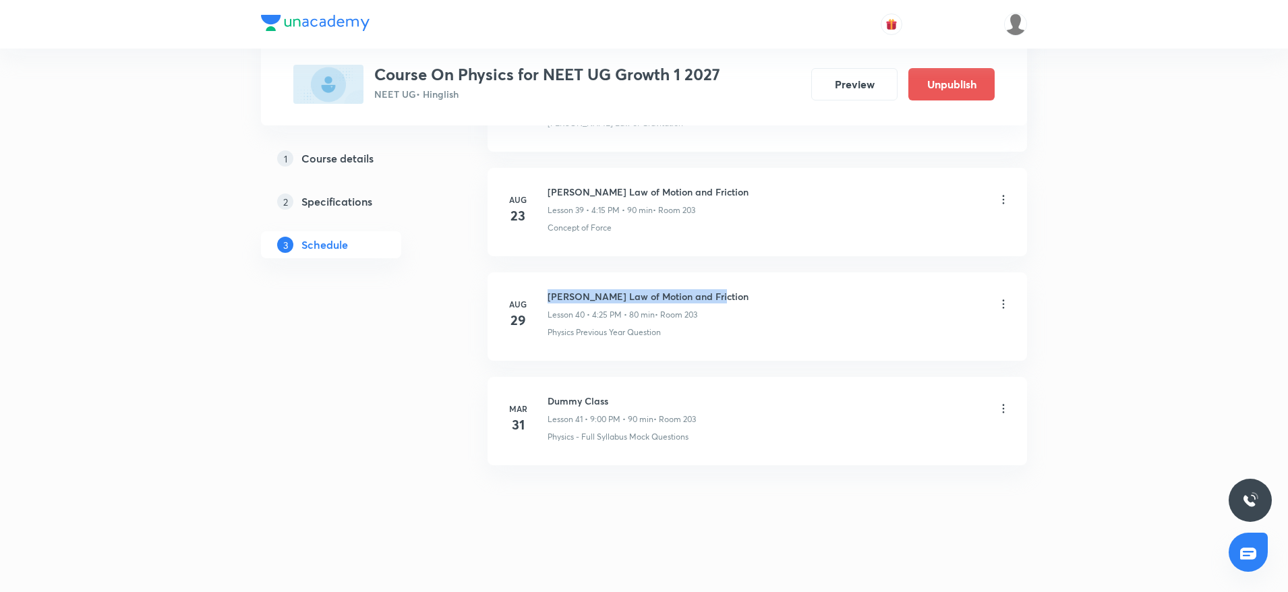
drag, startPoint x: 548, startPoint y: 289, endPoint x: 751, endPoint y: 257, distance: 205.5
copy h6 "[PERSON_NAME] Law of Motion and Friction"
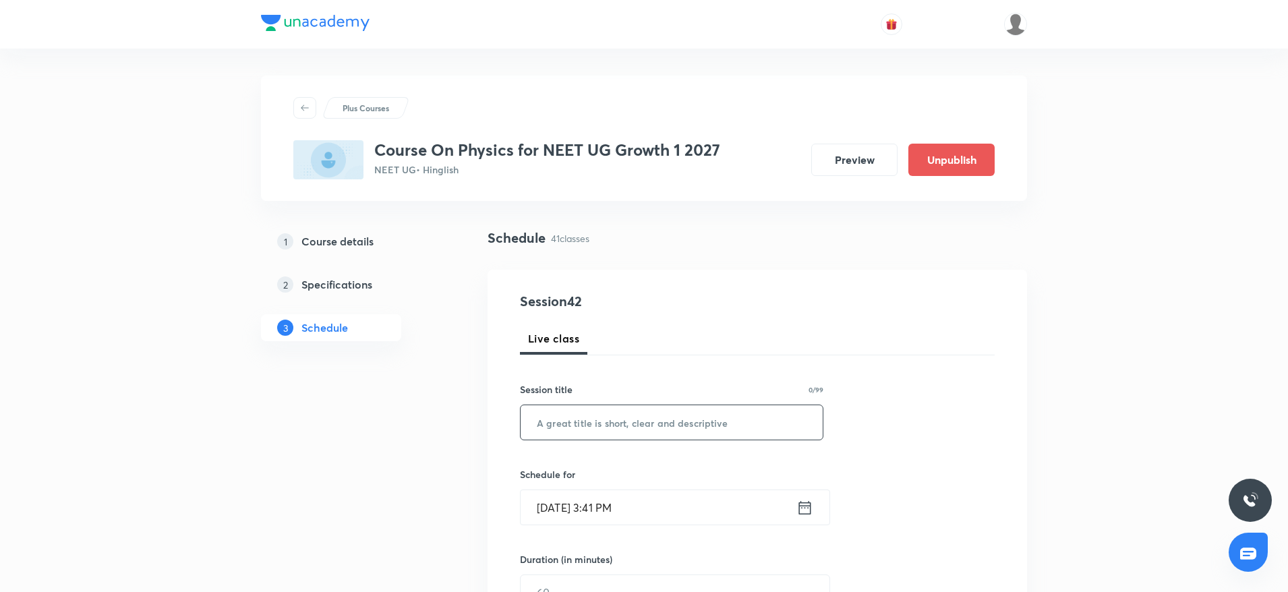
click at [646, 416] on input "text" at bounding box center [672, 422] width 302 height 34
paste input "[PERSON_NAME] Law of Motion and Friction"
type input "[PERSON_NAME] Law of Motion and Friction"
click at [611, 511] on input "Aug 30, 2025, 3:41 PM" at bounding box center [659, 507] width 276 height 34
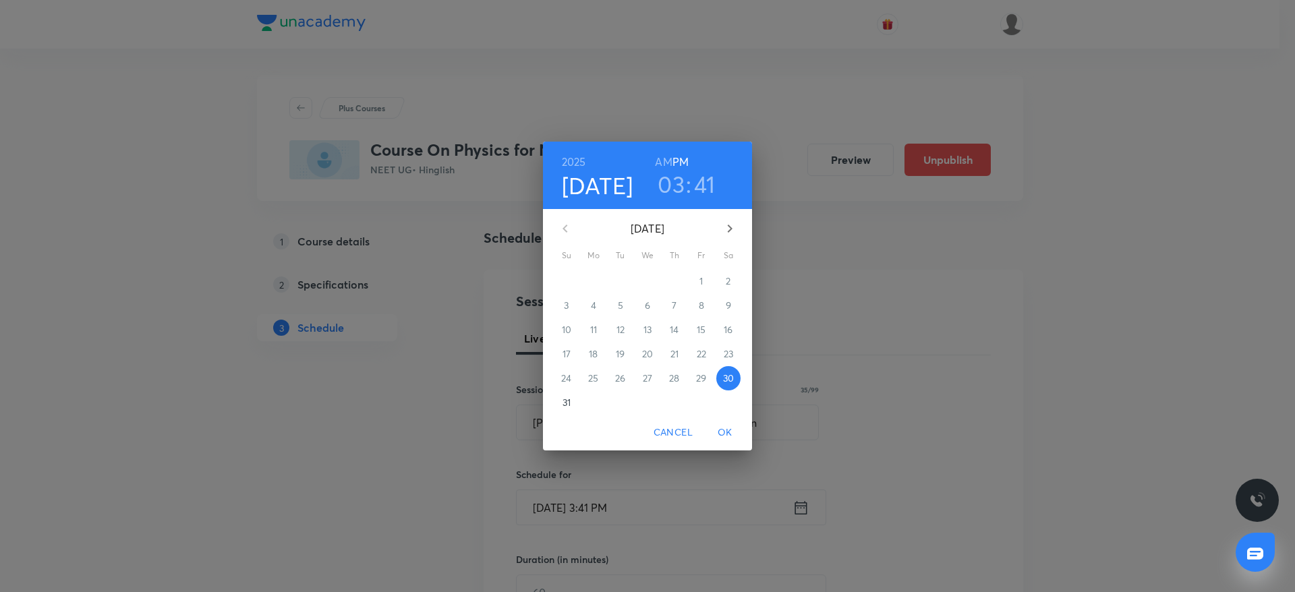
click at [674, 190] on h3 "03" at bounding box center [671, 184] width 27 height 28
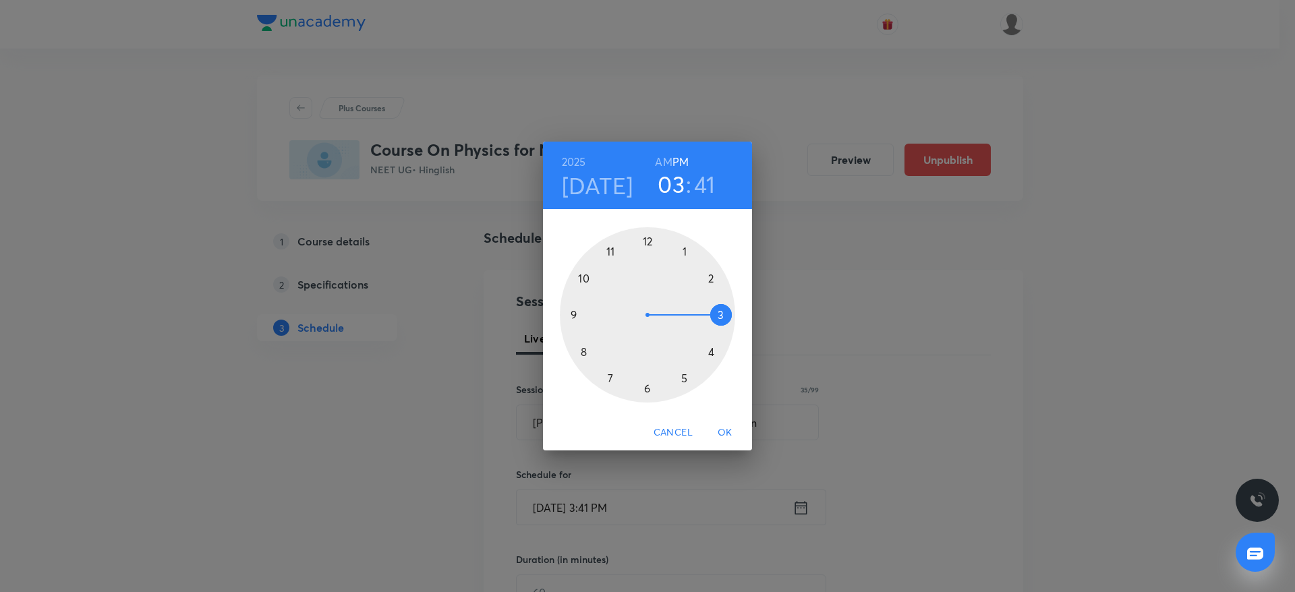
click at [715, 350] on div at bounding box center [647, 314] width 175 height 175
click at [728, 316] on div at bounding box center [647, 314] width 175 height 175
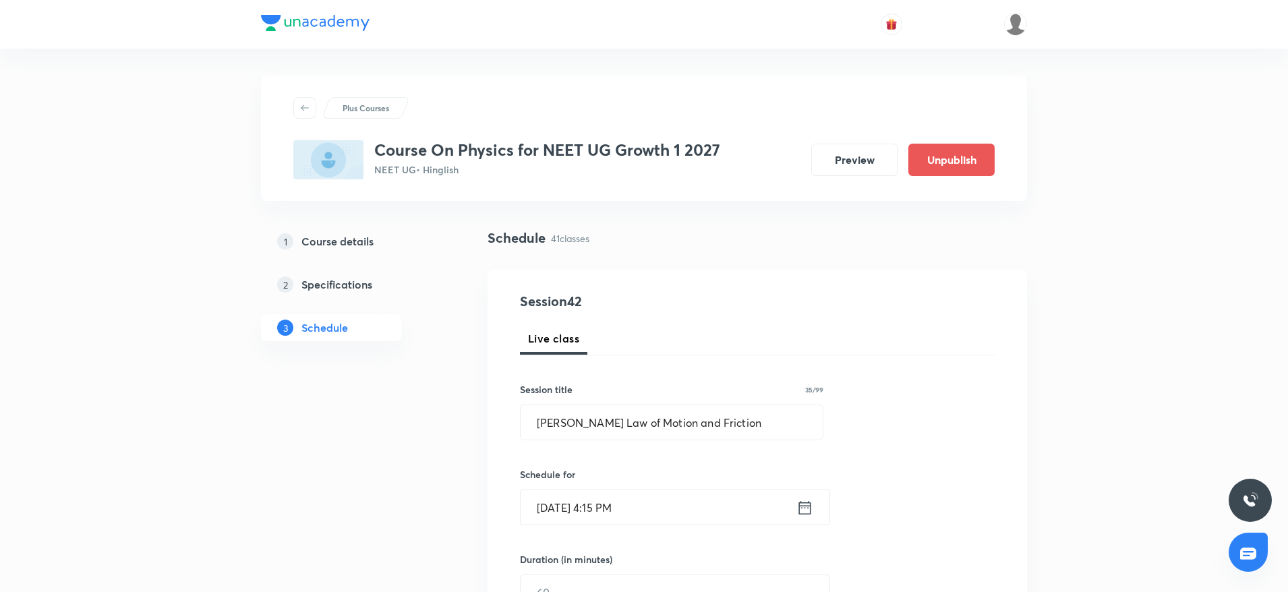
scroll to position [183, 0]
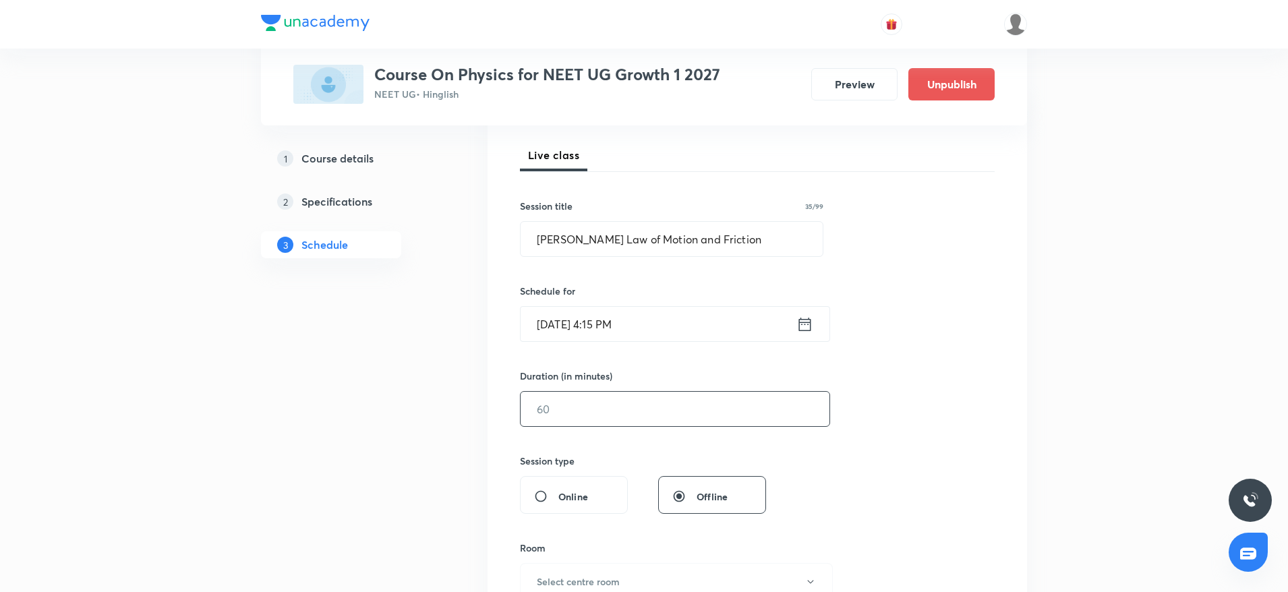
click at [541, 409] on input "text" at bounding box center [675, 409] width 309 height 34
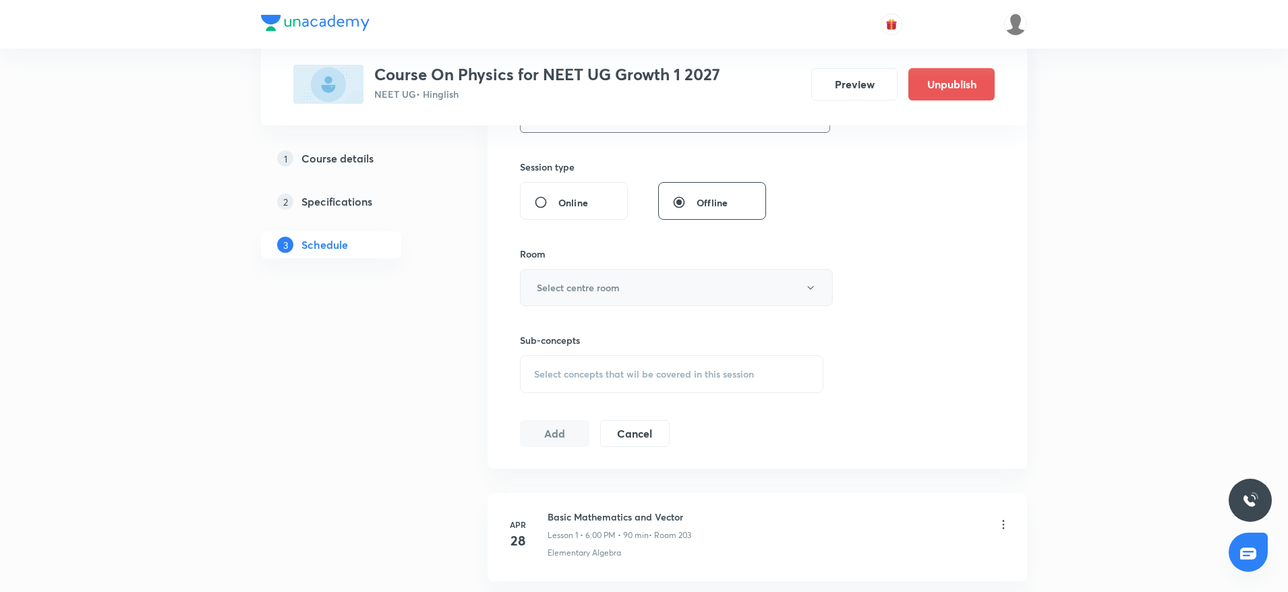
type input "90"
click at [633, 295] on button "Select centre room" at bounding box center [676, 287] width 313 height 37
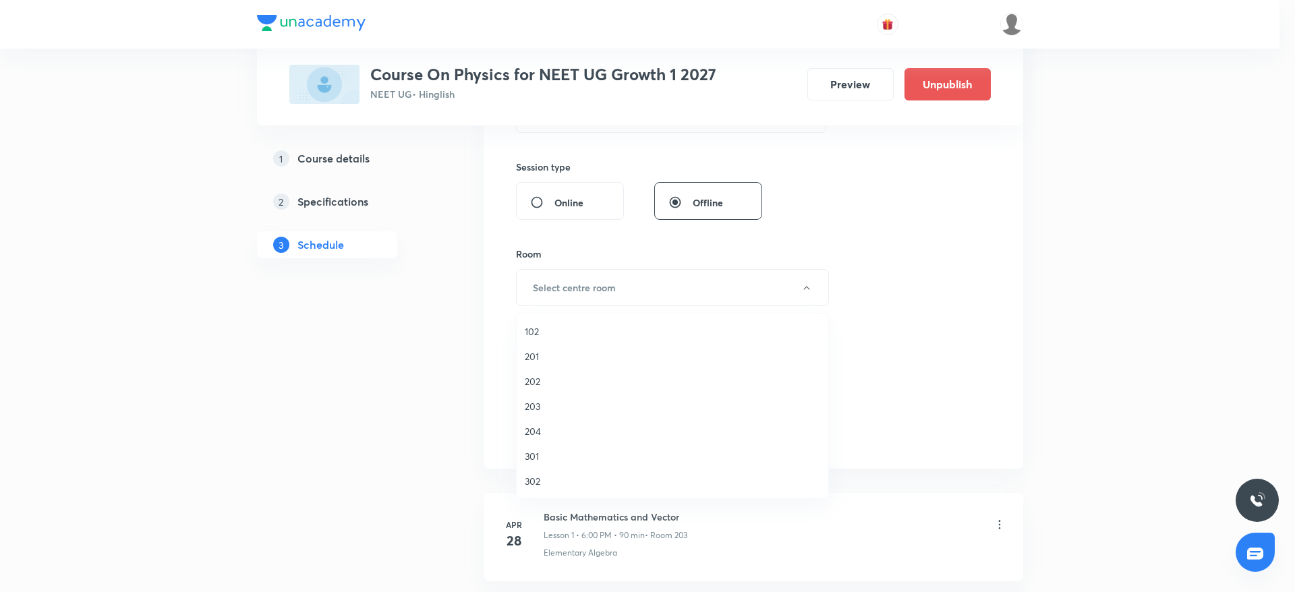
click at [547, 407] on span "203" at bounding box center [672, 406] width 295 height 14
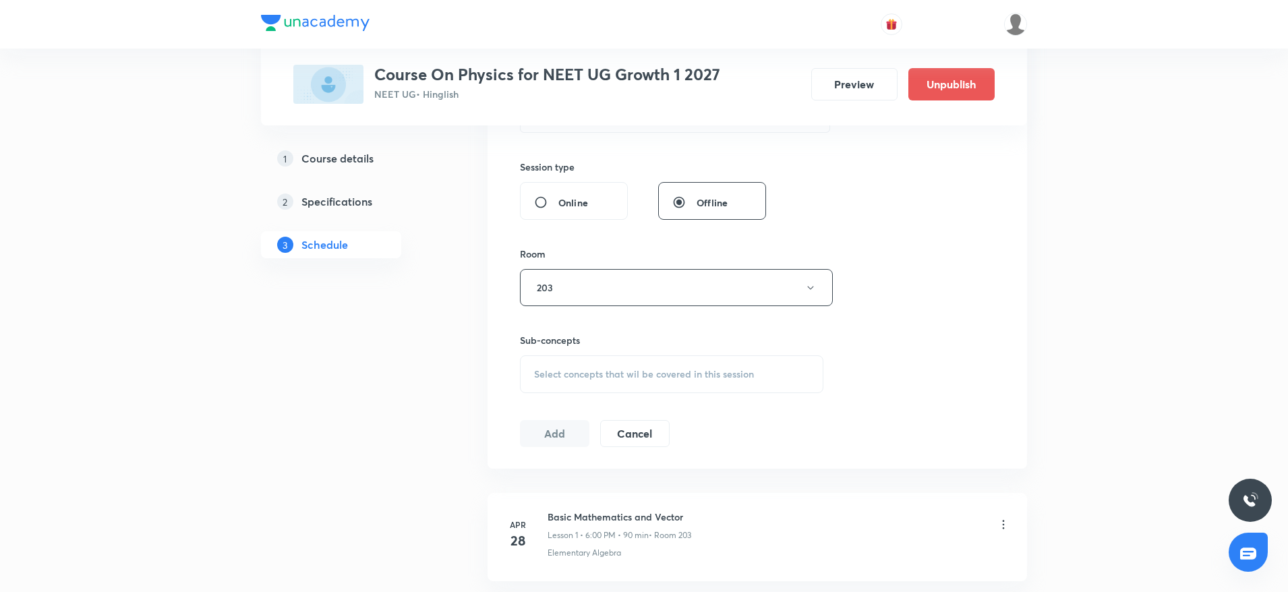
click at [607, 372] on span "Select concepts that wil be covered in this session" at bounding box center [644, 374] width 220 height 11
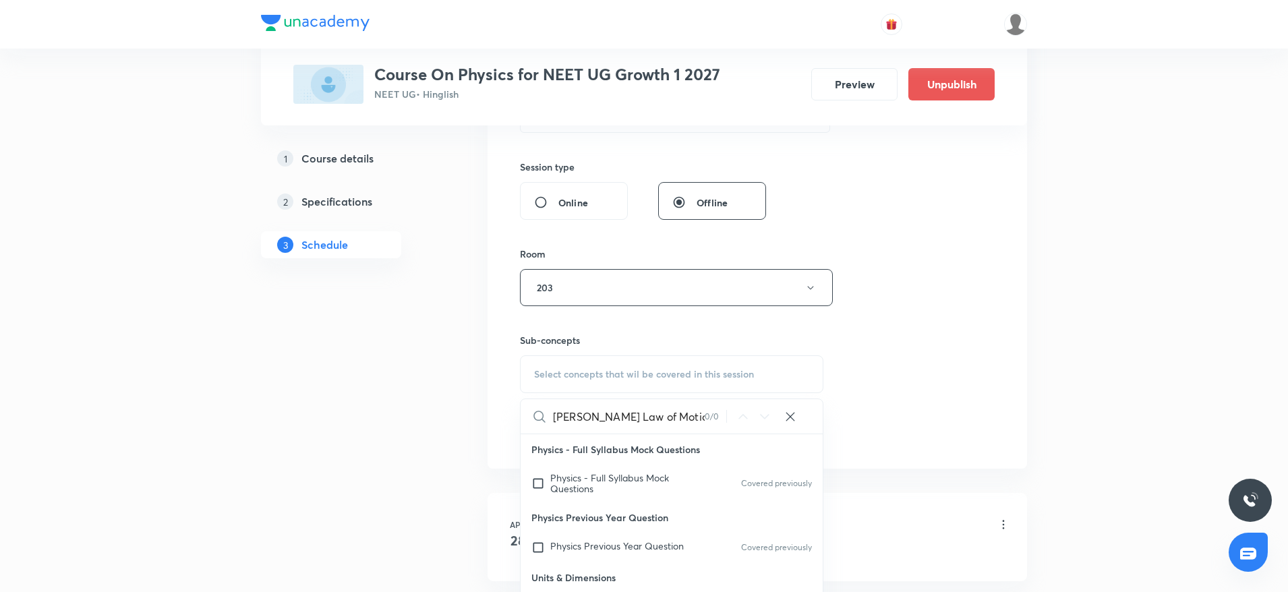
scroll to position [0, 34]
drag, startPoint x: 567, startPoint y: 415, endPoint x: 799, endPoint y: 424, distance: 232.9
click at [799, 424] on div "Newton's Law of Motion and Friction 0 / 0 ​" at bounding box center [672, 416] width 302 height 34
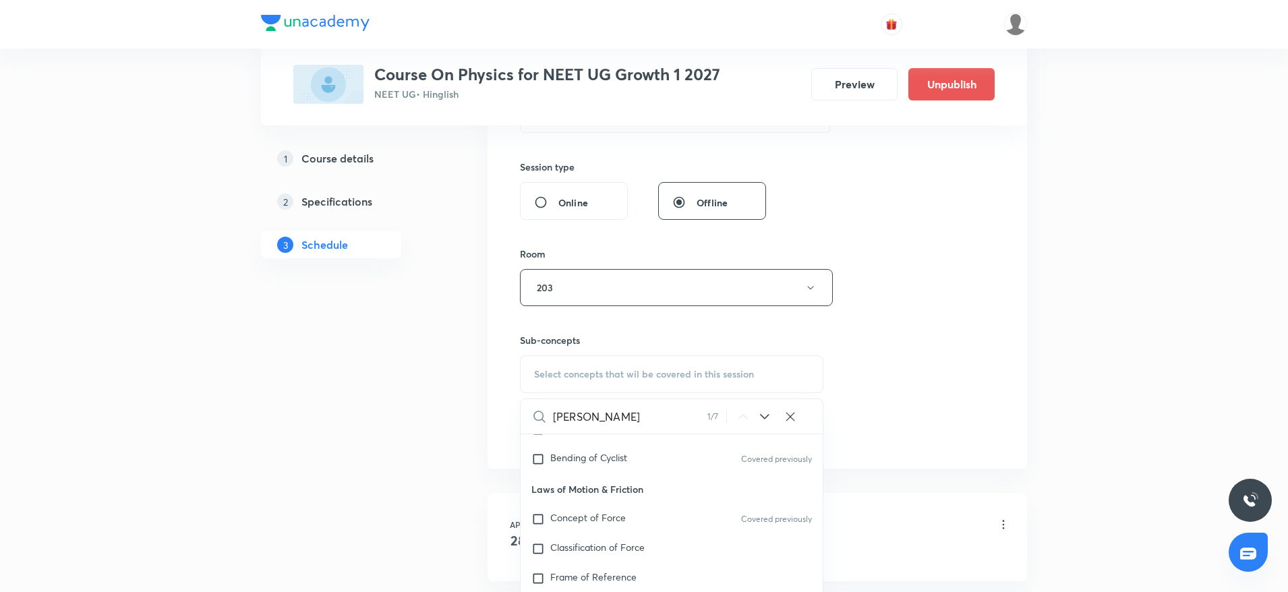
scroll to position [2771, 0]
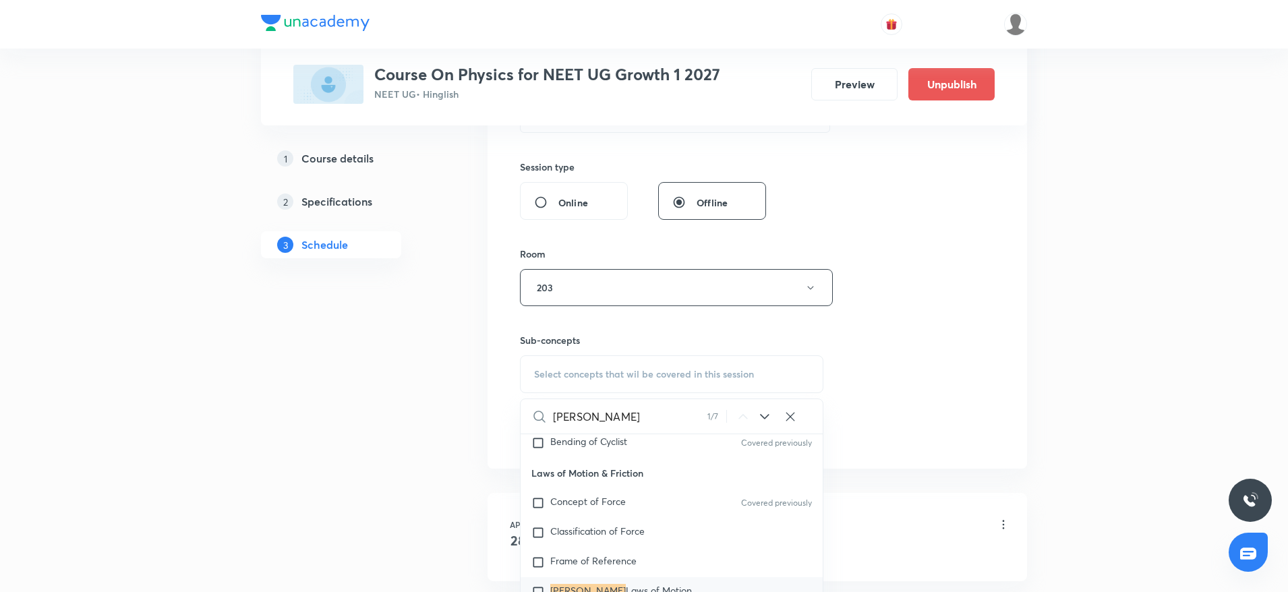
type input "Newton's"
drag, startPoint x: 1288, startPoint y: 76, endPoint x: 1291, endPoint y: 129, distance: 53.4
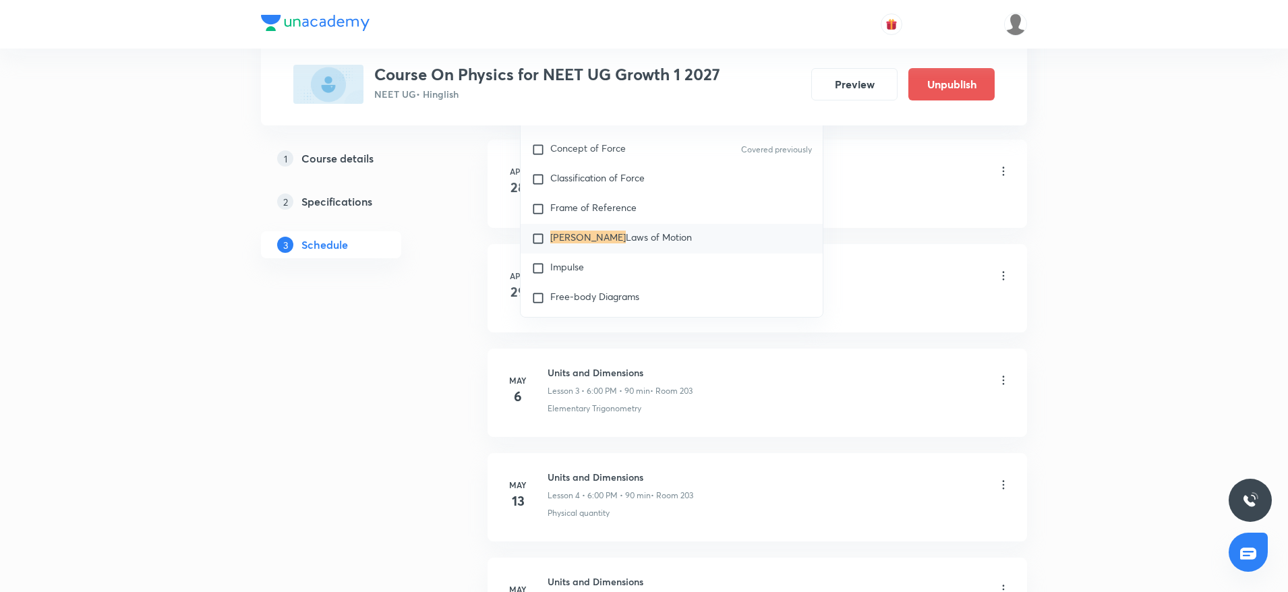
scroll to position [868, 0]
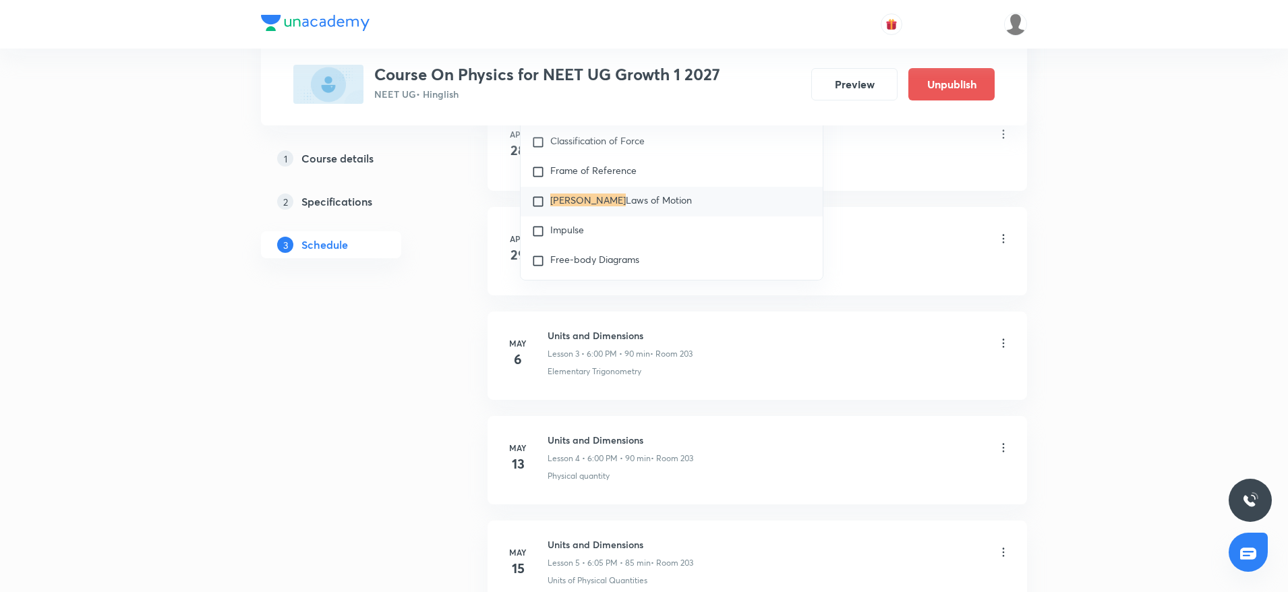
click at [588, 206] on mark "Newton's" at bounding box center [588, 200] width 76 height 13
checkbox input "true"
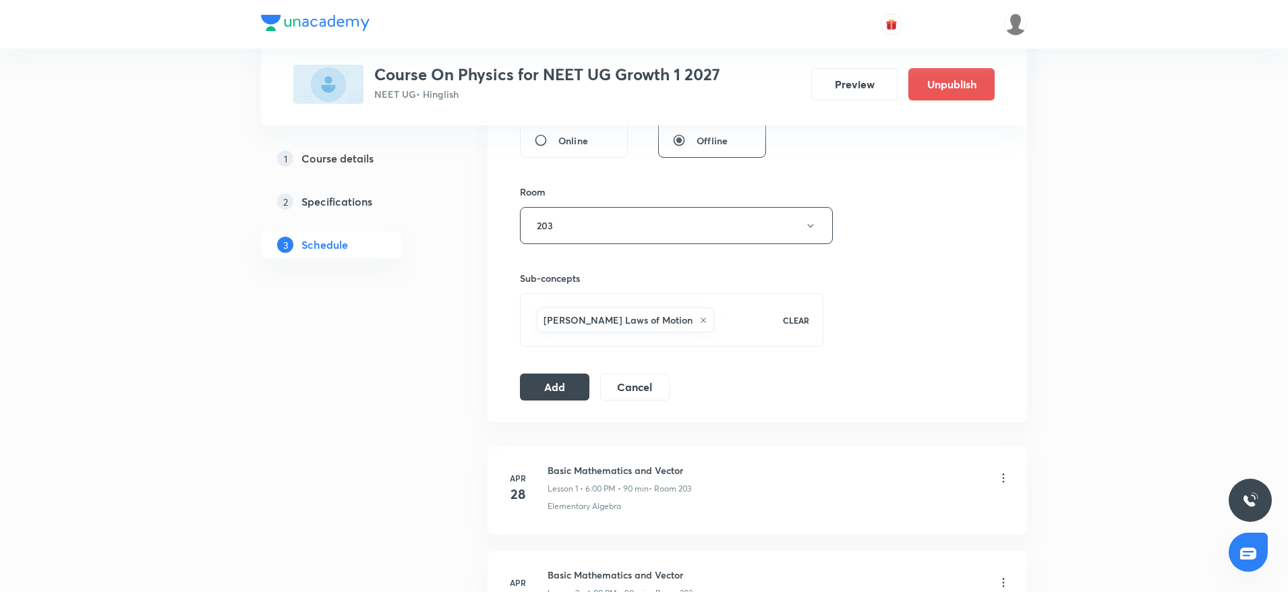
scroll to position [528, 0]
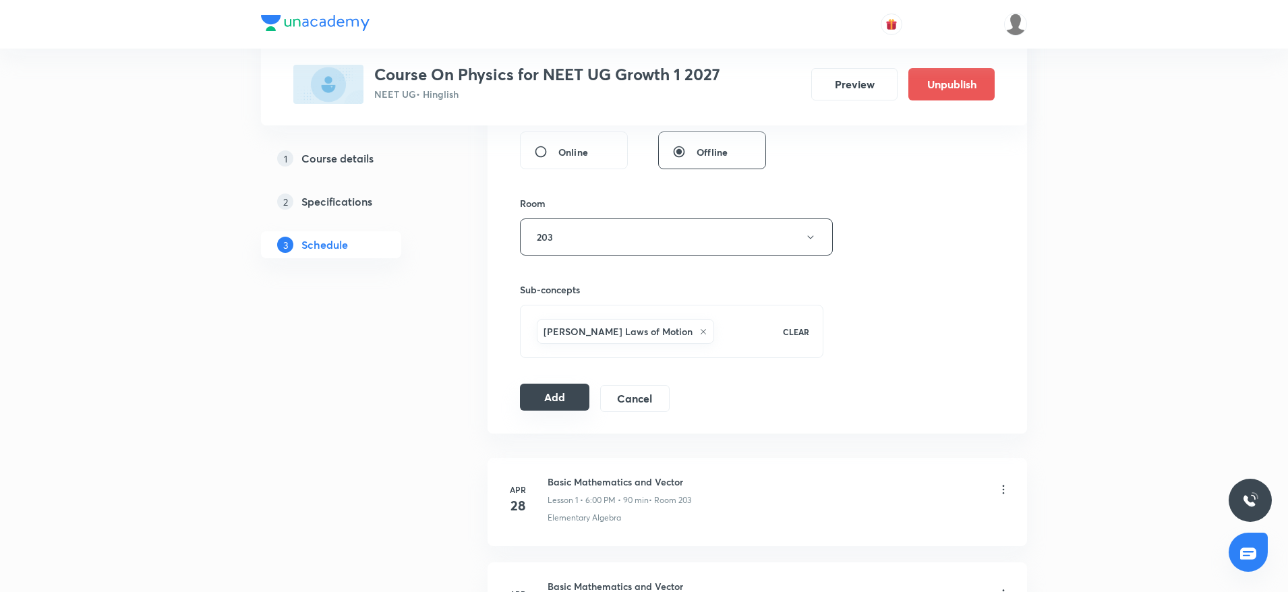
click at [557, 391] on button "Add" at bounding box center [554, 397] width 69 height 27
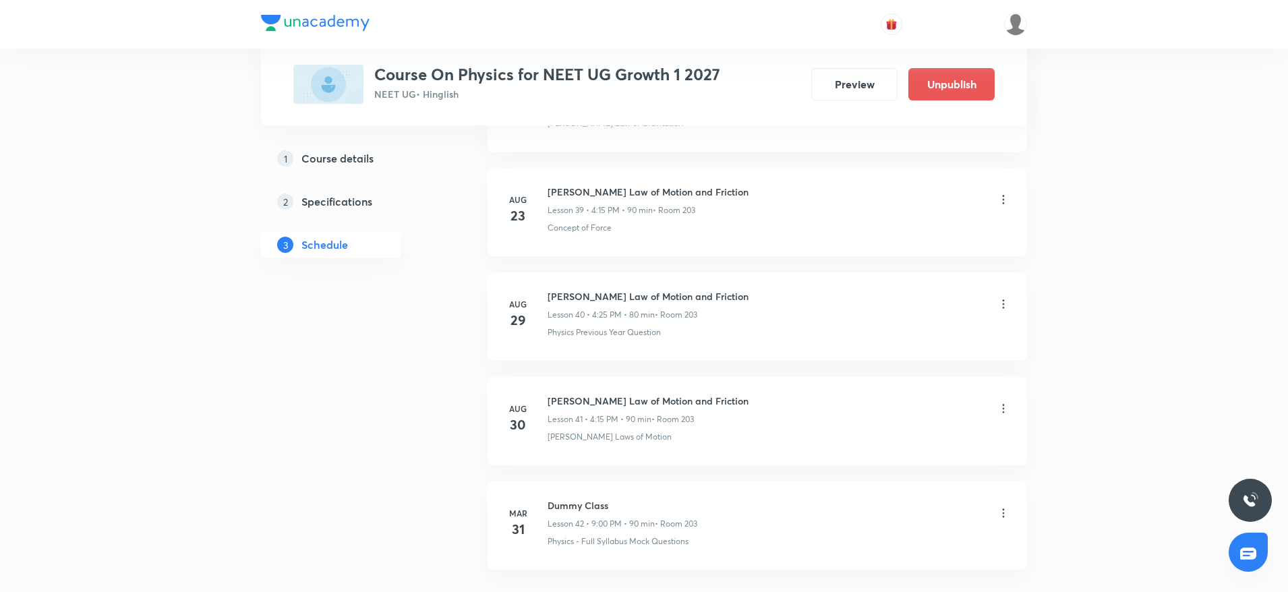
scroll to position [4261, 0]
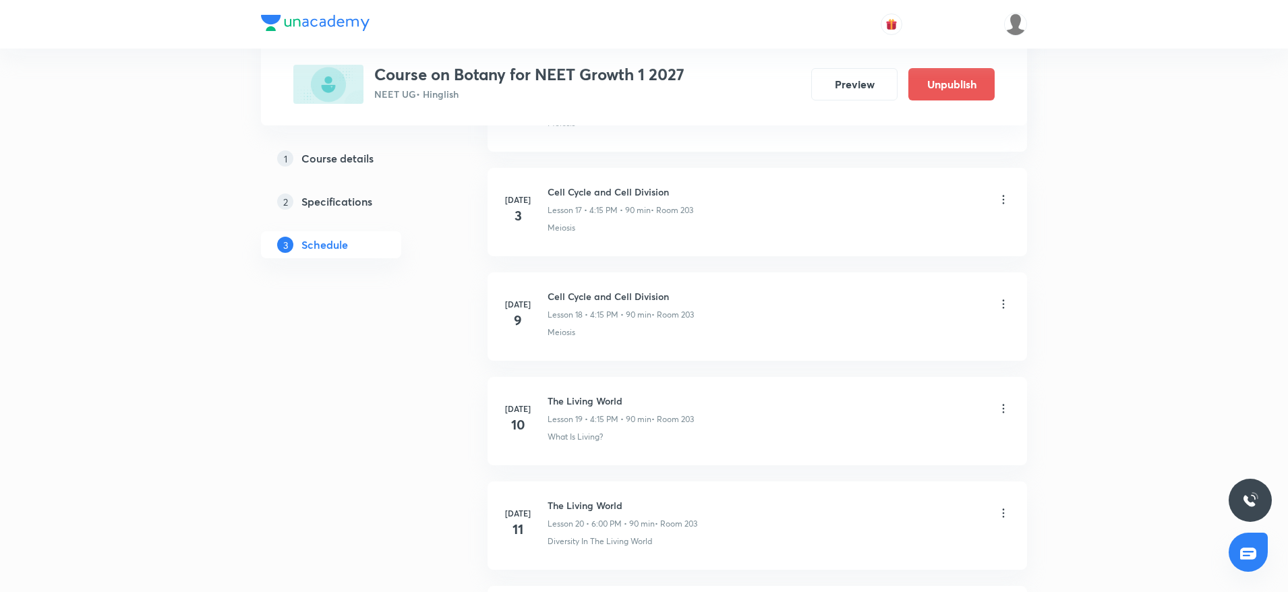
scroll to position [3731, 0]
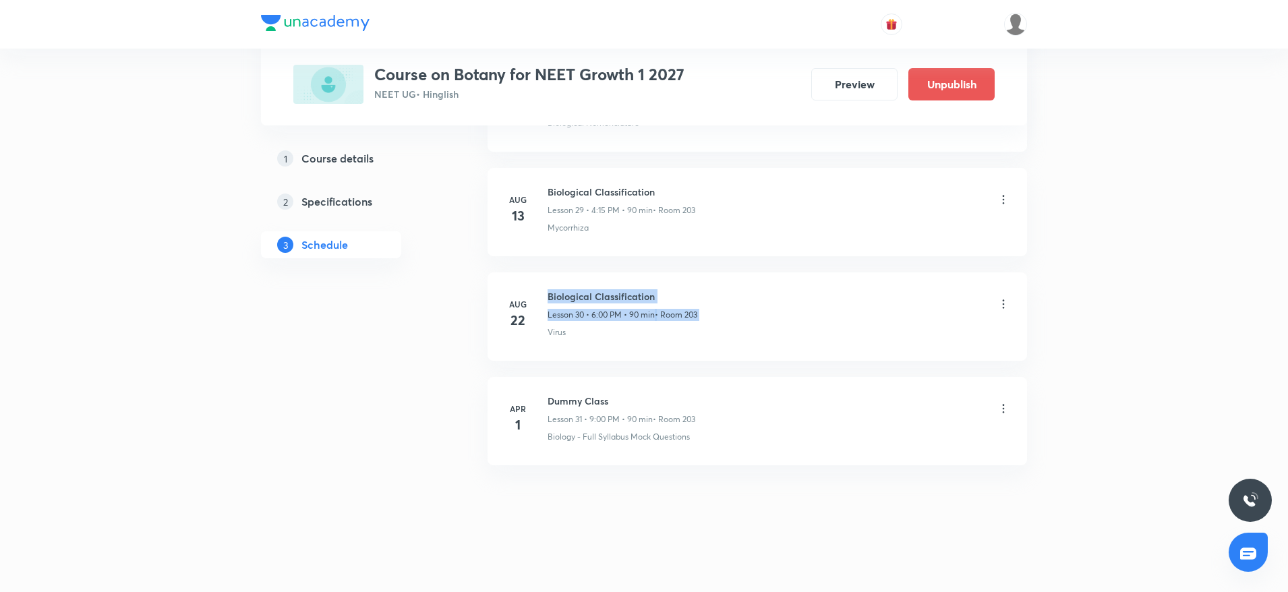
drag, startPoint x: 546, startPoint y: 291, endPoint x: 888, endPoint y: 284, distance: 341.4
click at [888, 284] on li "[DATE] Biological Classification Lesson 30 • 6:00 PM • 90 min • Room 203 Virus" at bounding box center [758, 317] width 540 height 88
drag, startPoint x: 549, startPoint y: 289, endPoint x: 775, endPoint y: 281, distance: 226.1
click at [775, 281] on li "[DATE] Biological Classification Lesson 30 • 6:00 PM • 90 min • Room 203 Virus" at bounding box center [758, 317] width 540 height 88
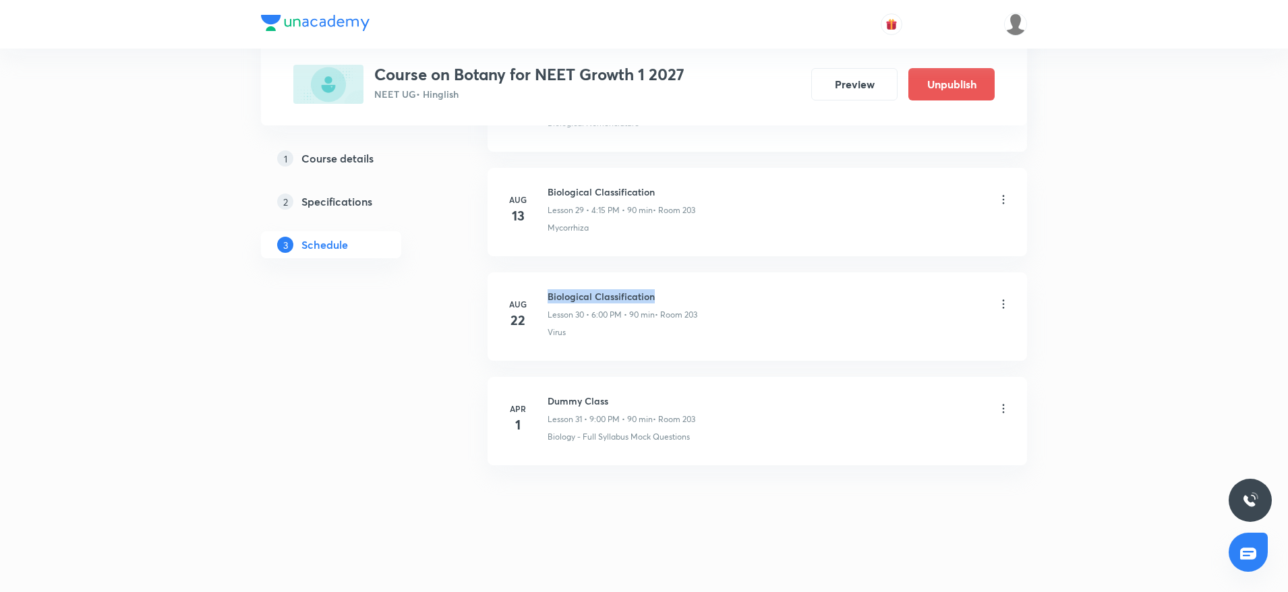
copy h6 "Biological Classification"
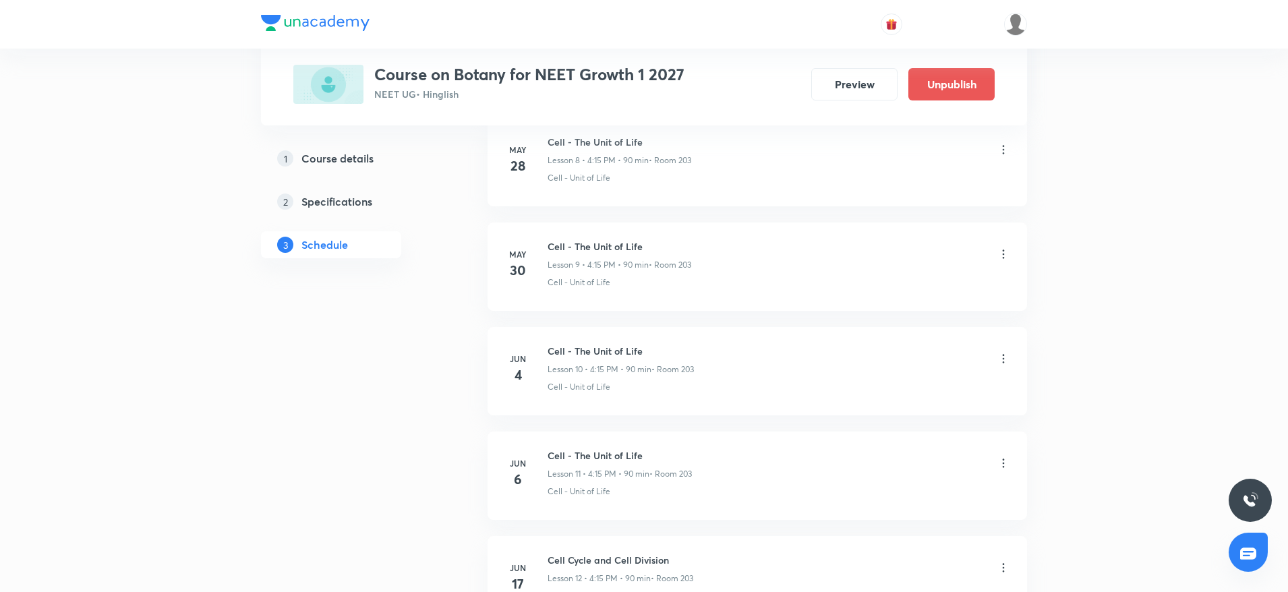
scroll to position [0, 0]
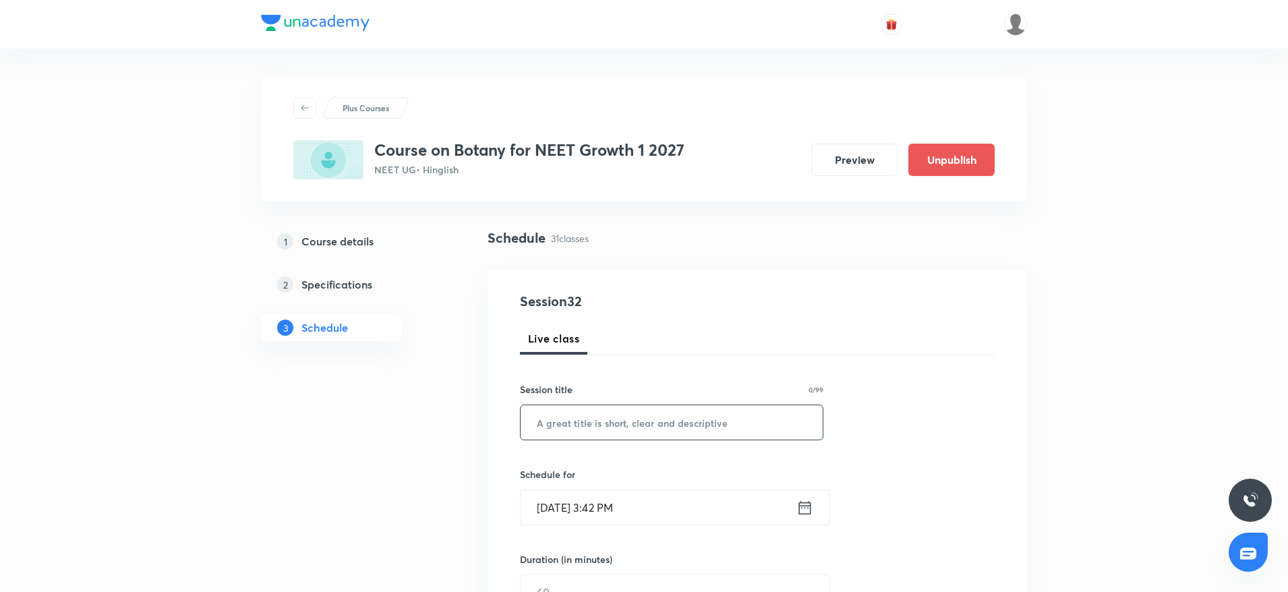
click at [579, 418] on input "text" at bounding box center [672, 422] width 302 height 34
paste input "Biological Classification"
type input "Biological Classification"
click at [602, 505] on input "Aug 30, 2025, 3:42 PM" at bounding box center [659, 507] width 276 height 34
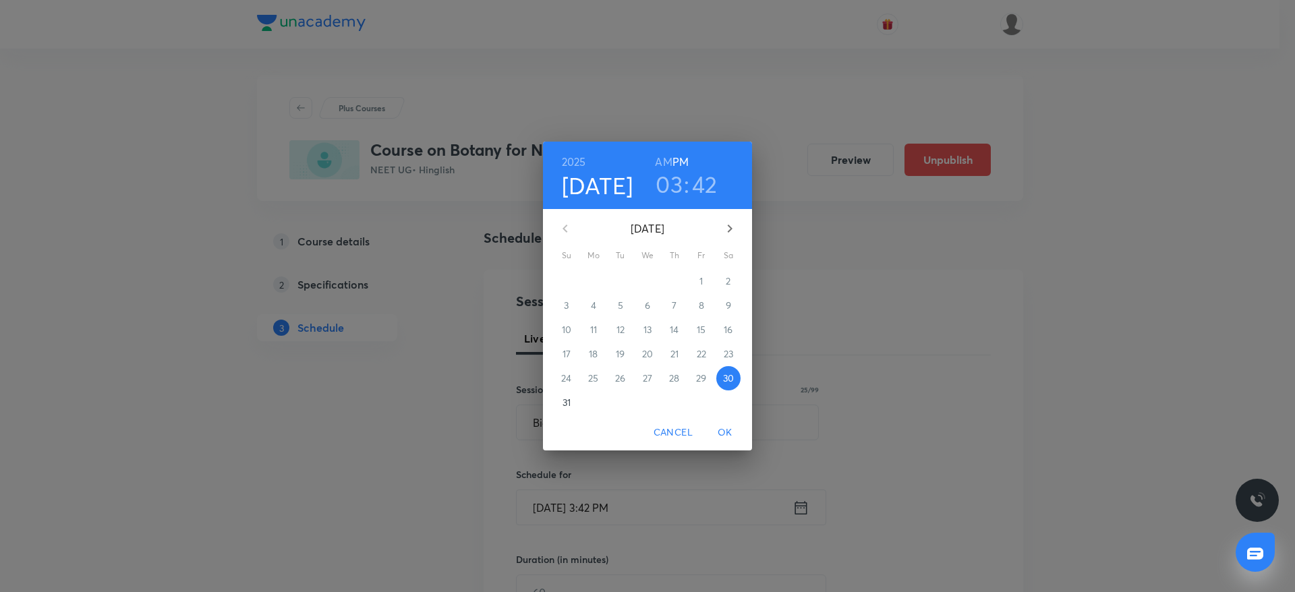
click at [676, 194] on h3 "03" at bounding box center [669, 184] width 27 height 28
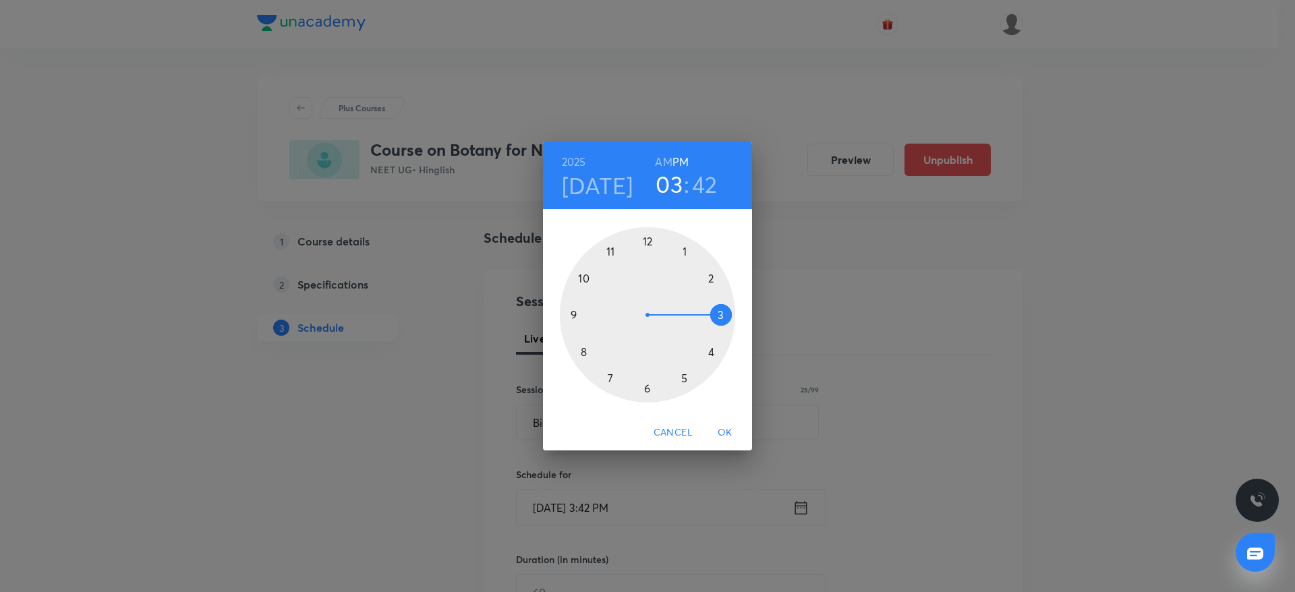
click at [646, 390] on div at bounding box center [647, 314] width 175 height 175
click at [649, 235] on div at bounding box center [647, 314] width 175 height 175
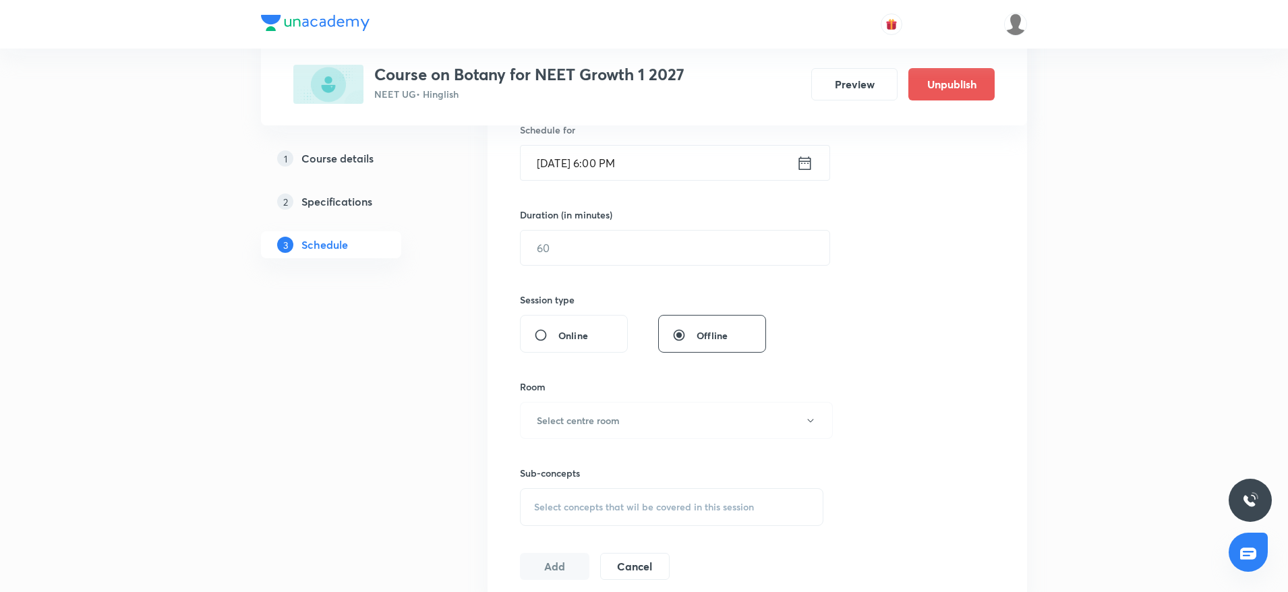
scroll to position [364, 0]
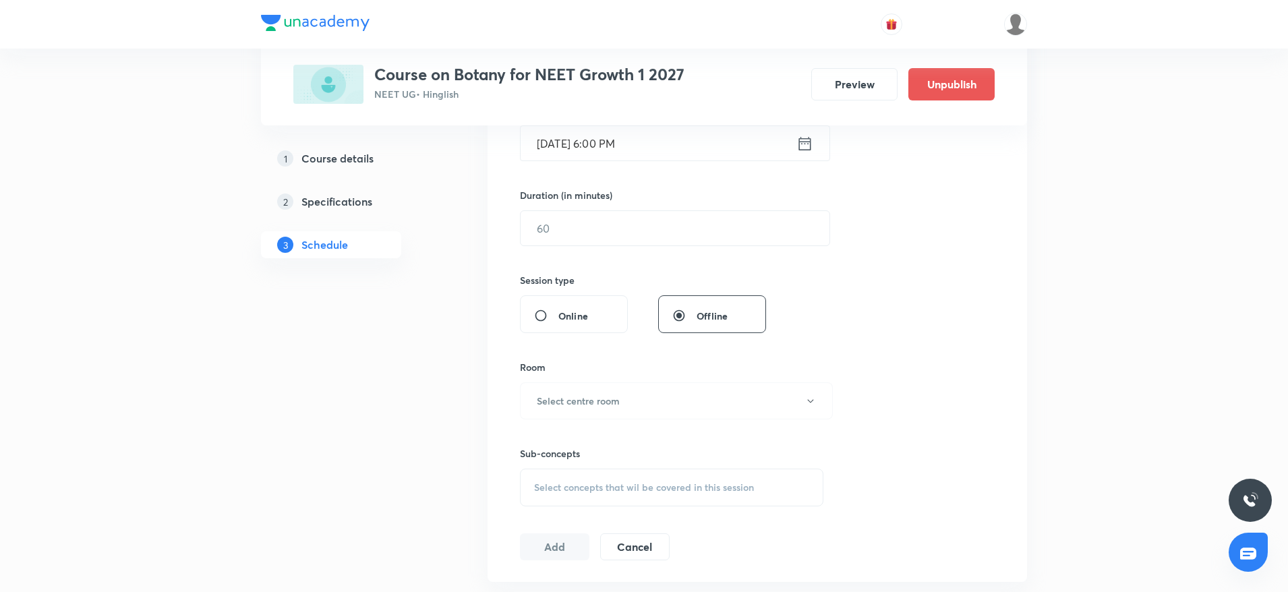
click at [650, 247] on div "Session 32 Live class Session title 25/99 Biological Classification ​ Schedule …" at bounding box center [757, 243] width 475 height 633
click at [648, 230] on input "text" at bounding box center [675, 228] width 309 height 34
type input "90"
click at [596, 403] on h6 "Select centre room" at bounding box center [578, 401] width 83 height 14
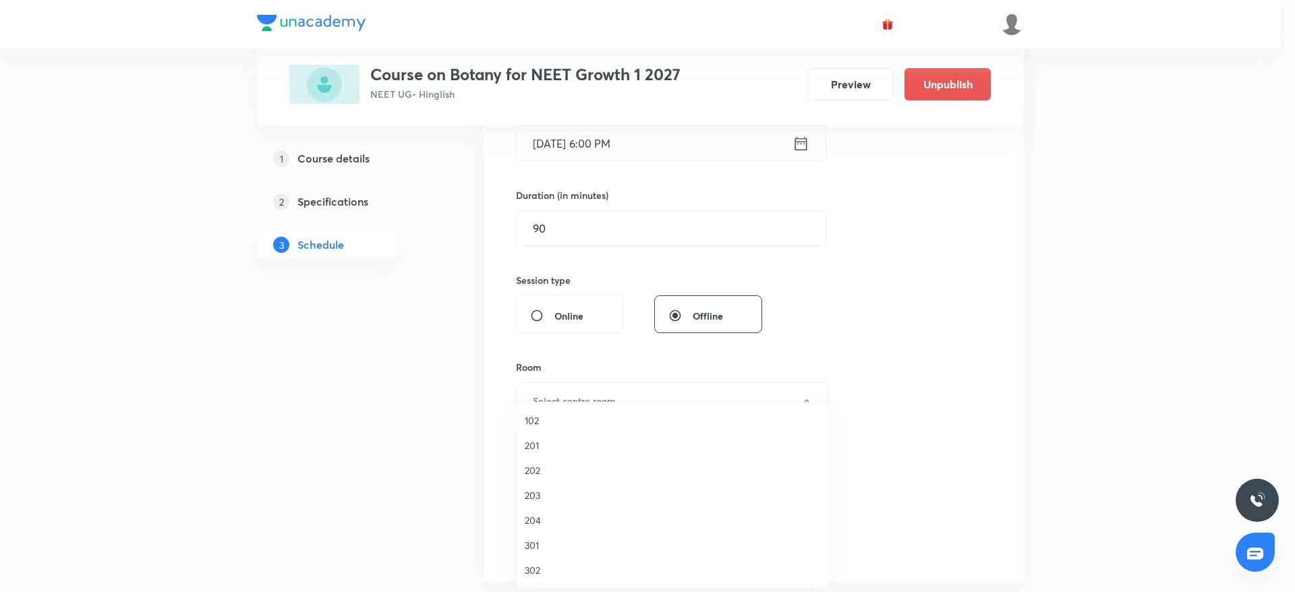
click at [543, 497] on span "203" at bounding box center [672, 495] width 295 height 14
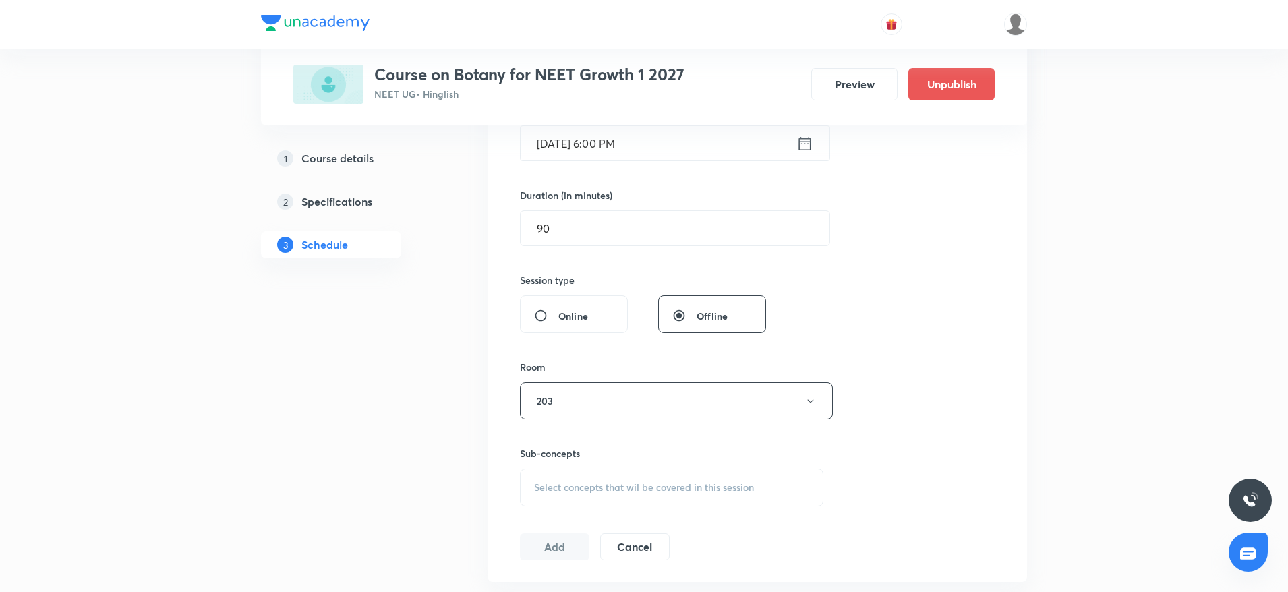
scroll to position [438, 0]
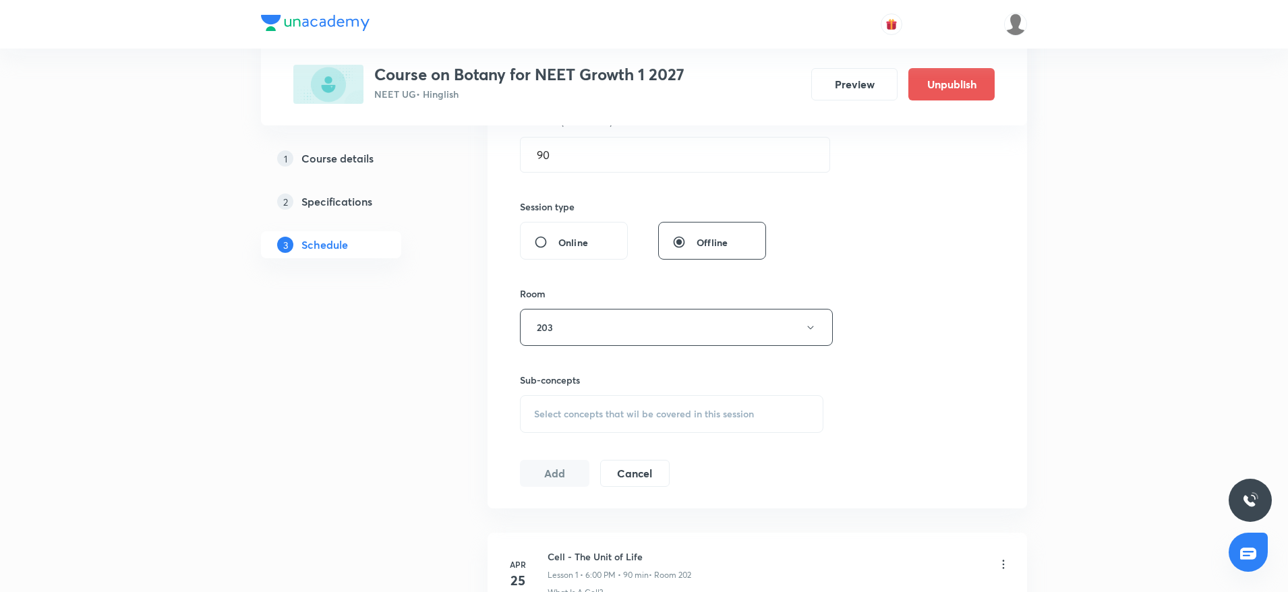
click at [741, 426] on div "Select concepts that wil be covered in this session" at bounding box center [672, 414] width 304 height 38
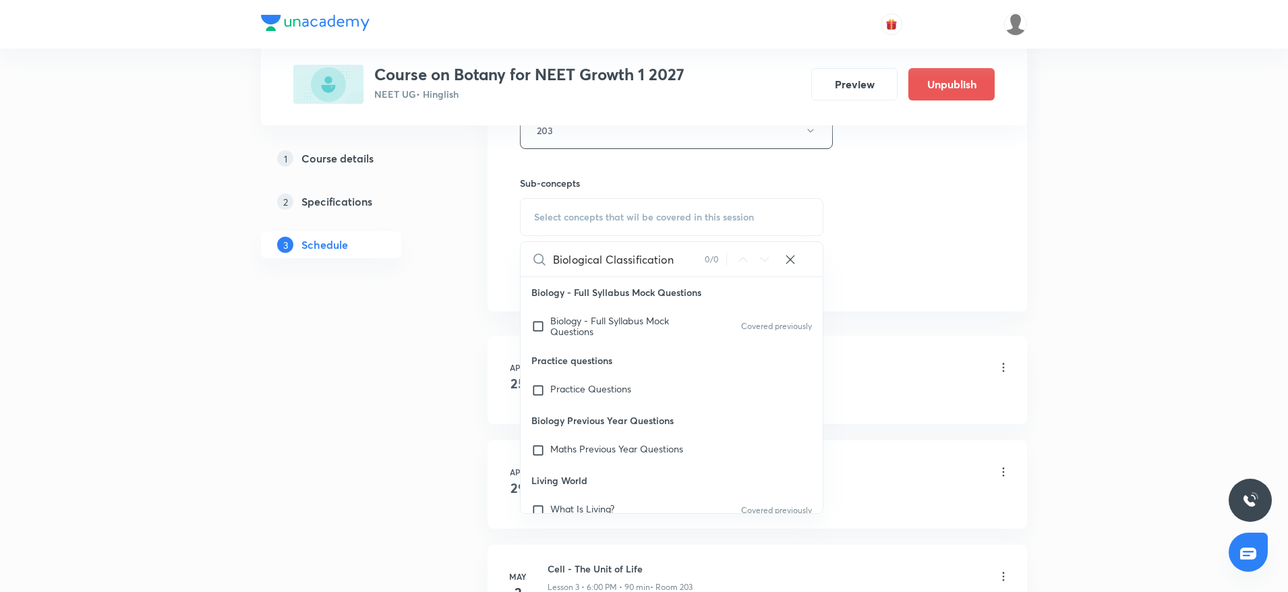
scroll to position [699, 0]
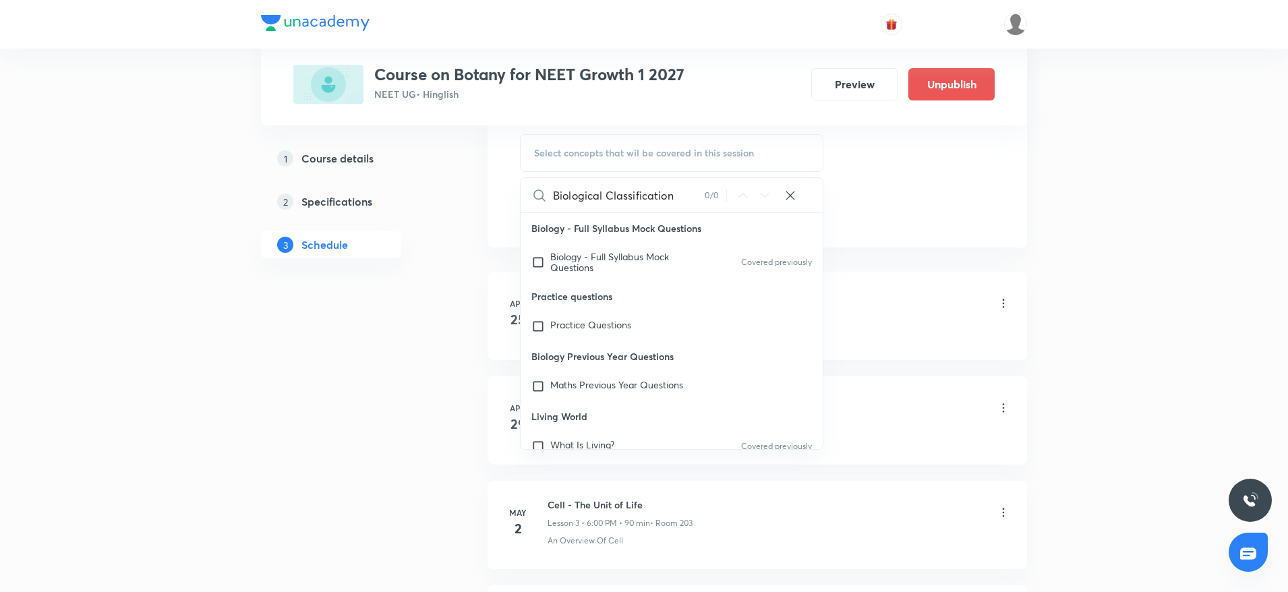
click at [622, 196] on input "Biological Classification" at bounding box center [629, 195] width 152 height 34
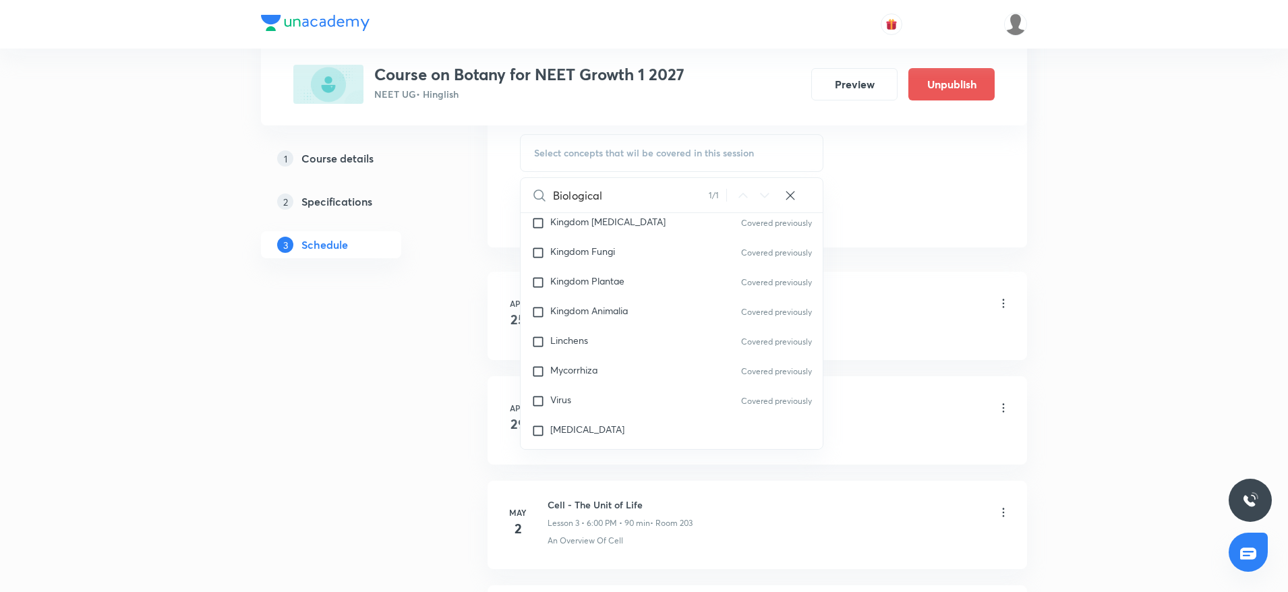
scroll to position [621, 0]
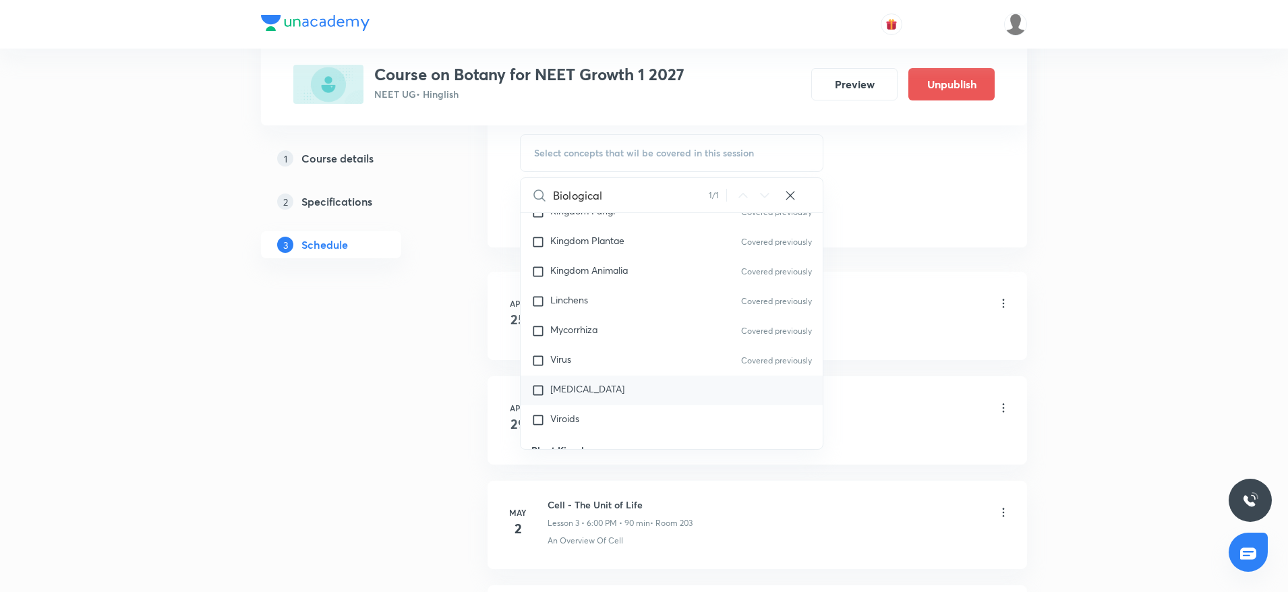
type input "Biological"
click at [567, 389] on span "Prions" at bounding box center [587, 388] width 74 height 13
checkbox input "true"
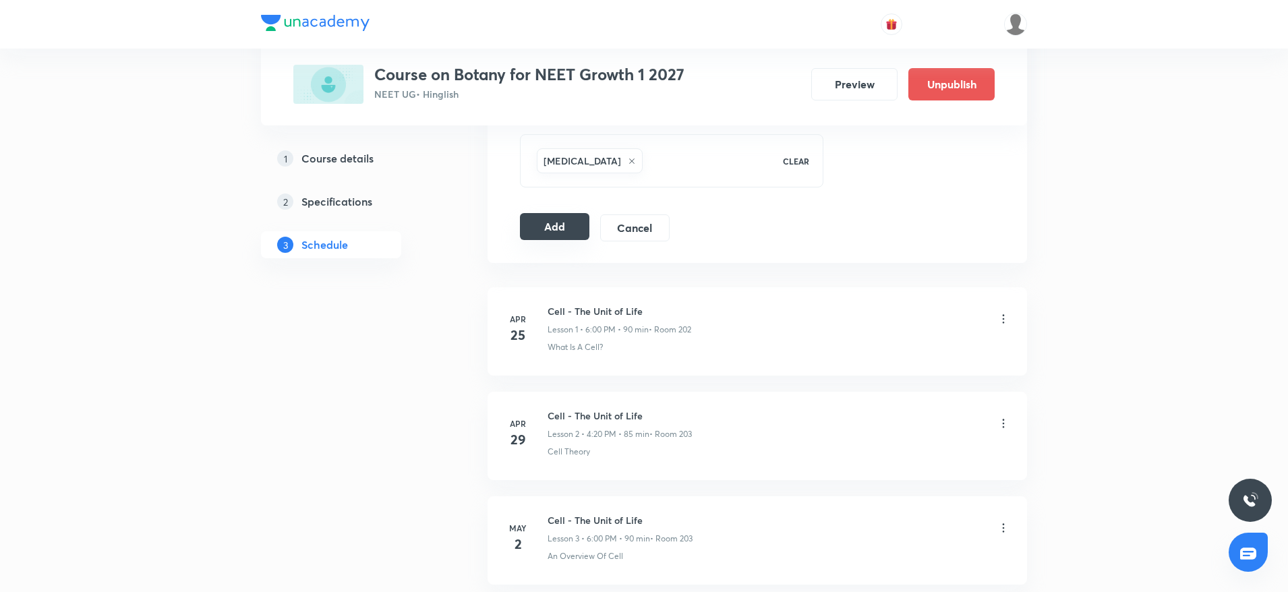
click at [563, 229] on button "Add" at bounding box center [554, 226] width 69 height 27
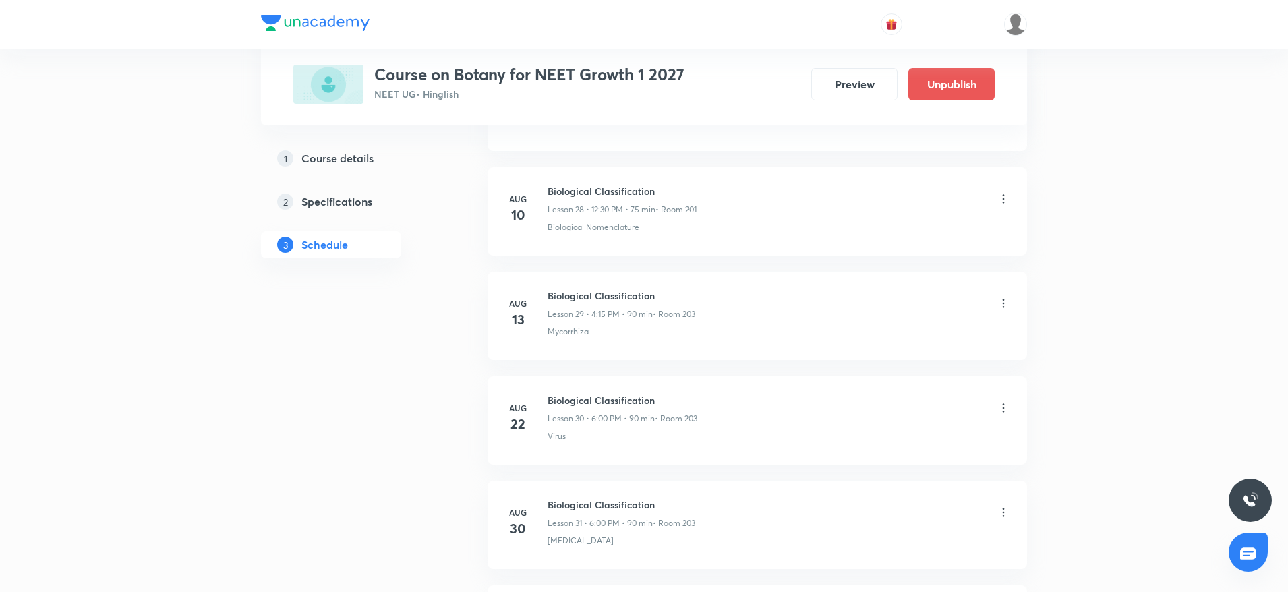
scroll to position [3215, 0]
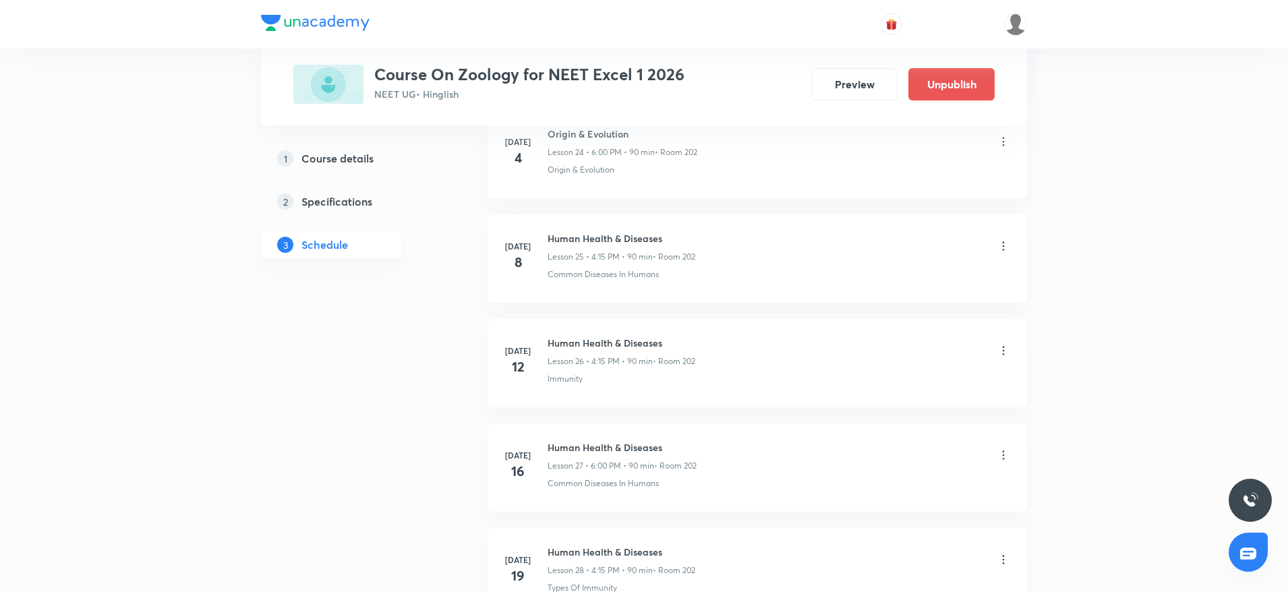
scroll to position [4253, 0]
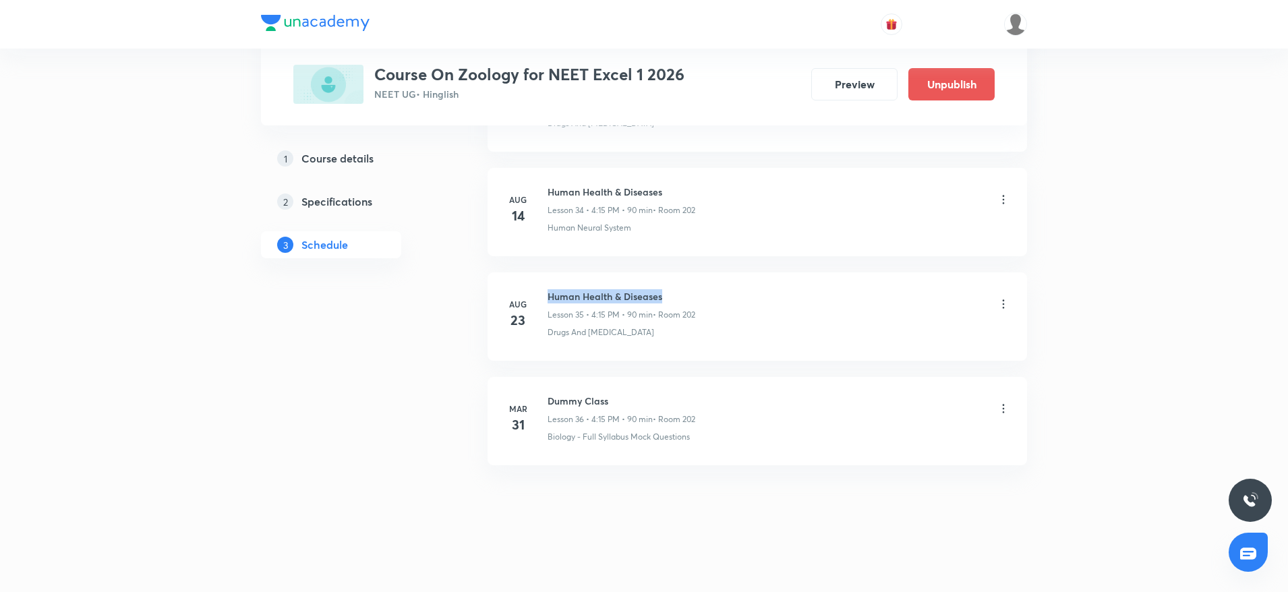
drag, startPoint x: 550, startPoint y: 291, endPoint x: 730, endPoint y: 290, distance: 180.1
click at [730, 290] on div "Human Health & Diseases Lesson 35 • 4:15 PM • 90 min • Room 202" at bounding box center [779, 305] width 463 height 32
copy h6 "Human Health & Diseases"
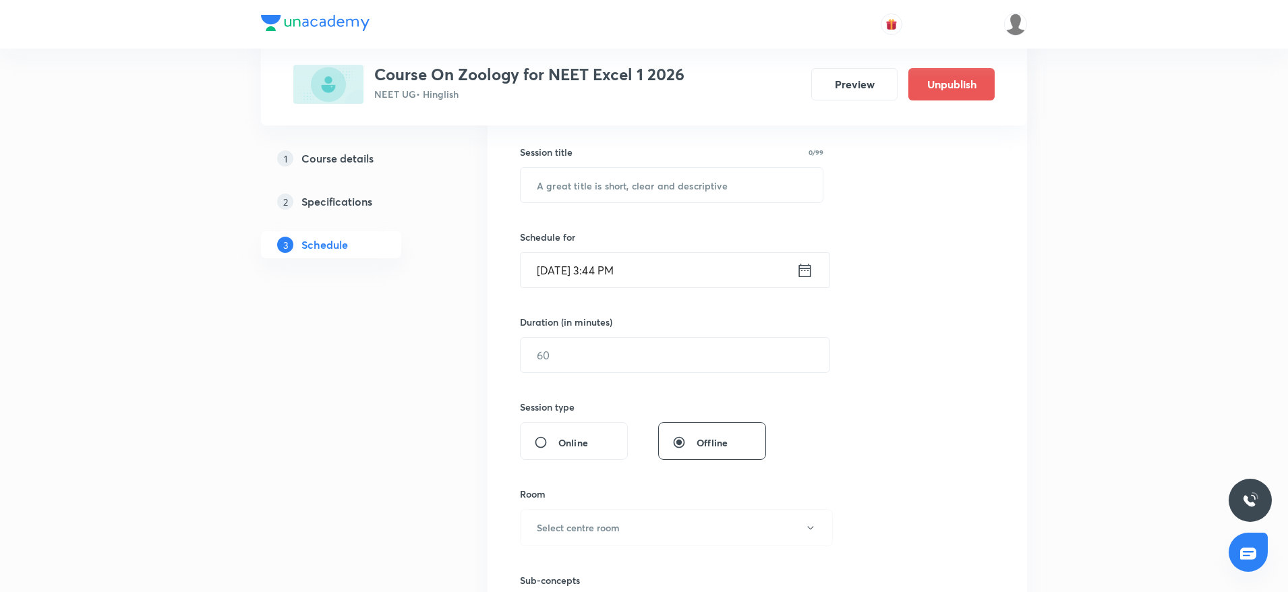
scroll to position [0, 0]
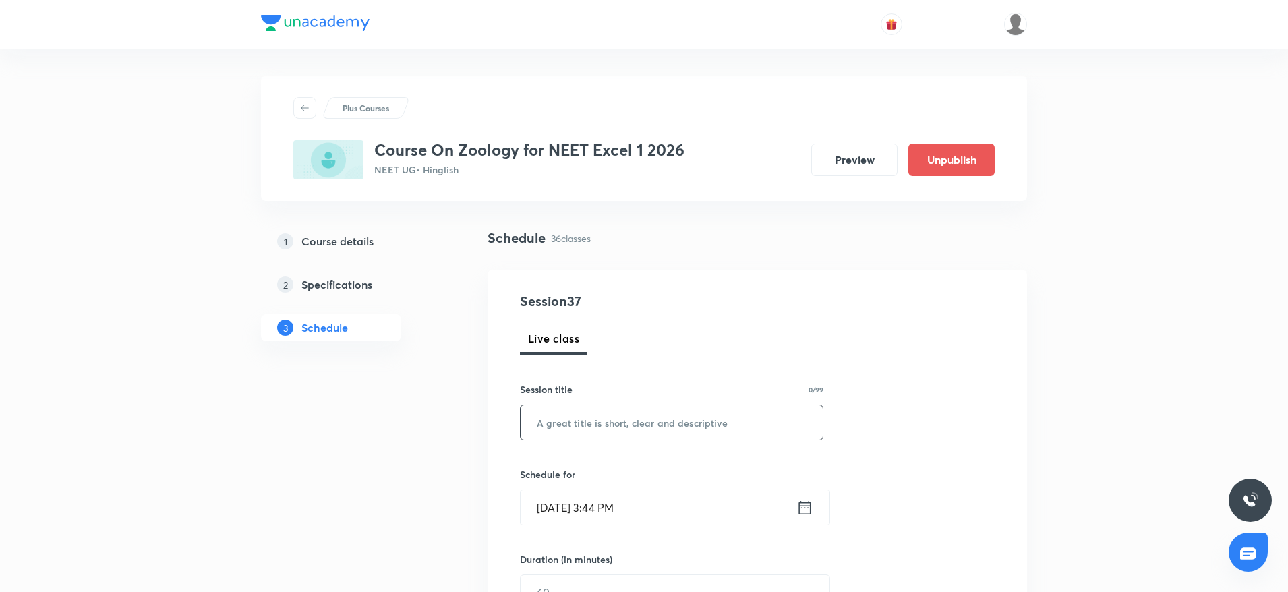
click at [577, 418] on input "text" at bounding box center [672, 422] width 302 height 34
paste input "Human Health & Diseases"
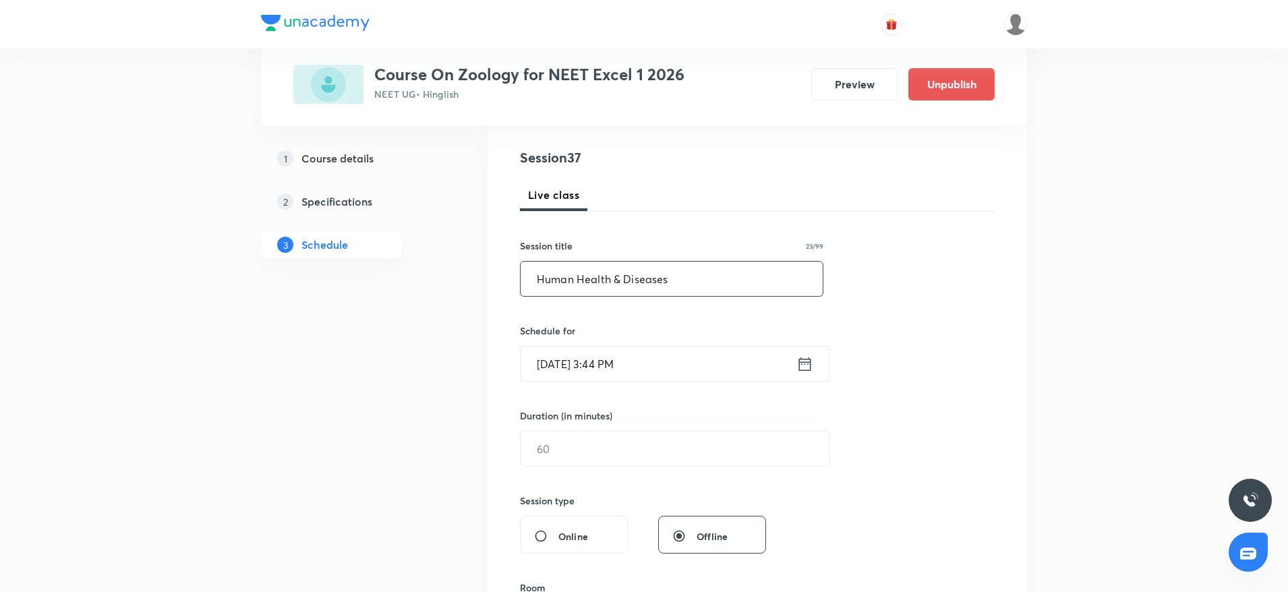
scroll to position [171, 0]
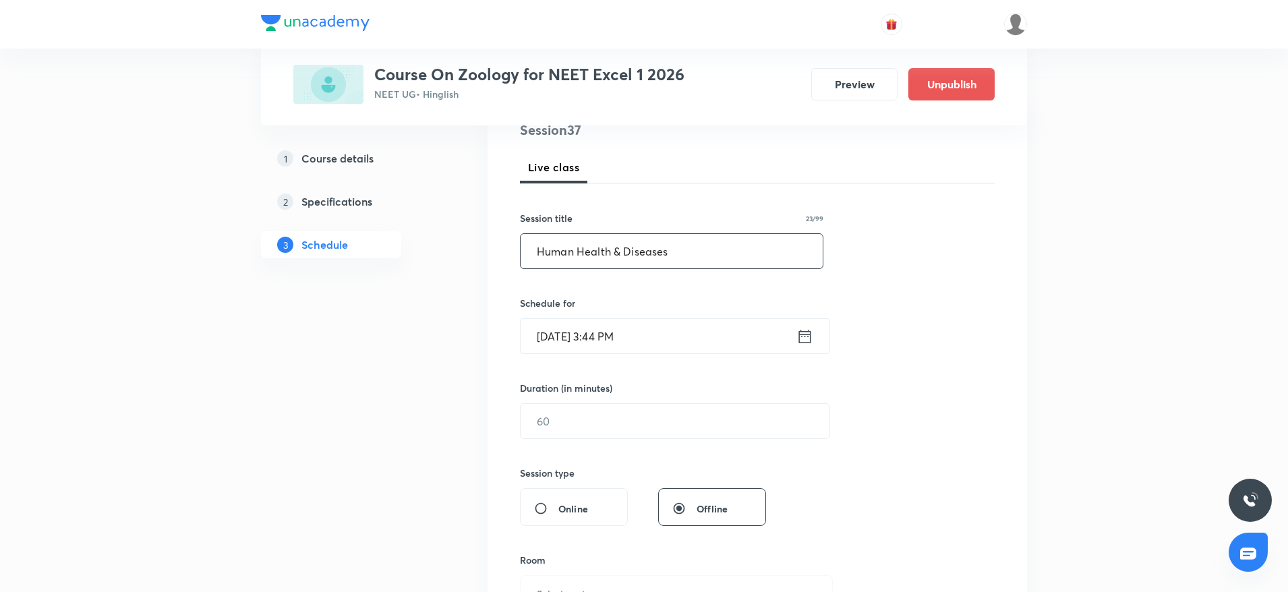
type input "Human Health & Diseases"
click at [604, 337] on input "Aug 30, 2025, 3:44 PM" at bounding box center [659, 336] width 276 height 34
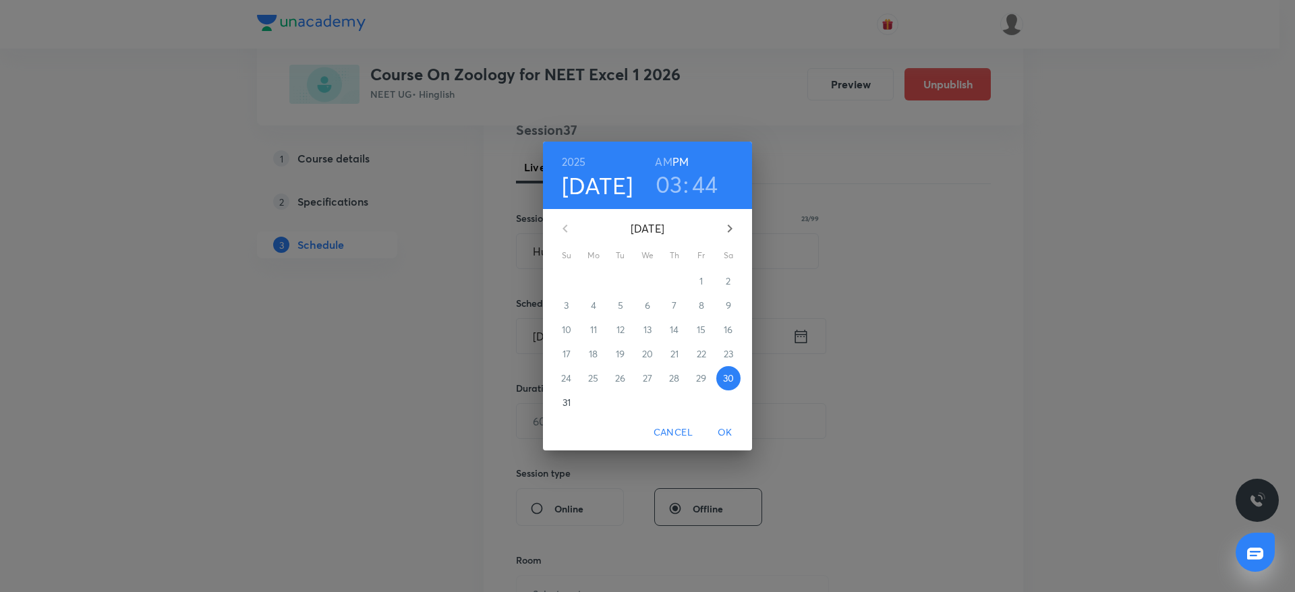
click at [664, 180] on h3 "03" at bounding box center [669, 184] width 27 height 28
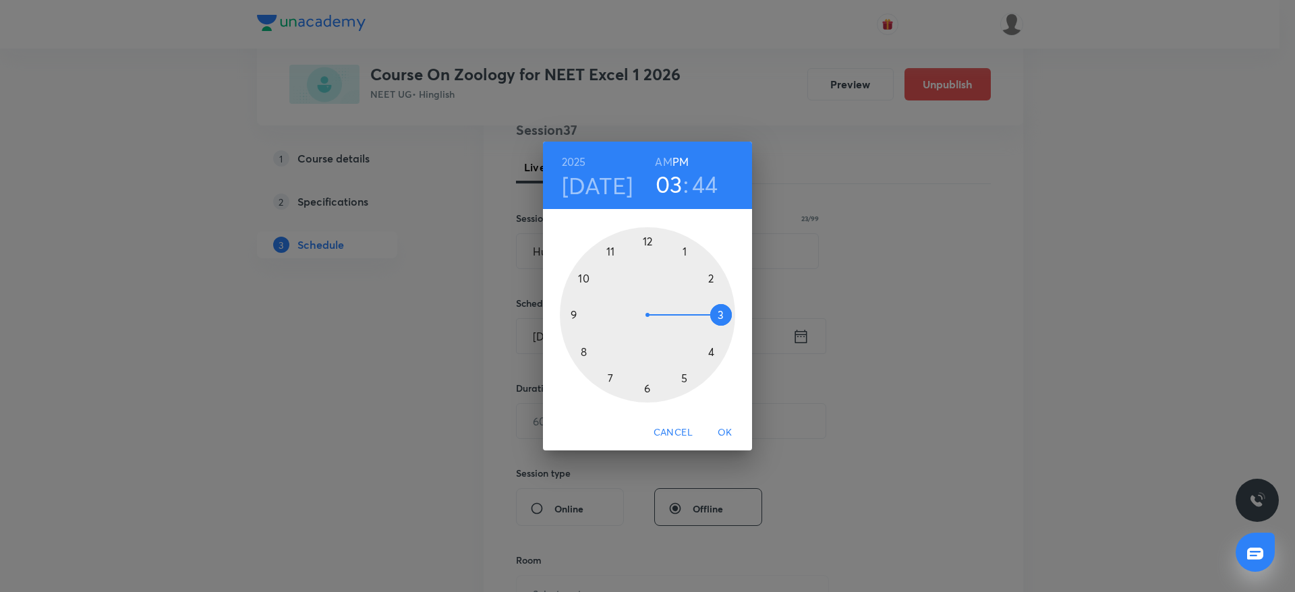
click at [720, 362] on div at bounding box center [647, 314] width 175 height 175
click at [733, 317] on div at bounding box center [647, 314] width 175 height 175
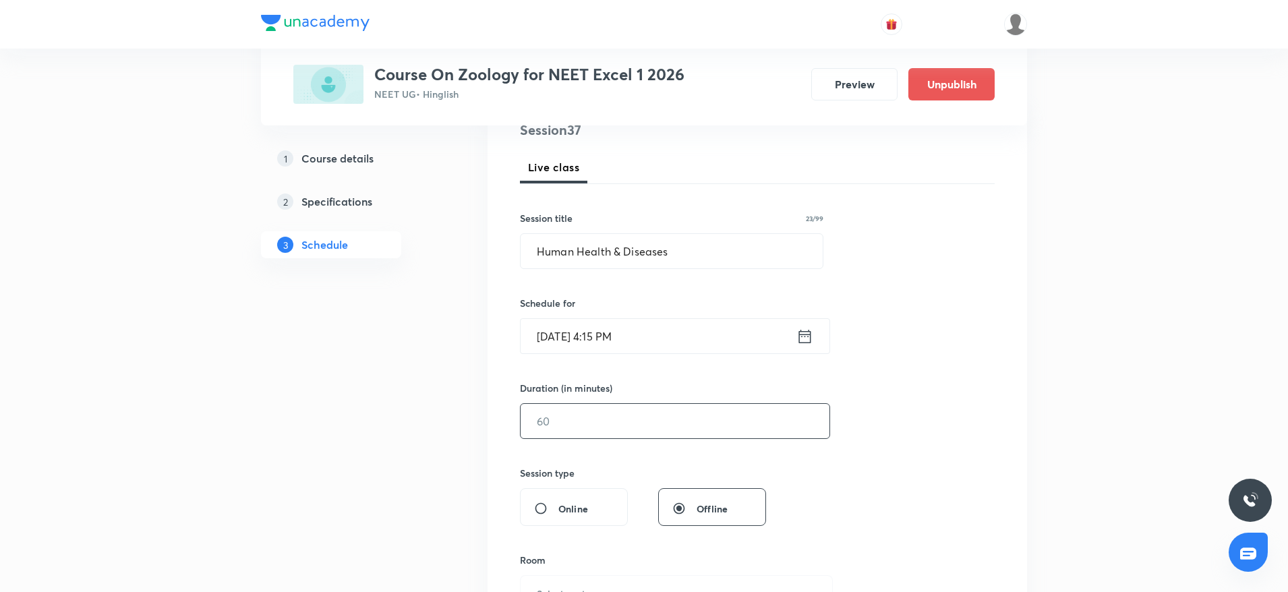
click at [621, 417] on input "text" at bounding box center [675, 421] width 309 height 34
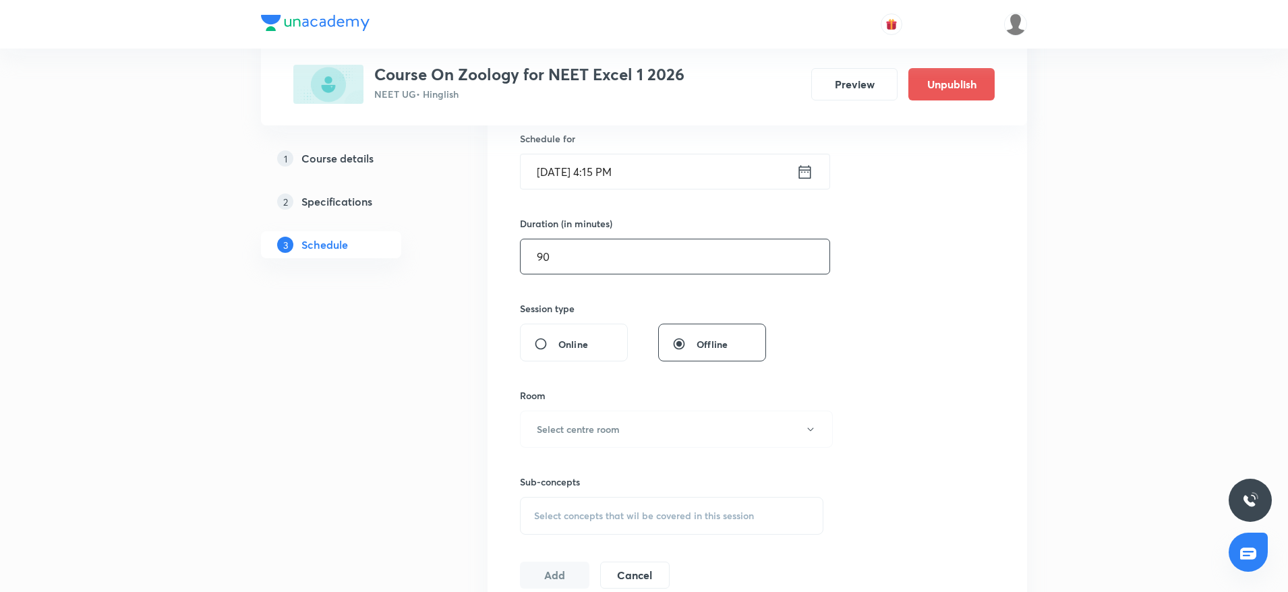
scroll to position [370, 0]
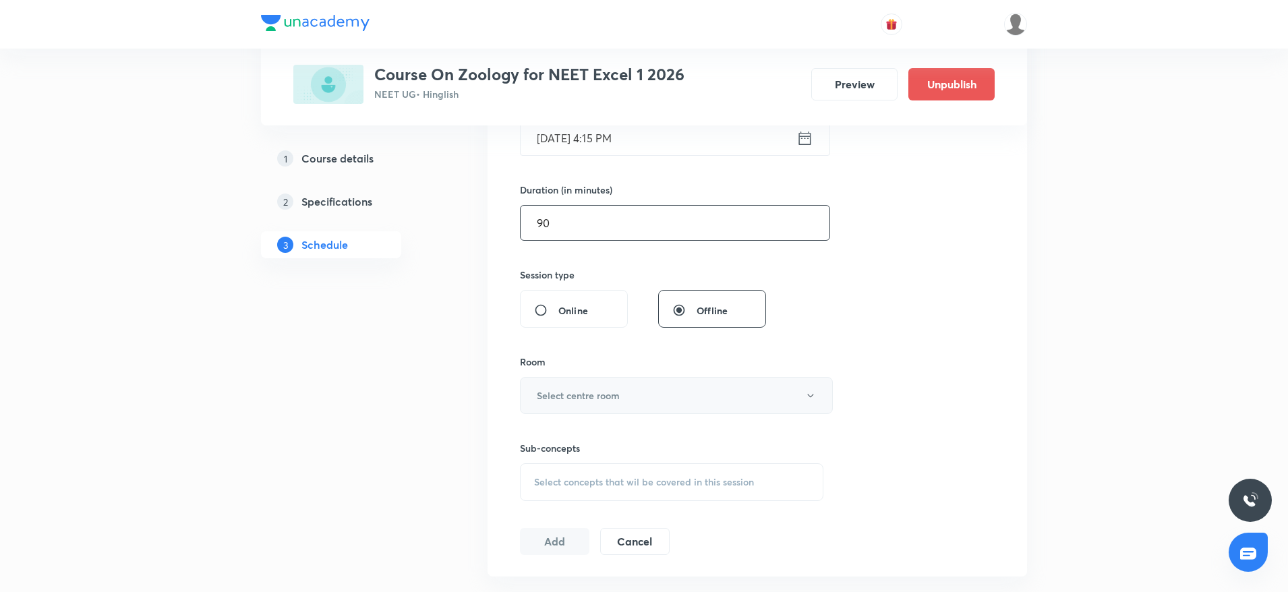
type input "90"
click at [620, 395] on h6 "Select centre room" at bounding box center [578, 396] width 83 height 14
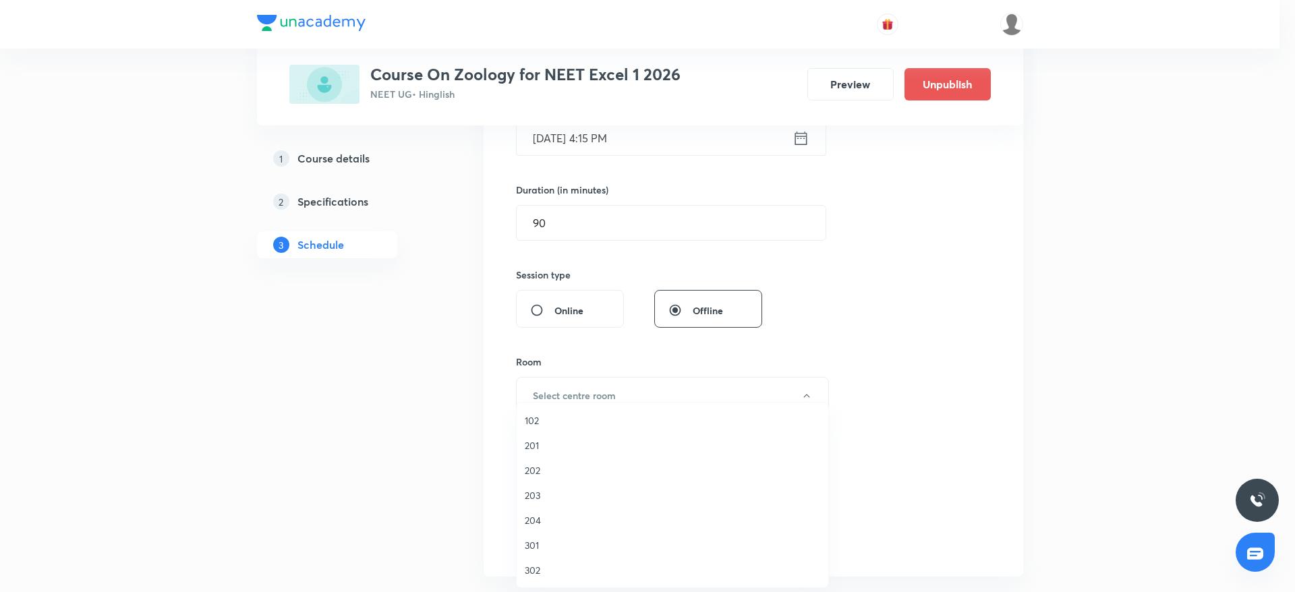
click at [552, 474] on span "202" at bounding box center [672, 470] width 295 height 14
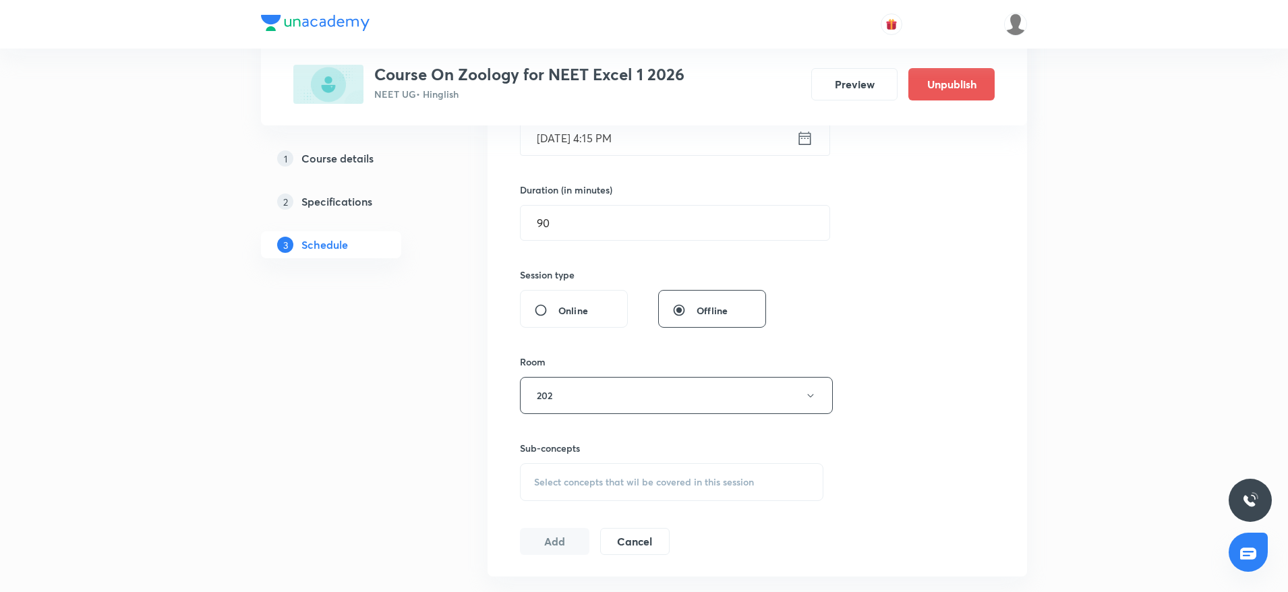
scroll to position [508, 0]
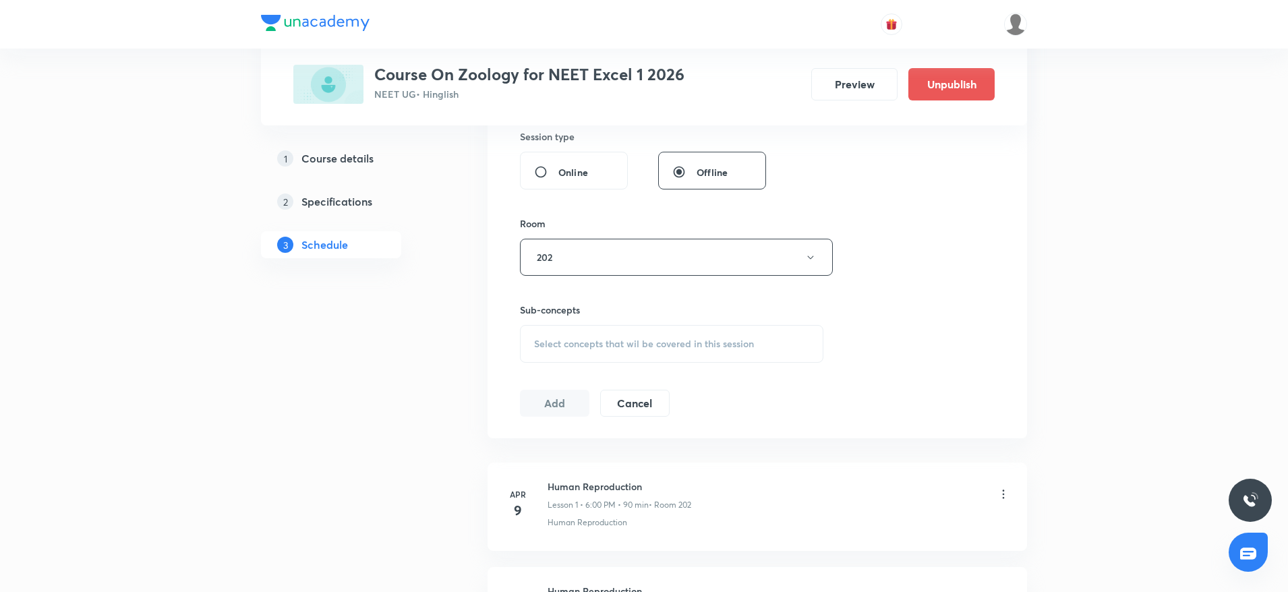
click at [752, 336] on div "Select concepts that wil be covered in this session" at bounding box center [672, 344] width 304 height 38
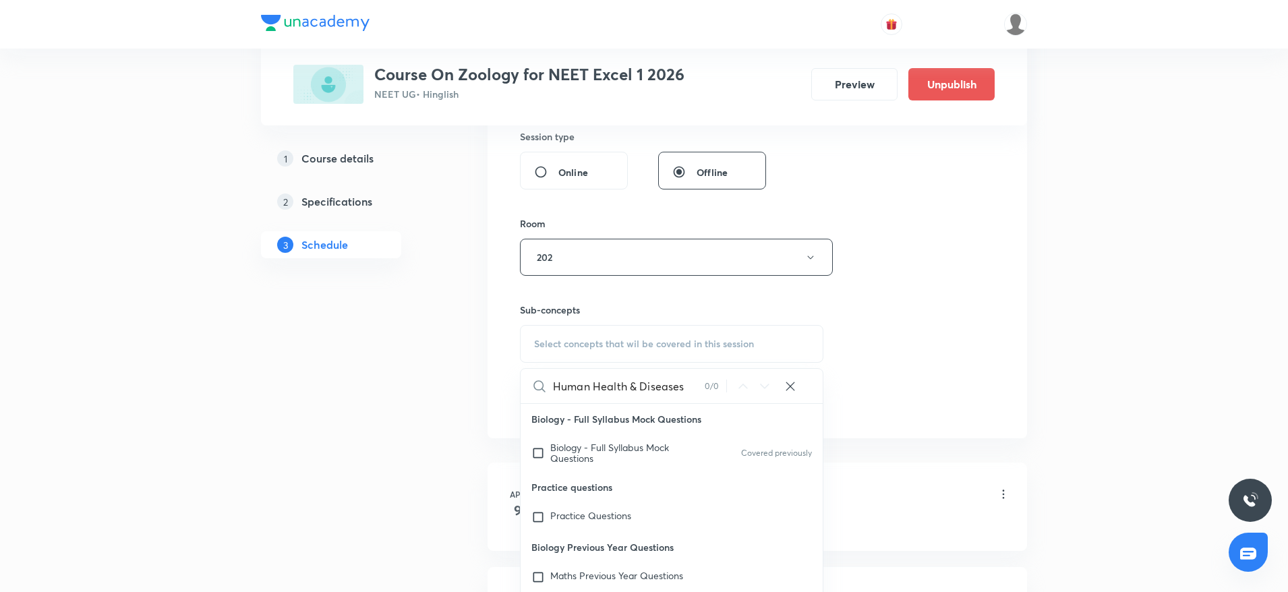
drag, startPoint x: 596, startPoint y: 378, endPoint x: 685, endPoint y: 380, distance: 89.1
click at [685, 380] on input "Human Health & Diseases" at bounding box center [629, 386] width 152 height 34
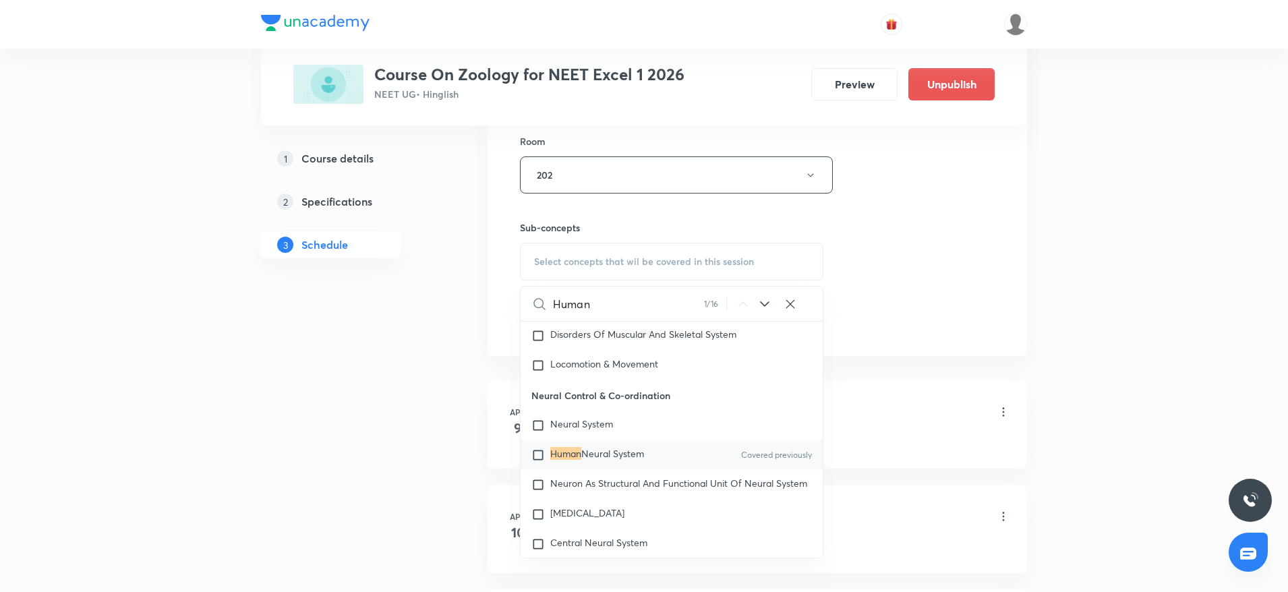
scroll to position [6525, 0]
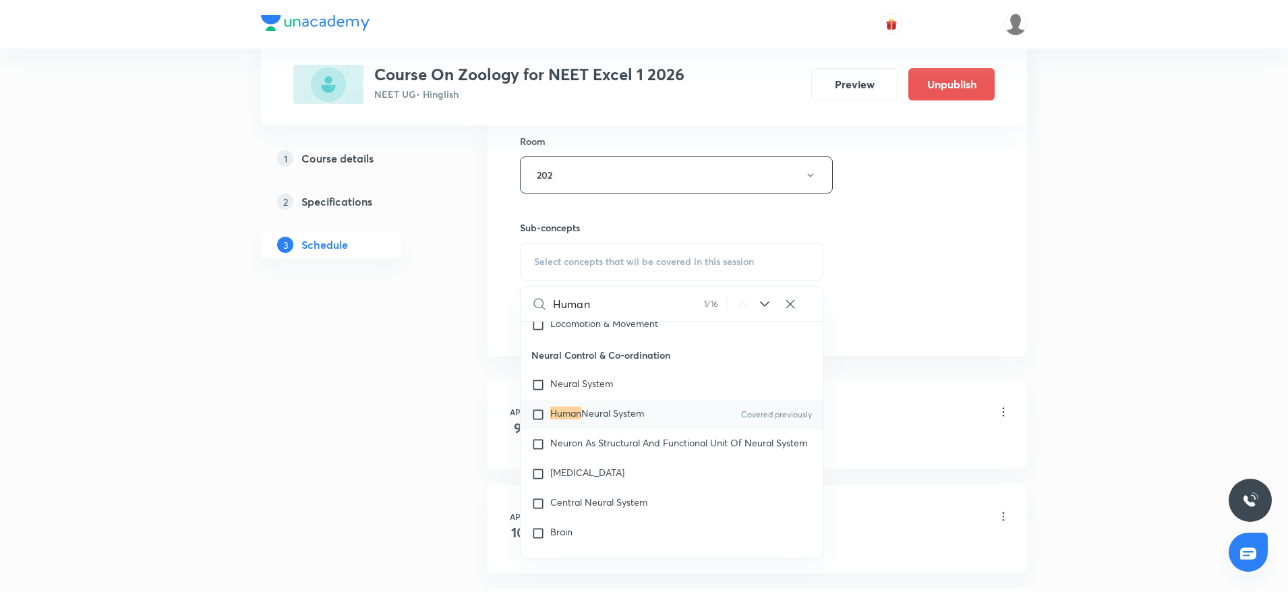
type input "Human"
click at [656, 451] on p "Neuron As Structural And Functional Unit Of Neural System" at bounding box center [678, 444] width 257 height 13
click at [959, 250] on div "Session 37 Live class Session title 23/99 Human Health & Diseases ​ Schedule fo…" at bounding box center [757, 17] width 475 height 633
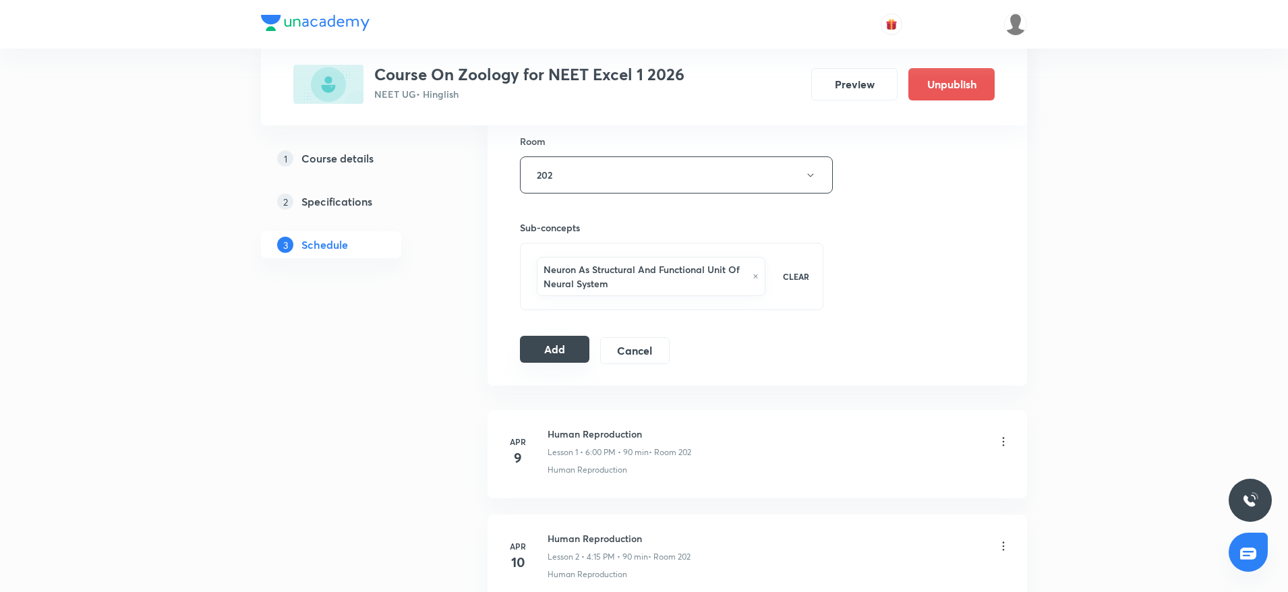
drag, startPoint x: 557, startPoint y: 343, endPoint x: 546, endPoint y: 351, distance: 13.9
click at [556, 345] on button "Add" at bounding box center [554, 349] width 69 height 27
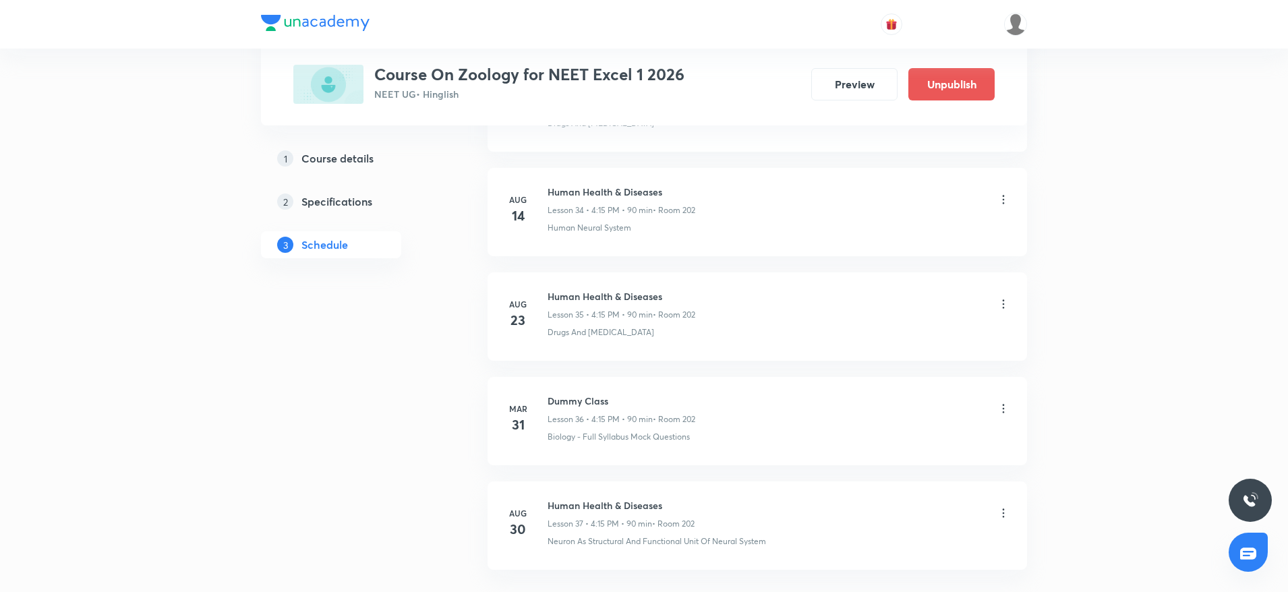
scroll to position [3738, 0]
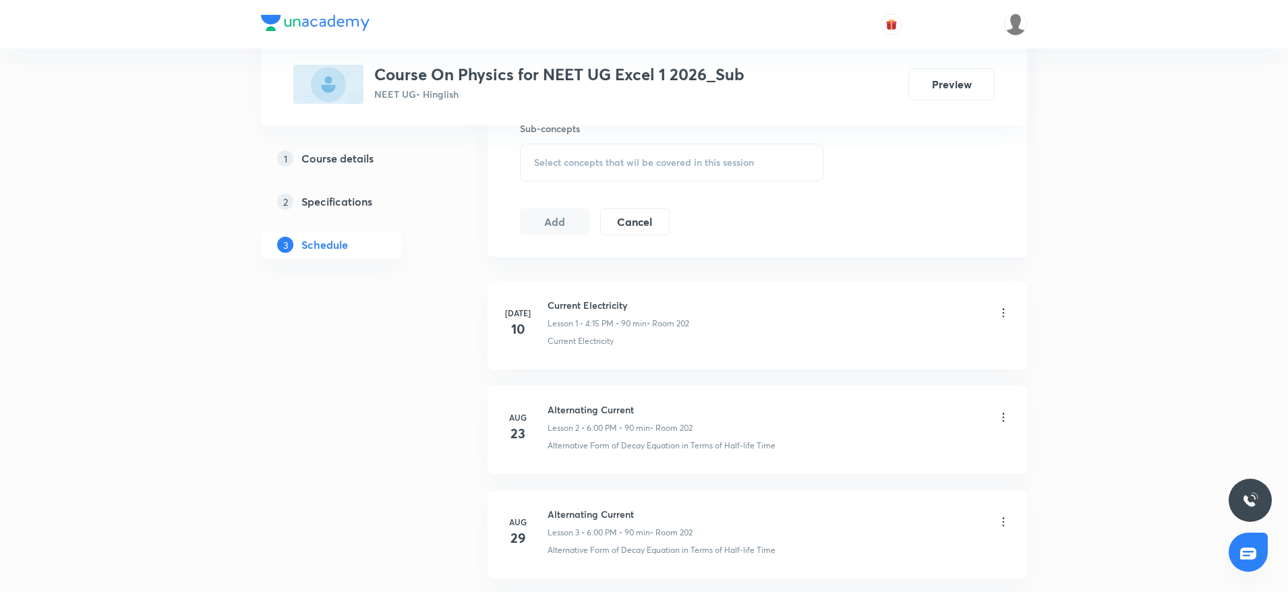
scroll to position [803, 0]
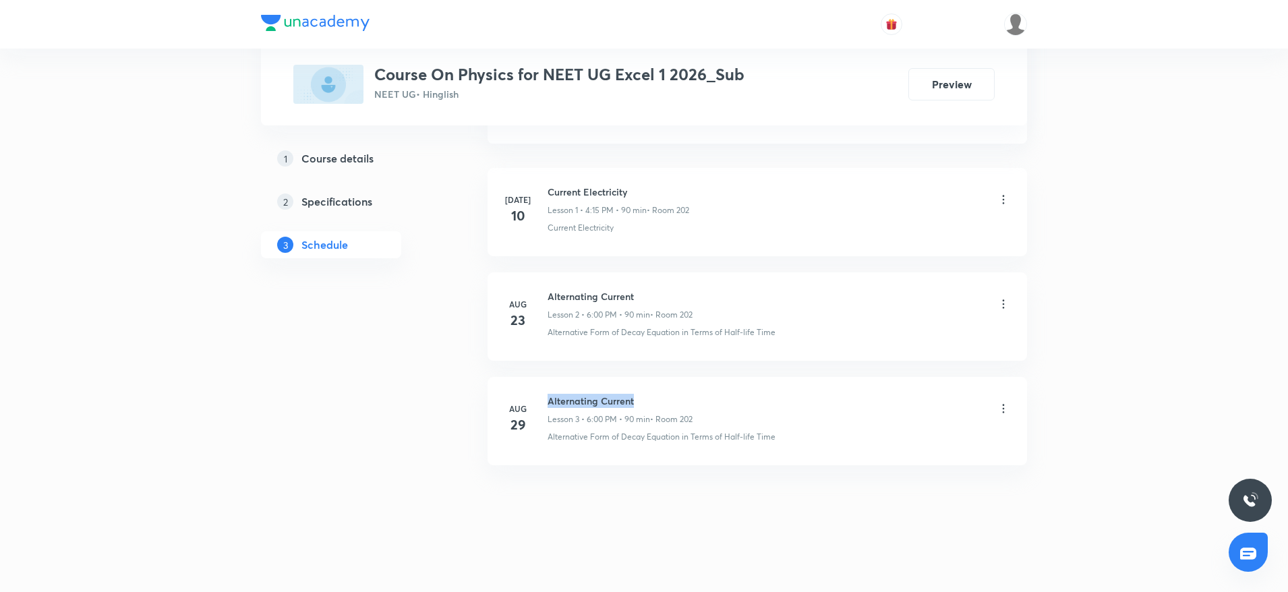
drag, startPoint x: 548, startPoint y: 393, endPoint x: 715, endPoint y: 393, distance: 166.6
click at [715, 393] on li "[DATE] Alternating Current Lesson 3 • 6:00 PM • 90 min • Room 202 Alternative F…" at bounding box center [758, 421] width 540 height 88
copy h6 "Alternating Current"
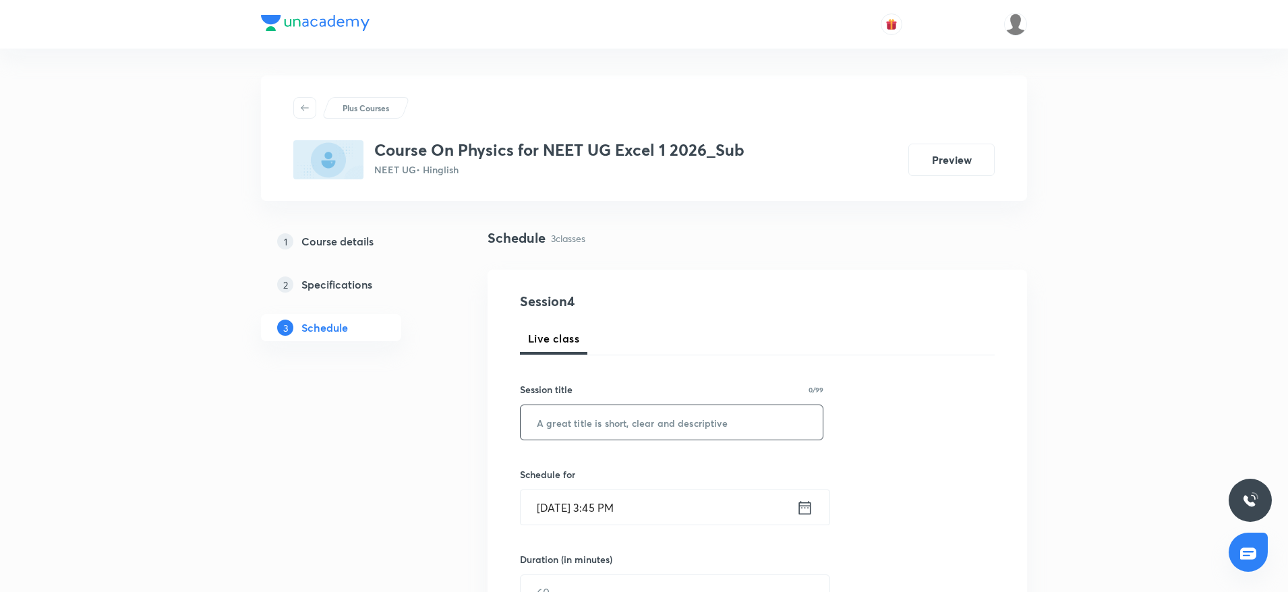
click at [656, 414] on input "text" at bounding box center [672, 422] width 302 height 34
paste input "Alternating Current"
type input "Alternating Current"
click at [607, 509] on input "[DATE] 3:45 PM" at bounding box center [659, 507] width 276 height 34
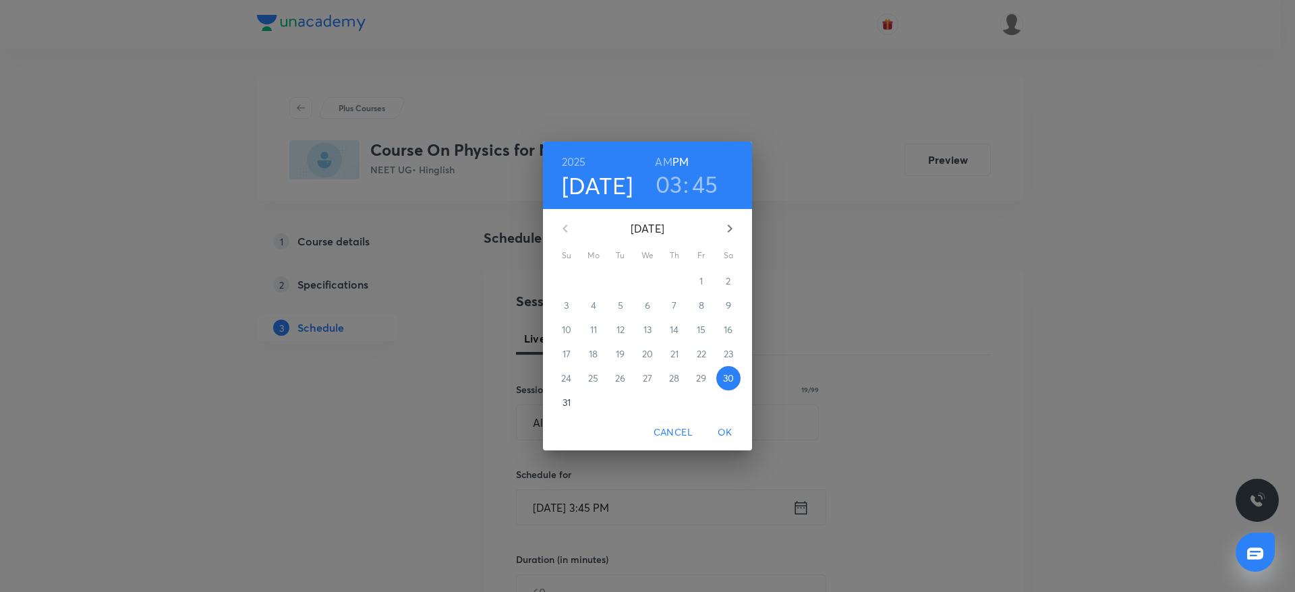
click at [675, 183] on h3 "03" at bounding box center [669, 184] width 27 height 28
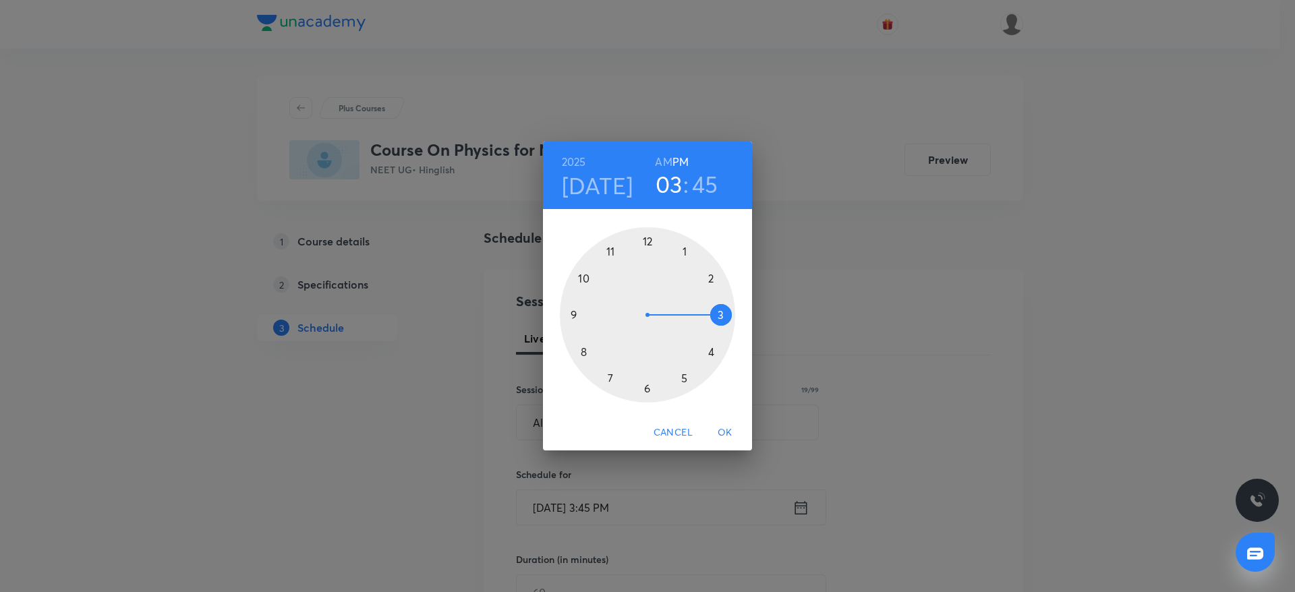
click at [645, 387] on div at bounding box center [647, 314] width 175 height 175
click at [645, 239] on div at bounding box center [647, 314] width 175 height 175
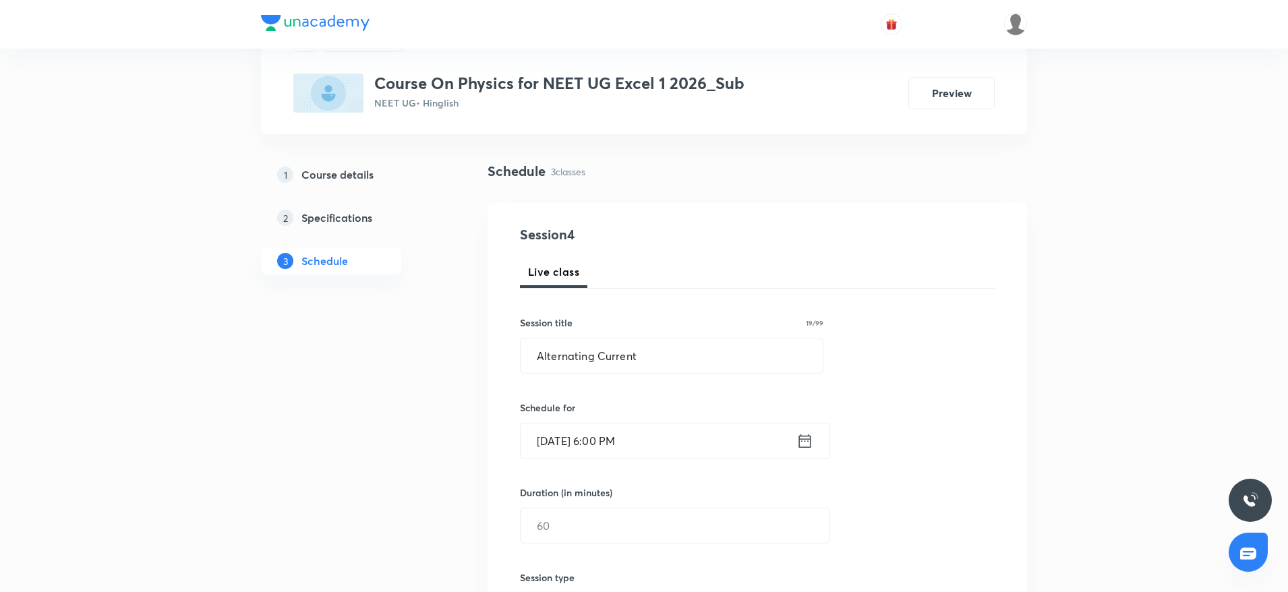
scroll to position [163, 0]
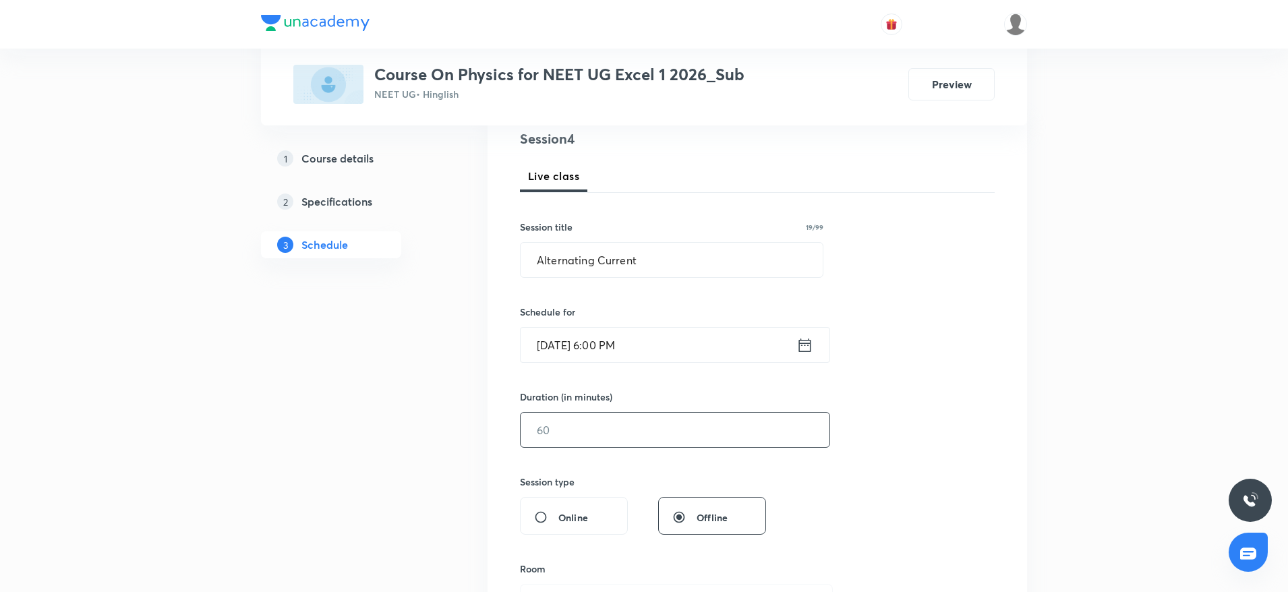
click at [648, 436] on input "text" at bounding box center [675, 430] width 309 height 34
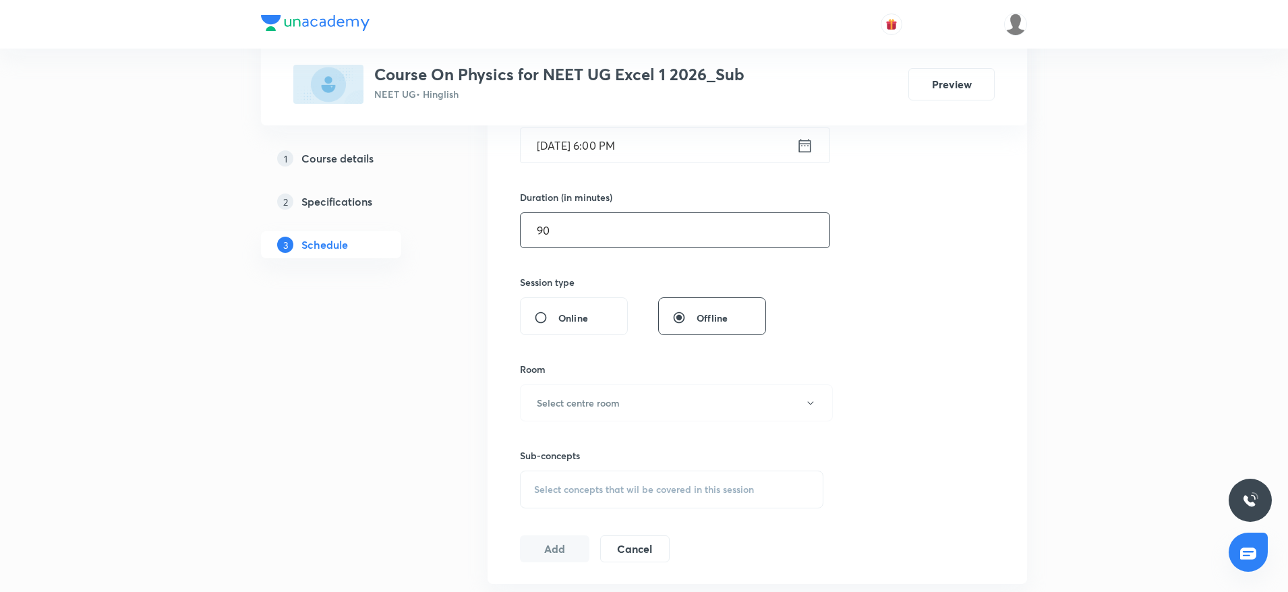
scroll to position [393, 0]
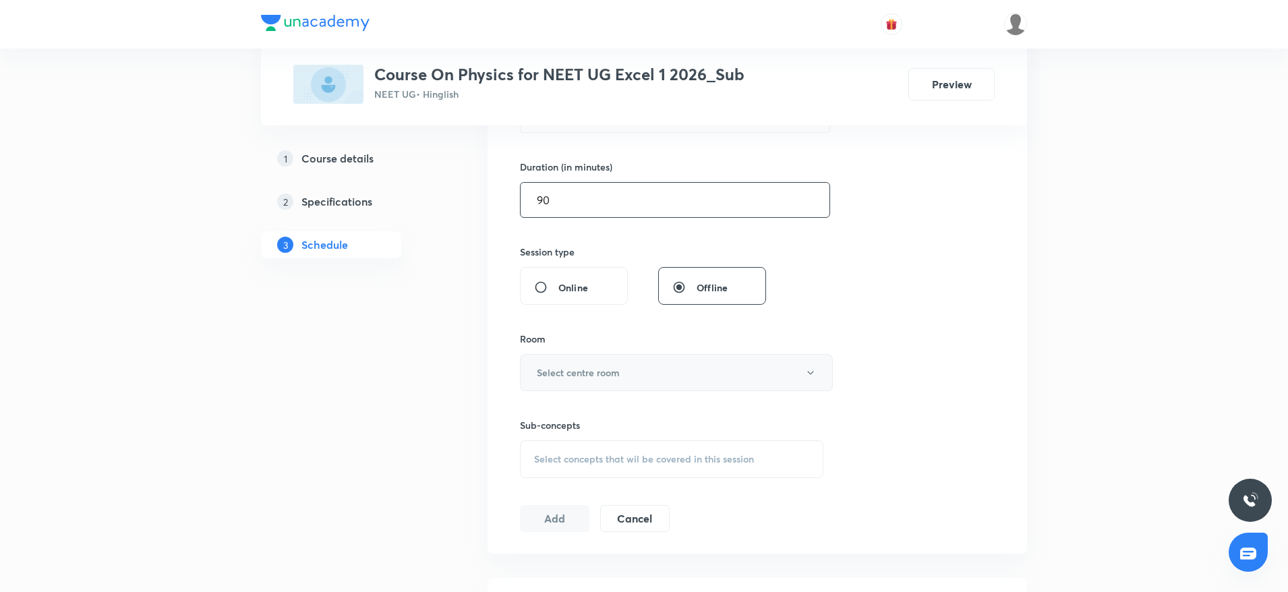
type input "90"
click at [667, 384] on button "Select centre room" at bounding box center [676, 372] width 313 height 37
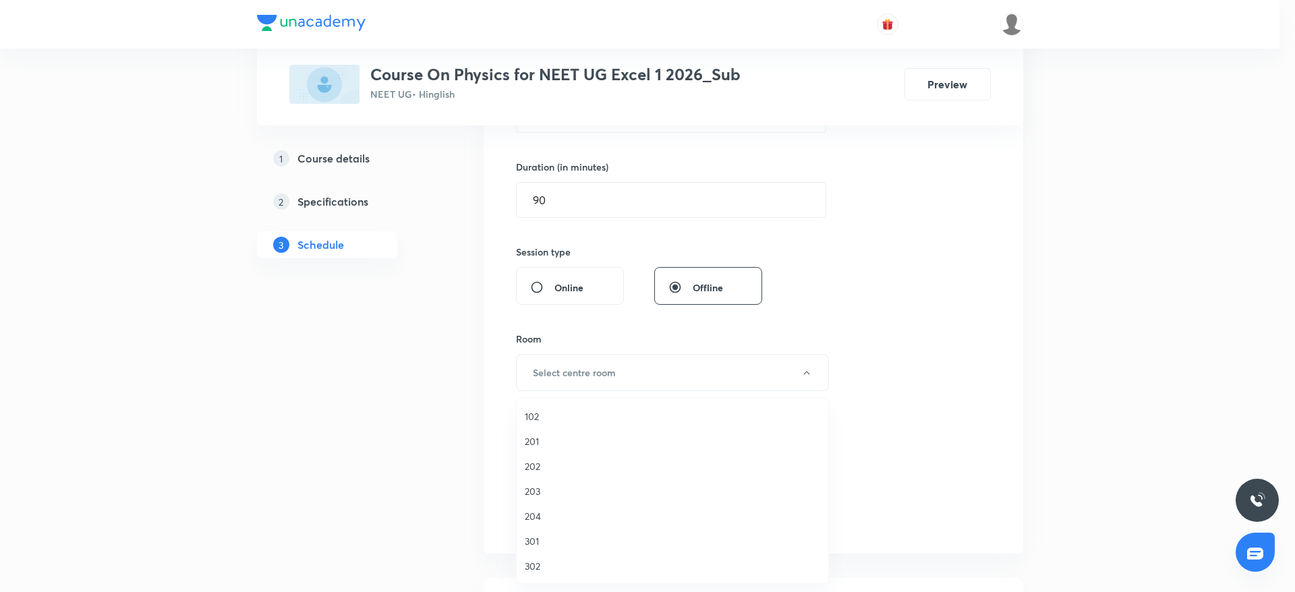
click at [565, 465] on span "202" at bounding box center [672, 466] width 295 height 14
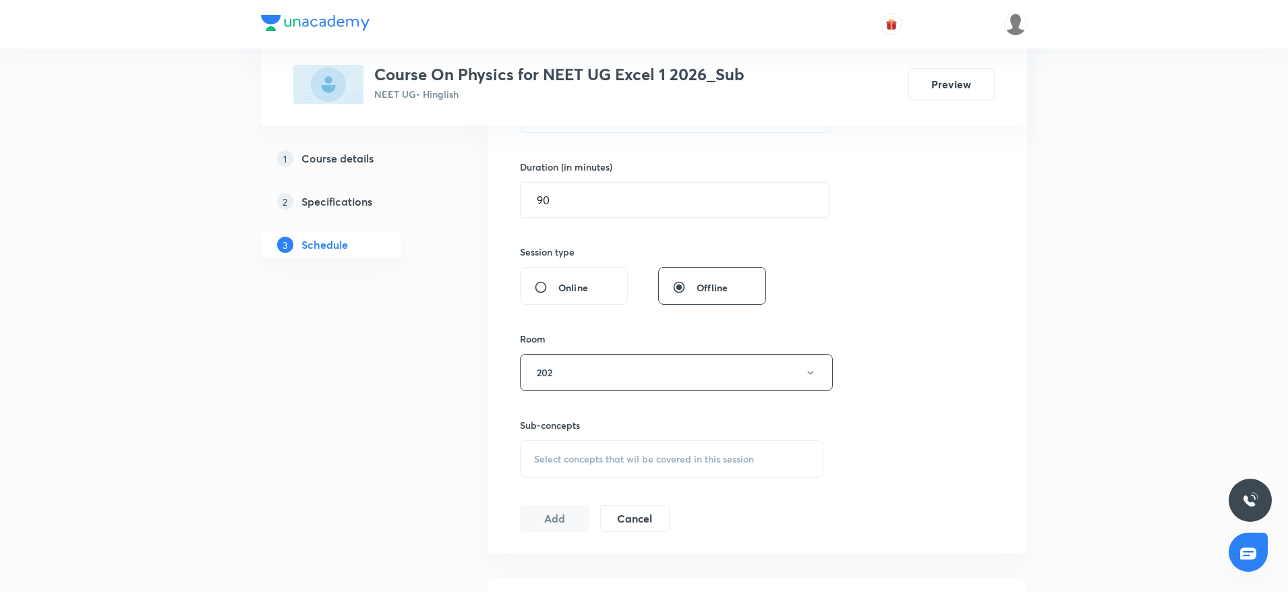
click at [608, 471] on div "Select concepts that wil be covered in this session" at bounding box center [672, 460] width 304 height 38
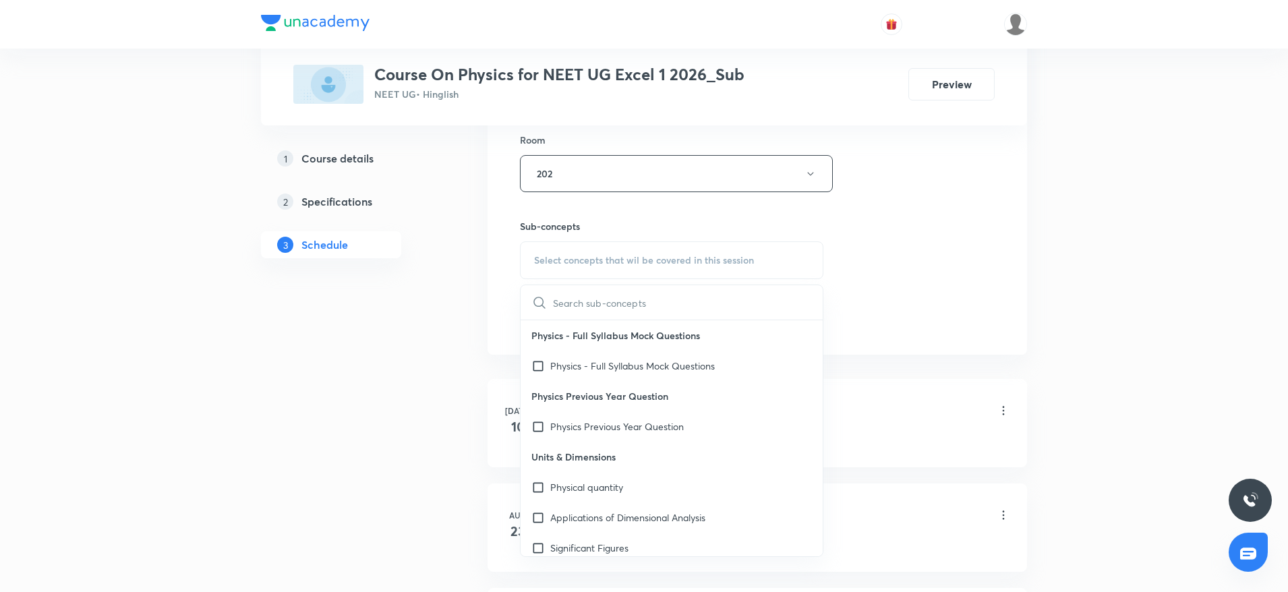
scroll to position [671, 0]
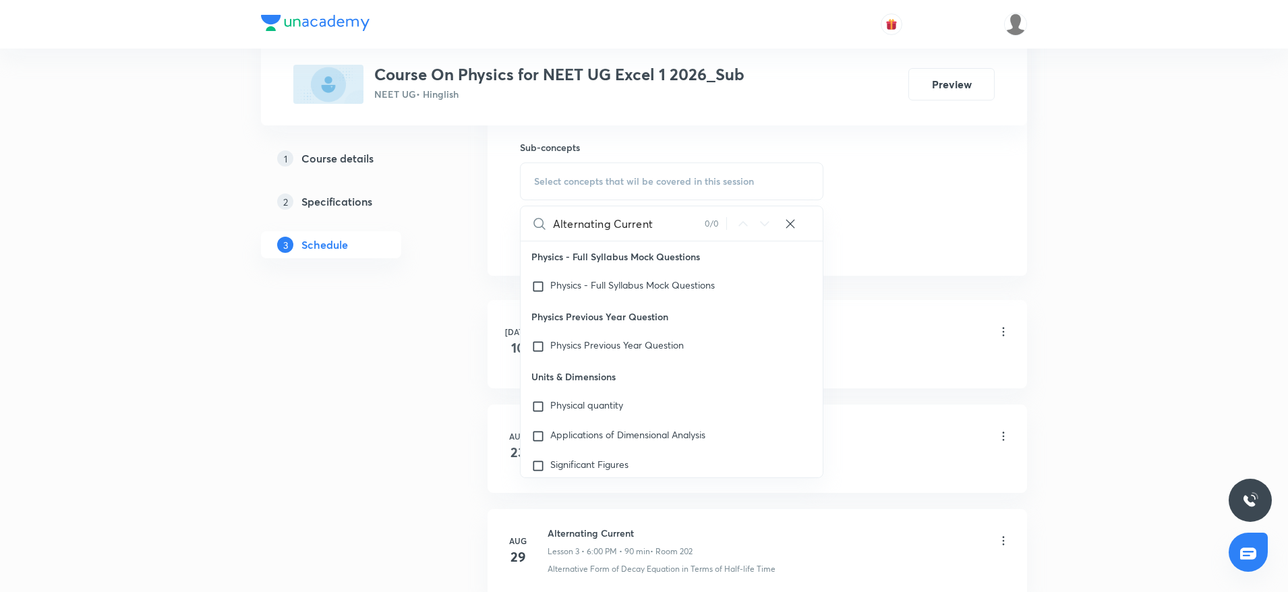
click at [613, 223] on input "Alternating Current" at bounding box center [629, 223] width 152 height 34
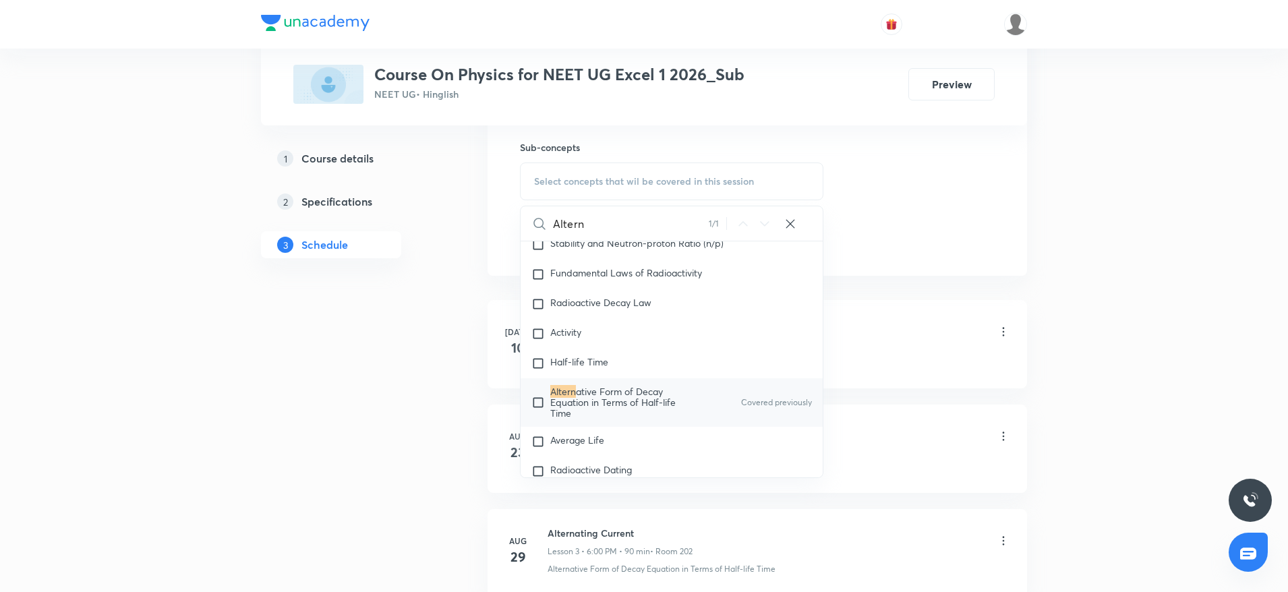
scroll to position [17778, 0]
type input "Altern"
click at [603, 417] on span "ative Form of Decay Equation in Terms of Half-life Time" at bounding box center [612, 399] width 125 height 34
checkbox input "true"
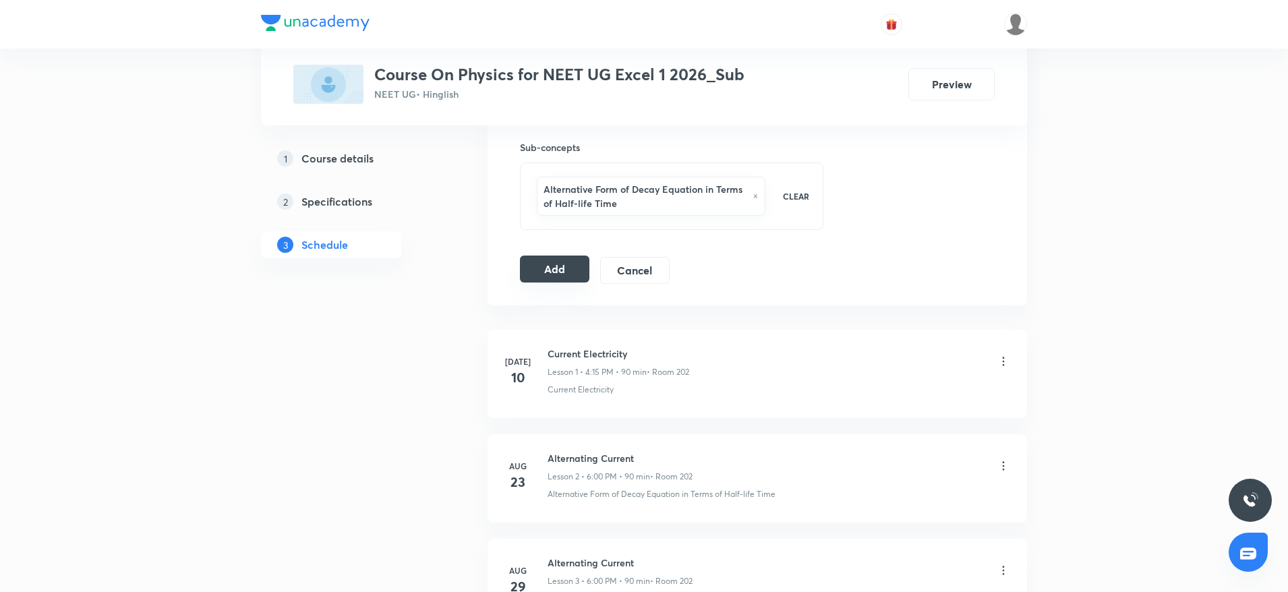
click at [542, 272] on button "Add" at bounding box center [554, 269] width 69 height 27
